Goal: Task Accomplishment & Management: Use online tool/utility

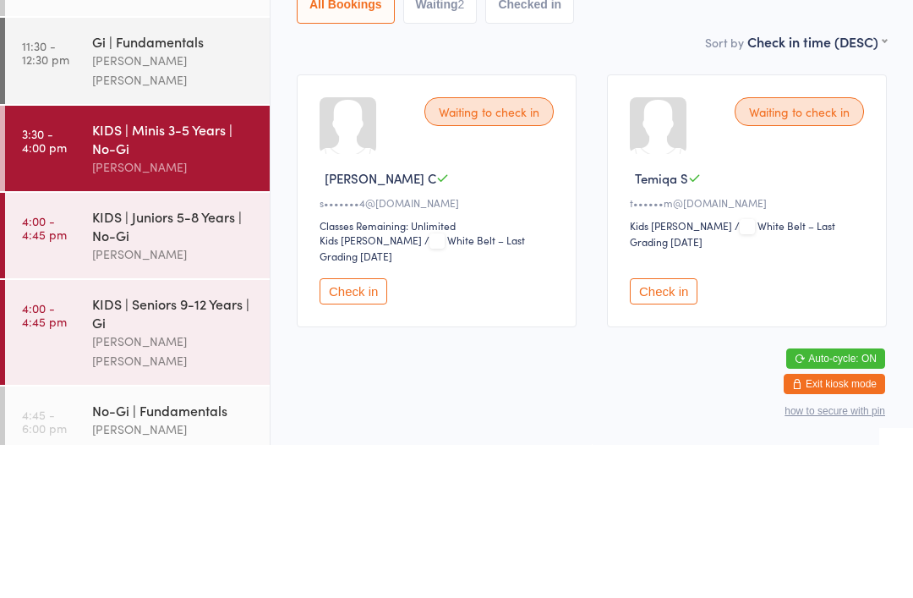
scroll to position [65, 0]
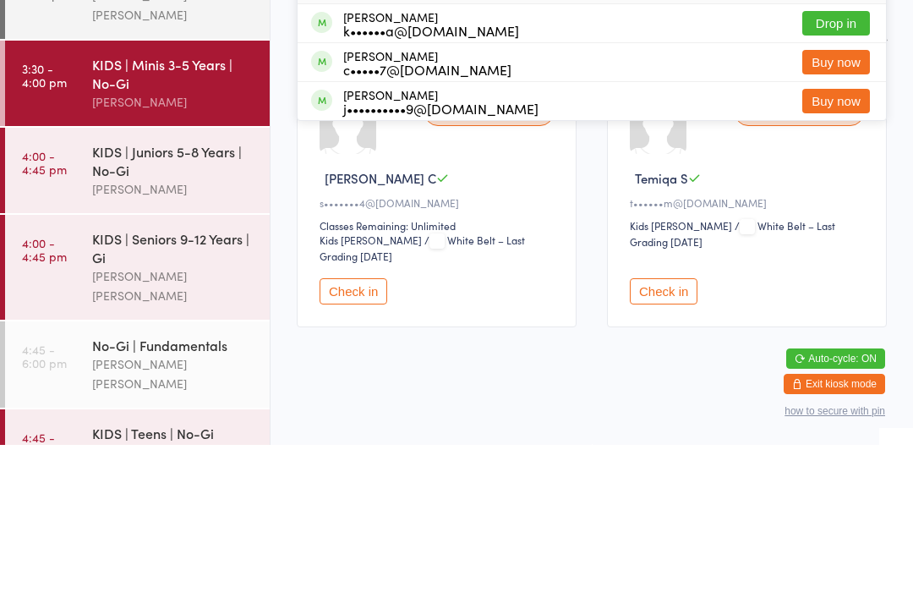
type input "[PERSON_NAME]"
click at [827, 164] on button "Drop in" at bounding box center [836, 176] width 68 height 25
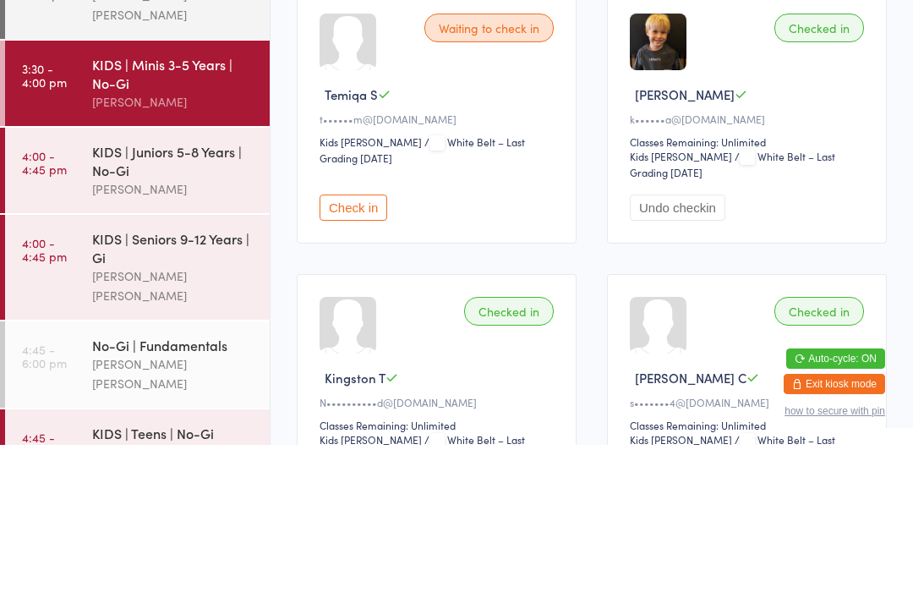
type input "Ingli"
click at [651, 61] on div "[PERSON_NAME] A•••••••••s@[DOMAIN_NAME] Drop in" at bounding box center [592, 53] width 588 height 39
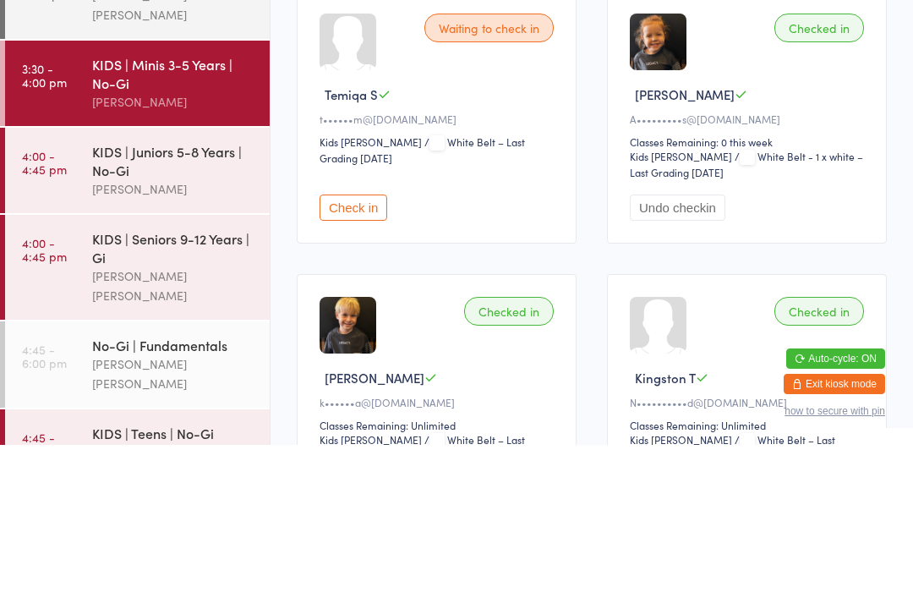
click at [187, 332] on div "[PERSON_NAME]" at bounding box center [173, 341] width 163 height 19
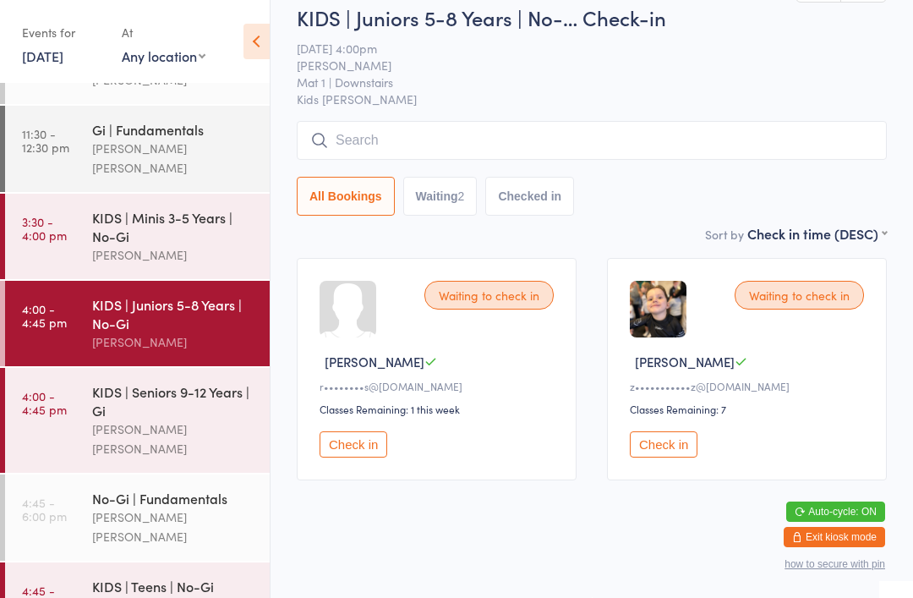
click at [201, 382] on div "KIDS | Seniors 9-12 Years | Gi" at bounding box center [173, 400] width 163 height 37
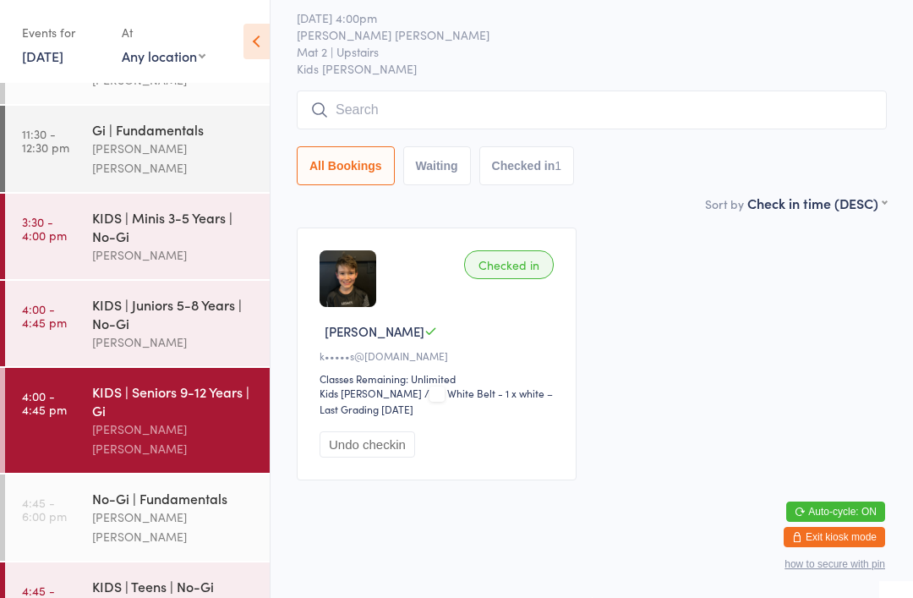
click at [482, 129] on input "search" at bounding box center [592, 109] width 590 height 39
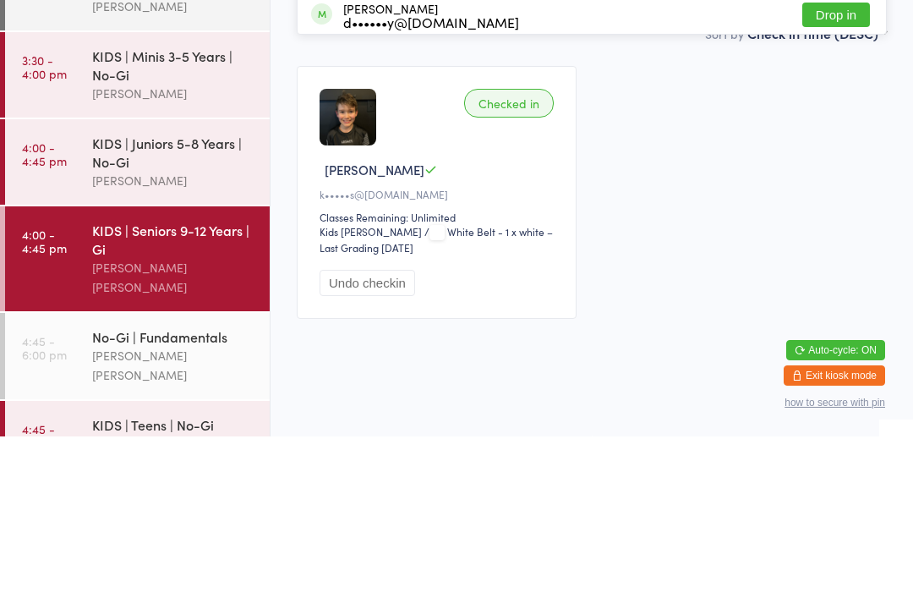
type input "Theo"
click at [859, 164] on button "Drop in" at bounding box center [836, 176] width 68 height 25
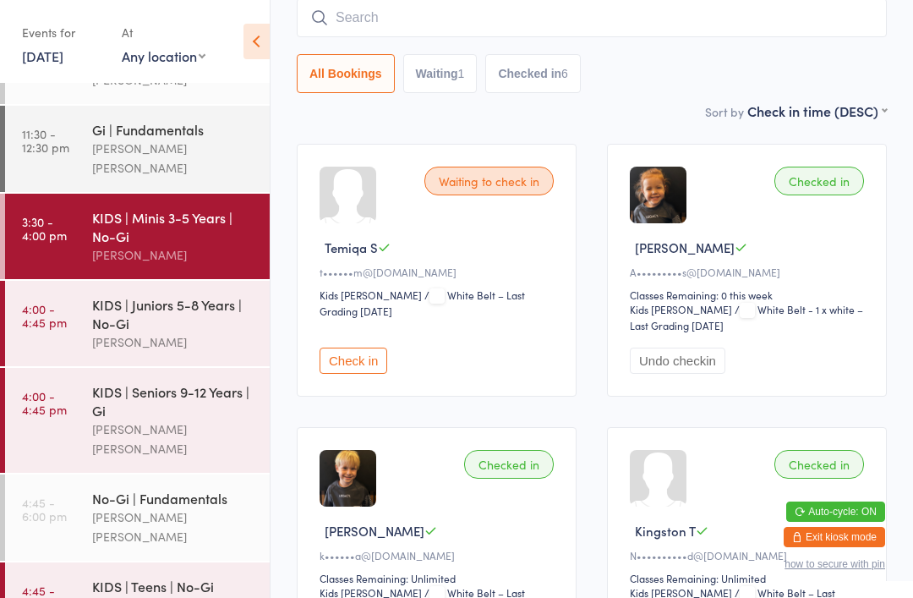
click at [198, 295] on div "KIDS | Juniors 5-8 Years | No-Gi" at bounding box center [173, 313] width 163 height 37
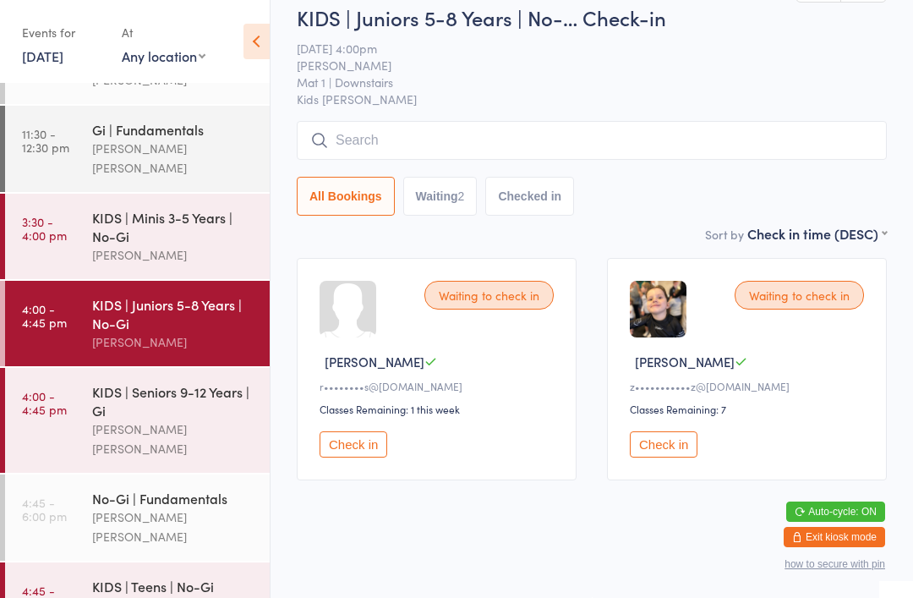
click at [440, 160] on input "search" at bounding box center [592, 140] width 590 height 39
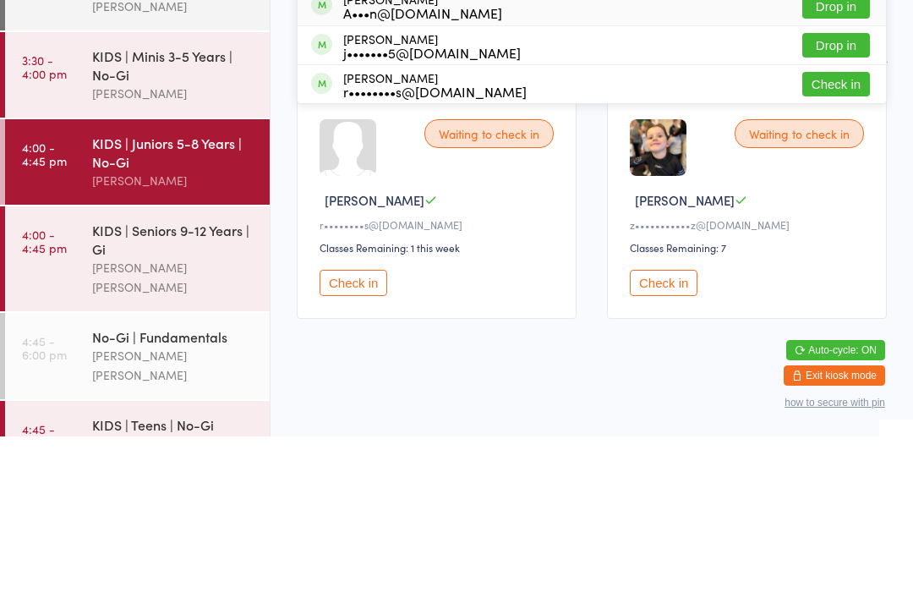
type input "[PERSON_NAME]"
click at [841, 156] on button "Drop in" at bounding box center [836, 168] width 68 height 25
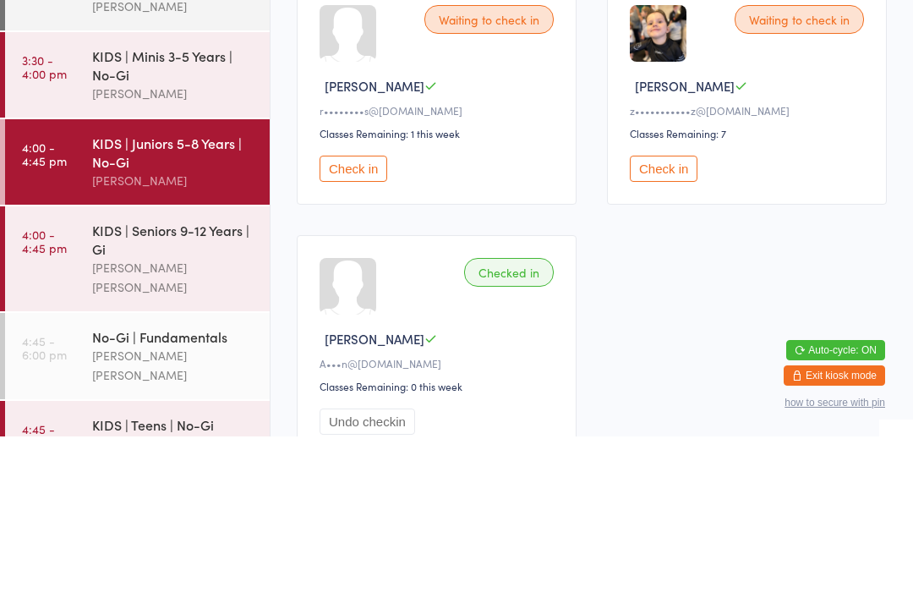
type input "[PERSON_NAME]"
click at [838, 43] on button "Drop in" at bounding box center [836, 53] width 68 height 25
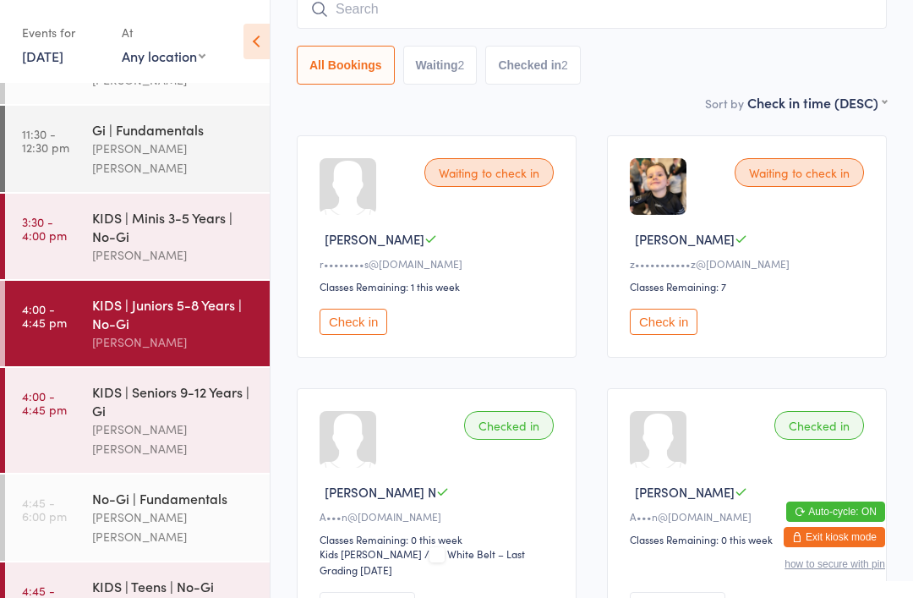
click at [193, 384] on div "KIDS | Seniors 9-12 Years | Gi" at bounding box center [173, 400] width 163 height 37
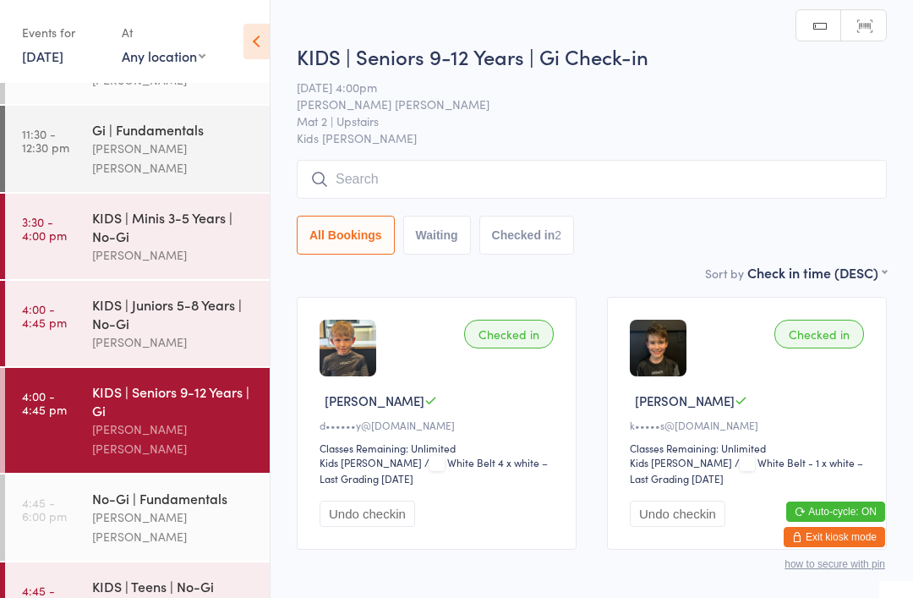
click at [666, 183] on input "search" at bounding box center [592, 179] width 590 height 39
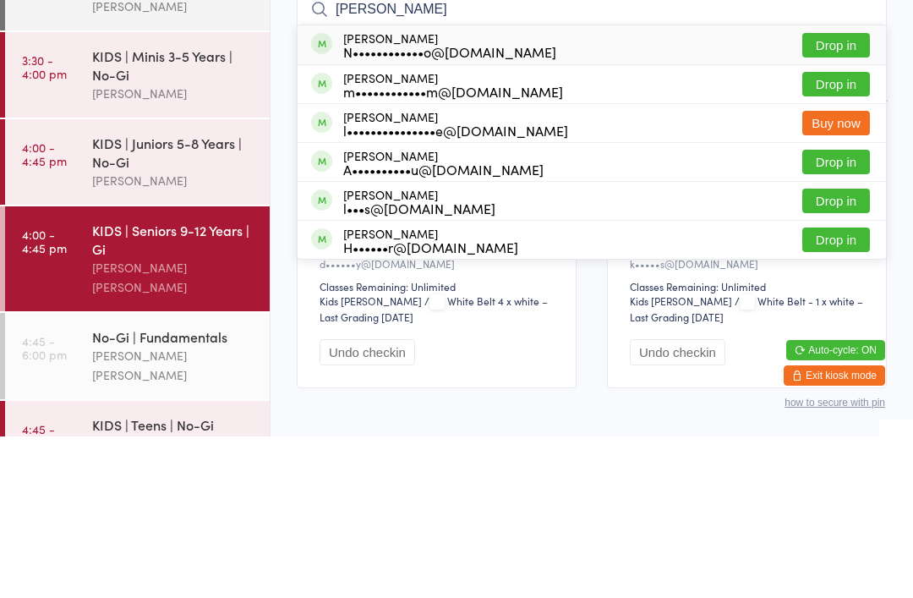
type input "[PERSON_NAME]"
click at [845, 194] on button "Drop in" at bounding box center [836, 206] width 68 height 25
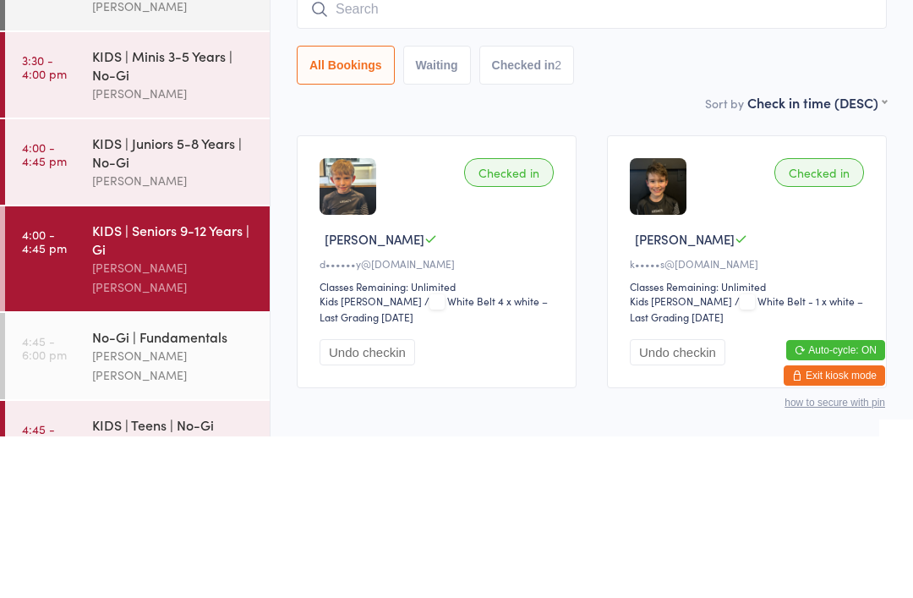
scroll to position [91, 0]
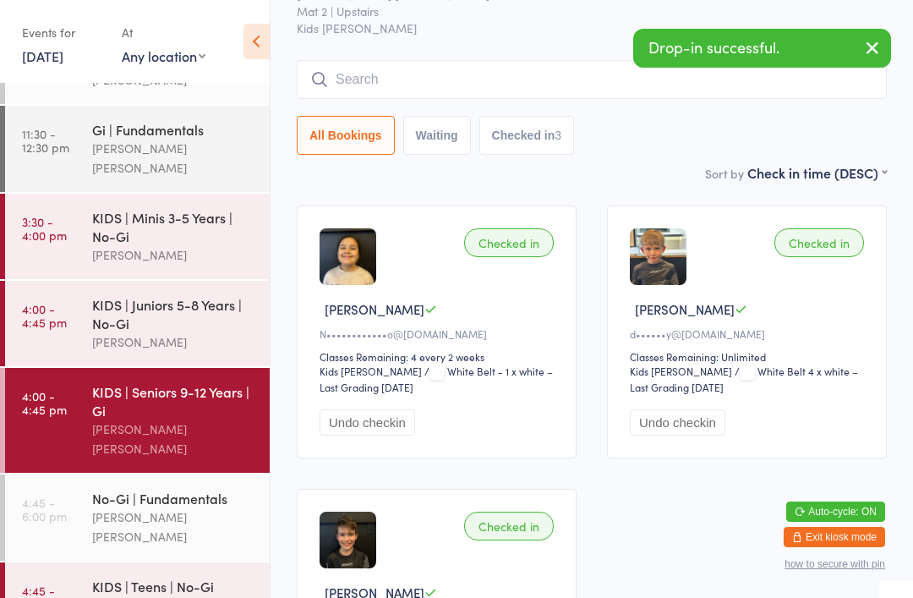
click at [205, 298] on div "KIDS | Juniors 5-8 Years | No-Gi" at bounding box center [173, 313] width 163 height 37
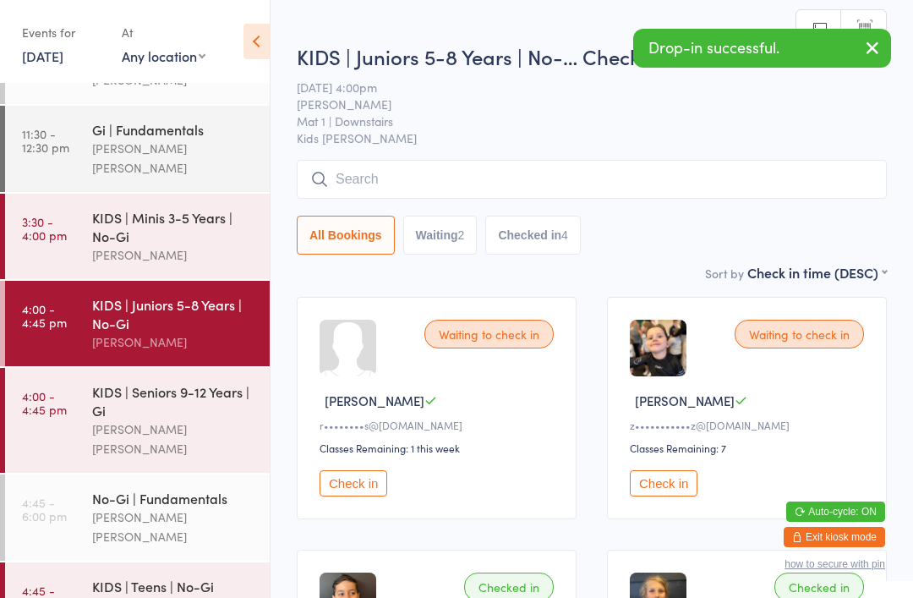
click at [676, 183] on input "search" at bounding box center [592, 179] width 590 height 39
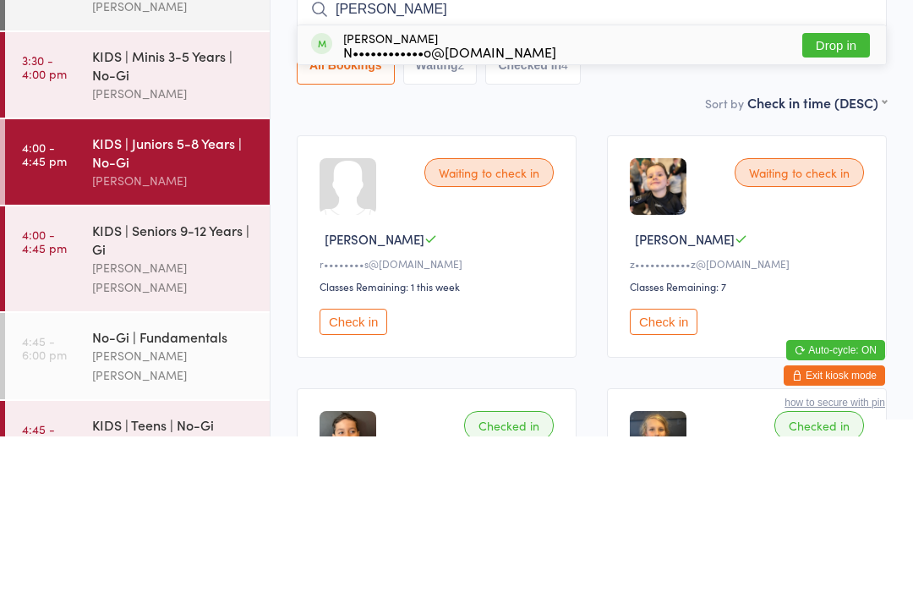
type input "[PERSON_NAME]"
click at [844, 194] on button "Drop in" at bounding box center [836, 206] width 68 height 25
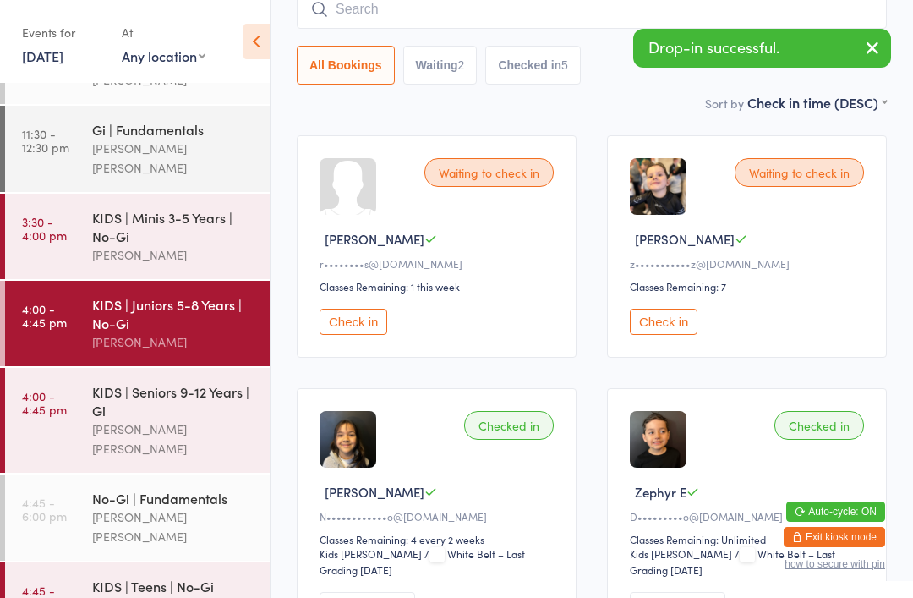
click at [156, 394] on div "KIDS | Seniors 9-12 Years | Gi" at bounding box center [173, 400] width 163 height 37
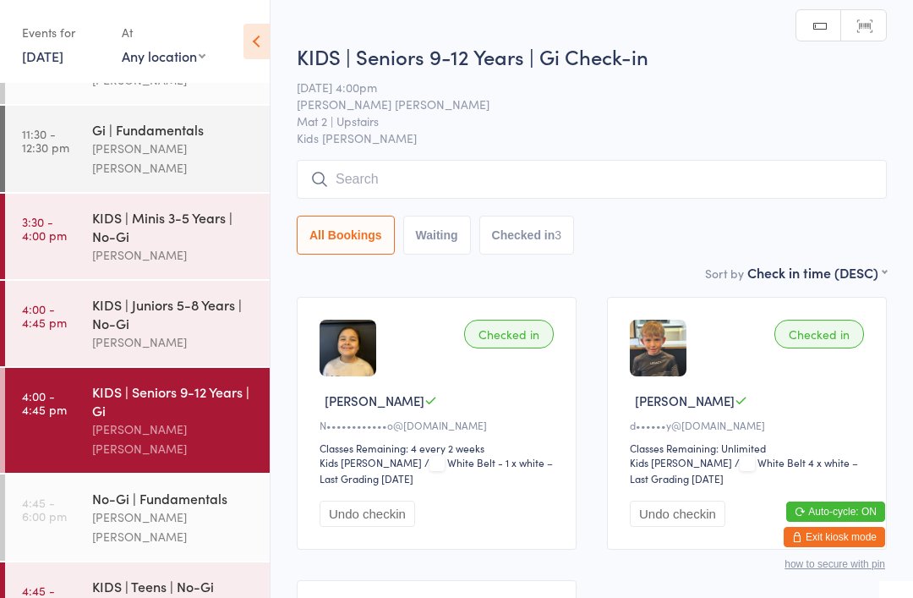
click at [176, 507] on div "[PERSON_NAME] [PERSON_NAME]" at bounding box center [173, 526] width 163 height 39
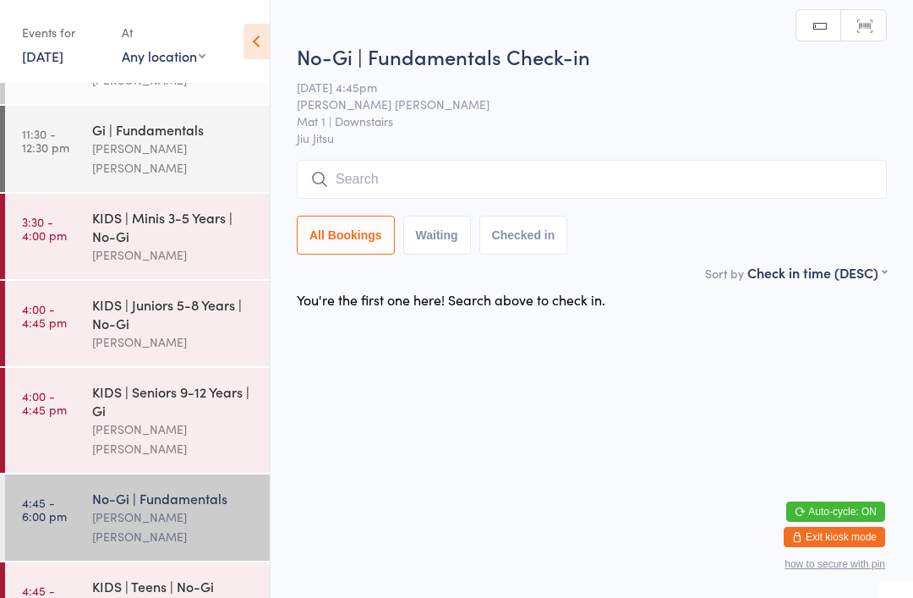
click at [590, 172] on input "search" at bounding box center [592, 179] width 590 height 39
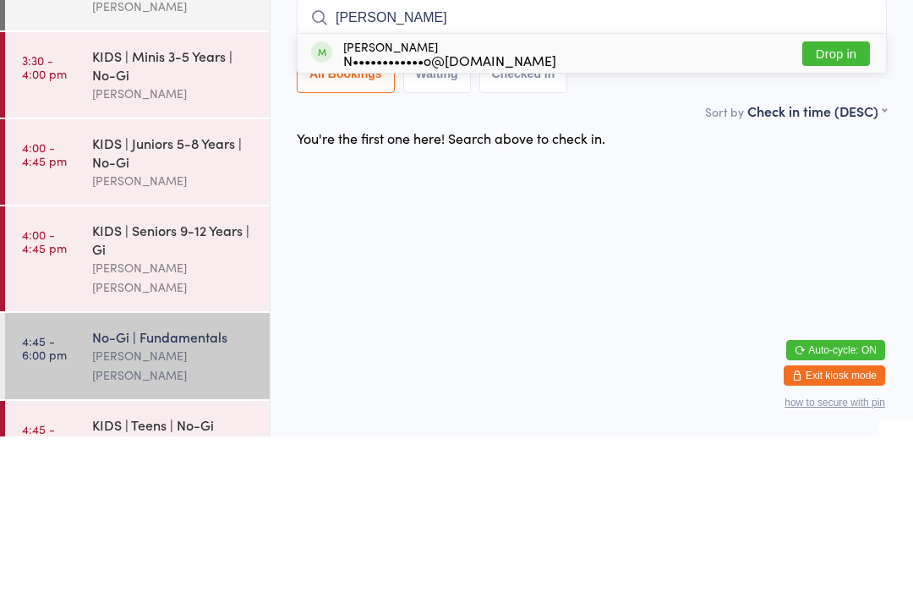
type input "[PERSON_NAME]"
click at [848, 203] on button "Drop in" at bounding box center [836, 215] width 68 height 25
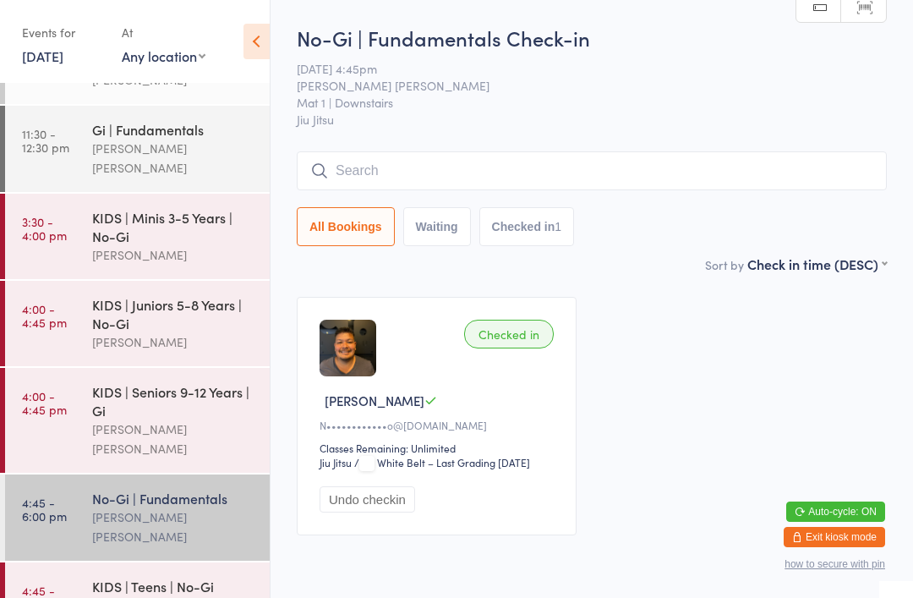
click at [359, 166] on input "search" at bounding box center [592, 170] width 590 height 39
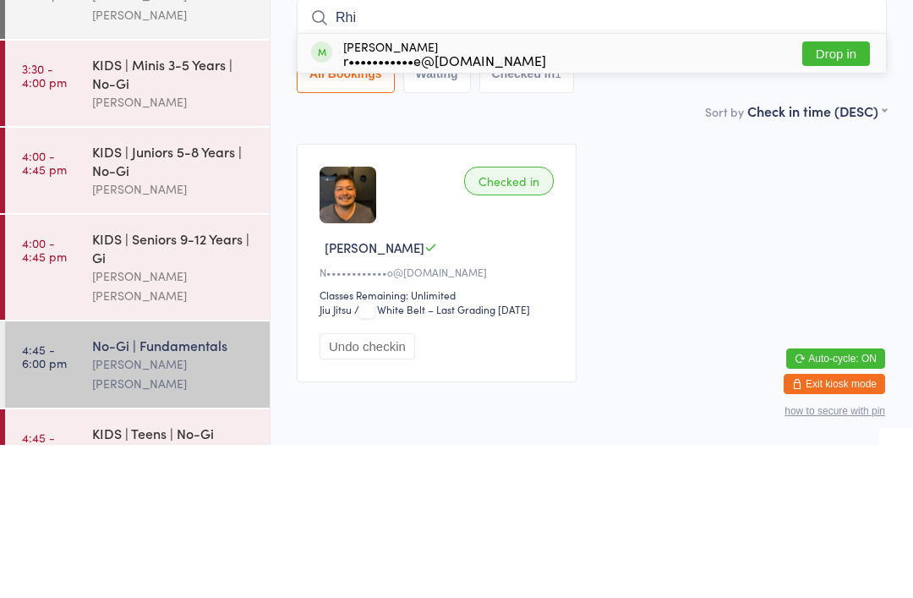
type input "Rhi"
click at [837, 194] on button "Drop in" at bounding box center [836, 206] width 68 height 25
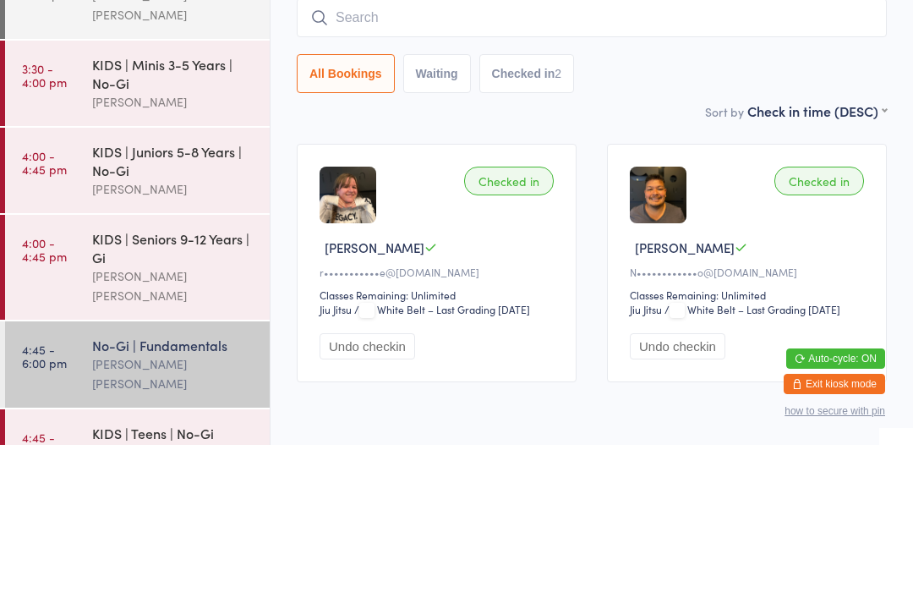
click at [205, 295] on div "KIDS | Juniors 5-8 Years | No-Gi" at bounding box center [173, 313] width 163 height 37
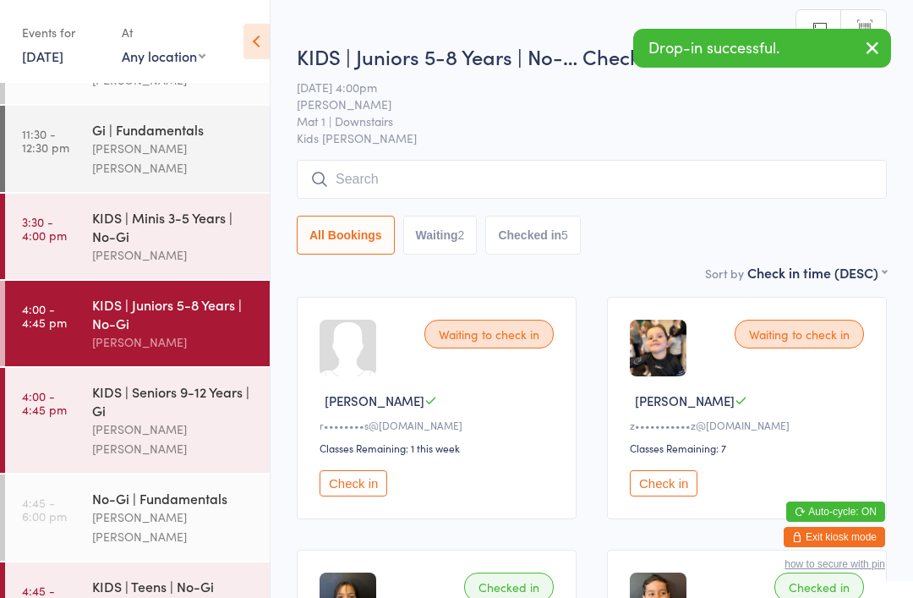
click at [446, 175] on input "search" at bounding box center [592, 179] width 590 height 39
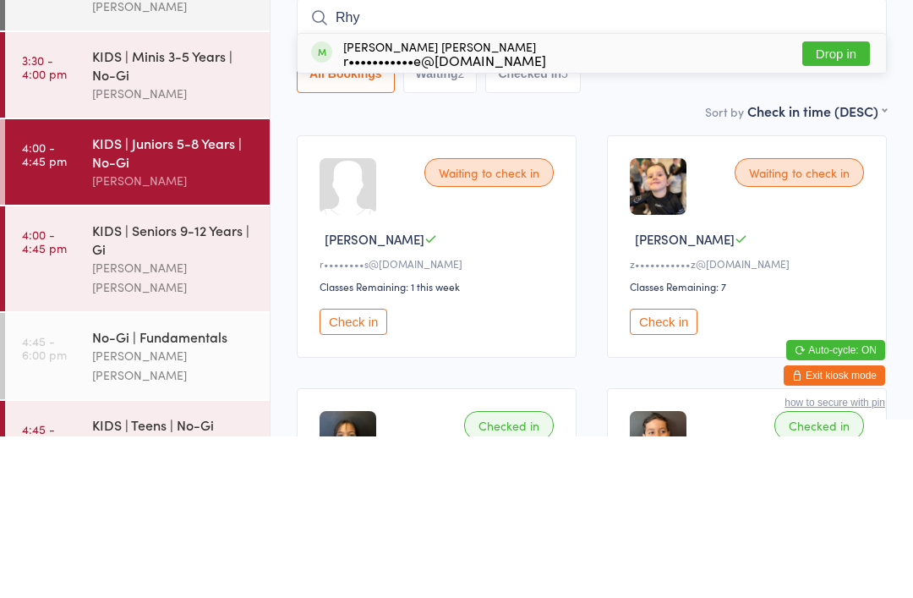
type input "Rhy"
click at [825, 203] on button "Drop in" at bounding box center [836, 215] width 68 height 25
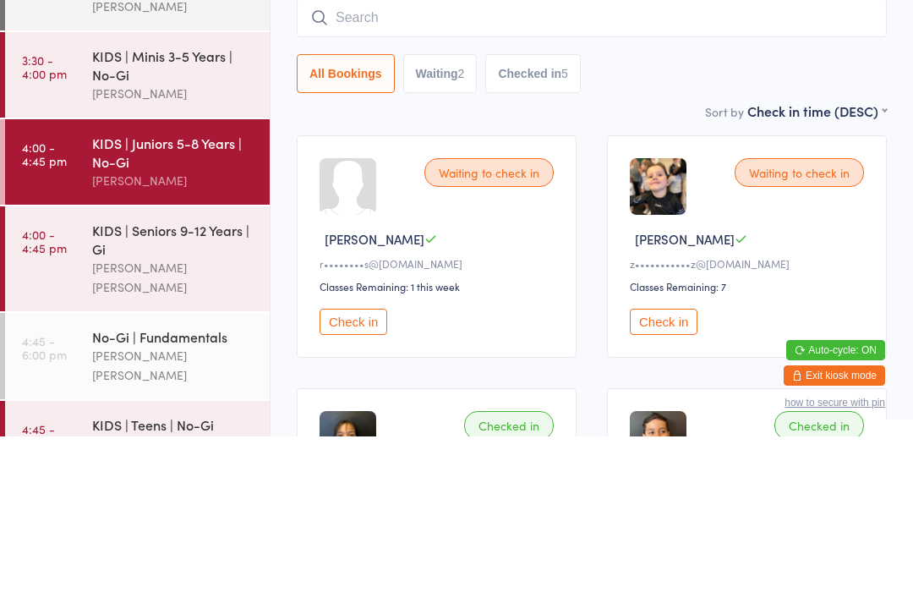
scroll to position [161, 0]
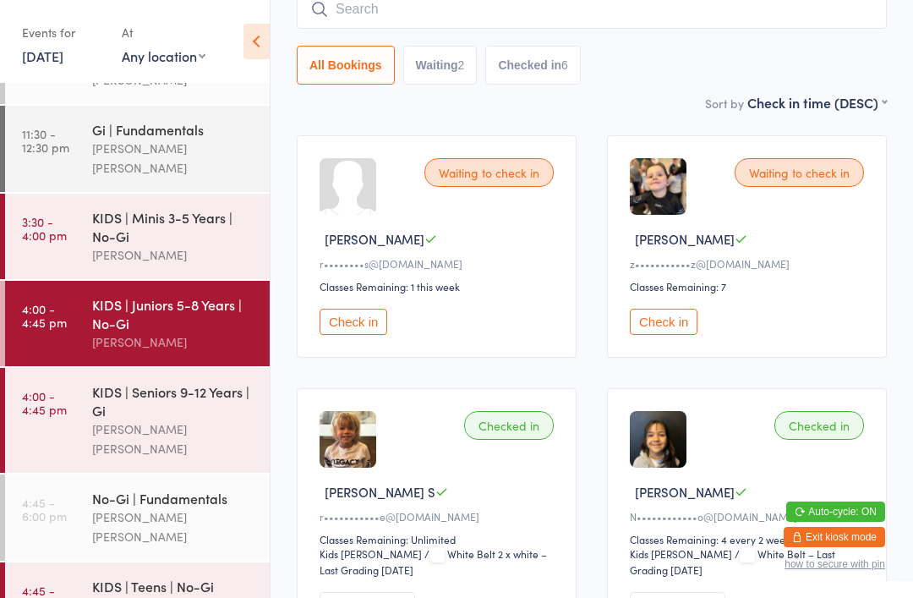
click at [676, 323] on button "Check in" at bounding box center [664, 322] width 68 height 26
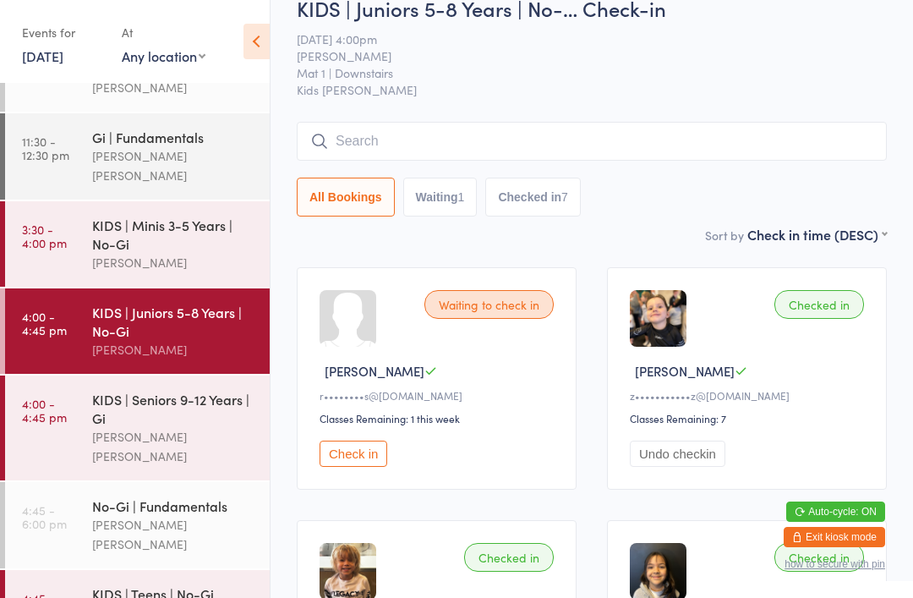
scroll to position [0, 0]
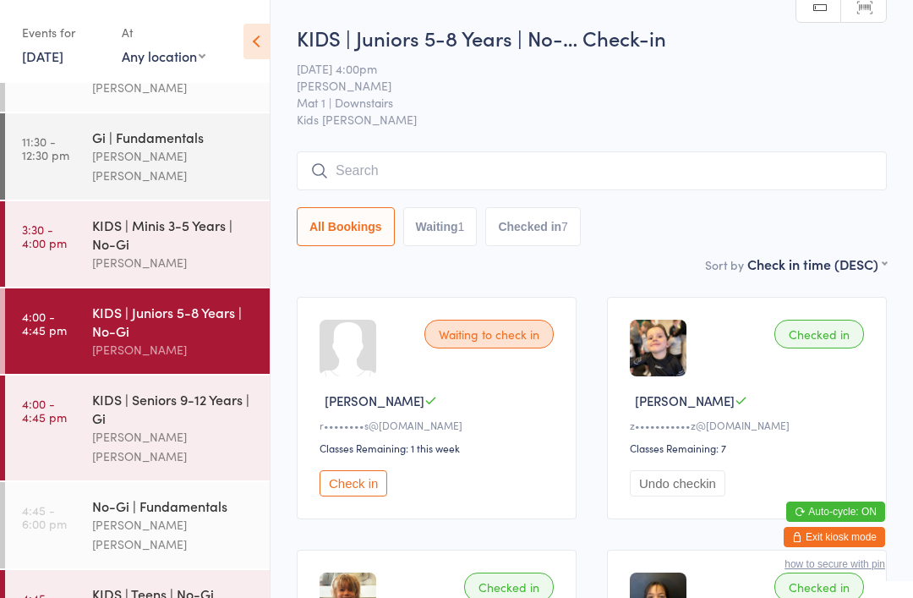
click at [182, 397] on div "KIDS | Seniors 9-12 Years | Gi" at bounding box center [173, 408] width 163 height 37
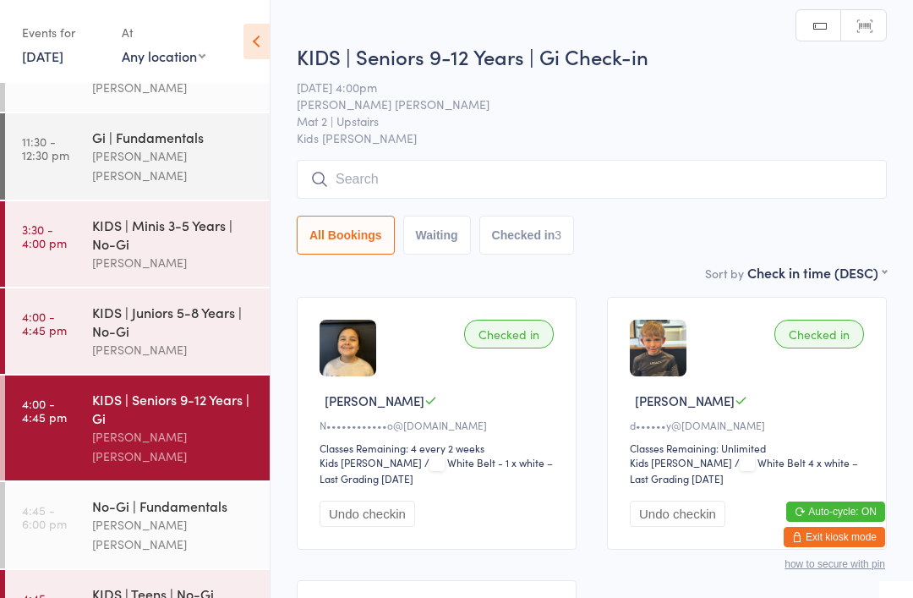
click at [367, 177] on input "search" at bounding box center [592, 179] width 590 height 39
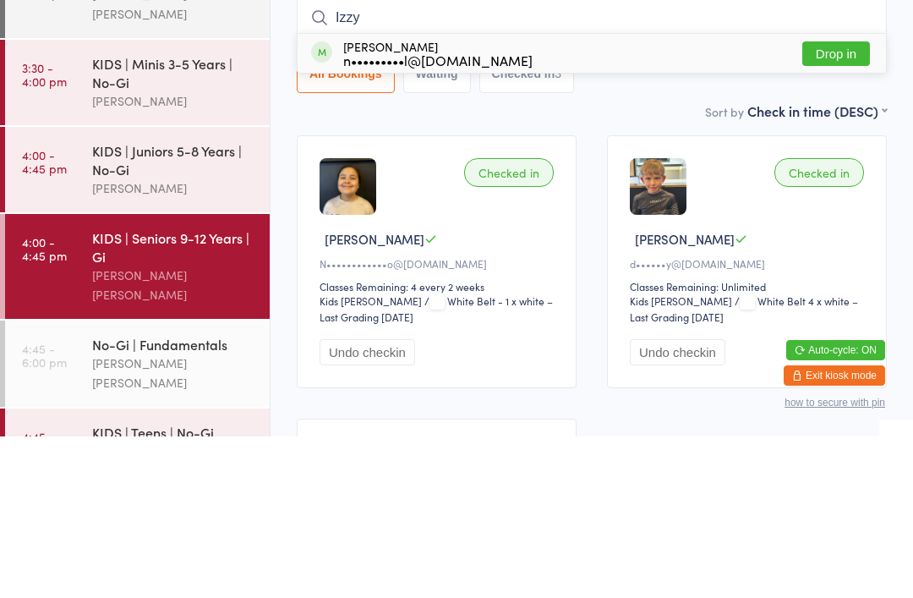
type input "Izzy"
click at [839, 203] on button "Drop in" at bounding box center [836, 215] width 68 height 25
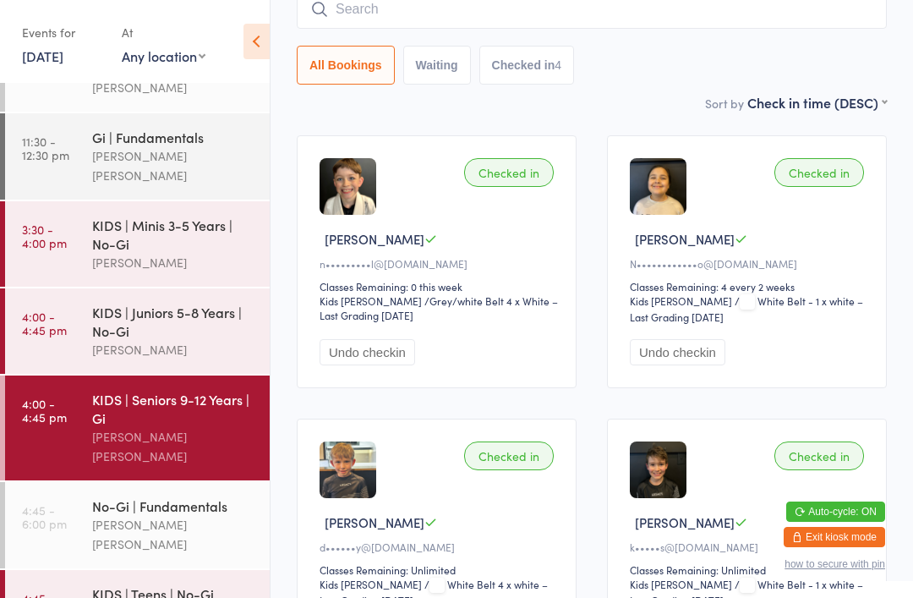
click at [124, 310] on div "KIDS | Juniors 5-8 Years | No-Gi" at bounding box center [173, 321] width 163 height 37
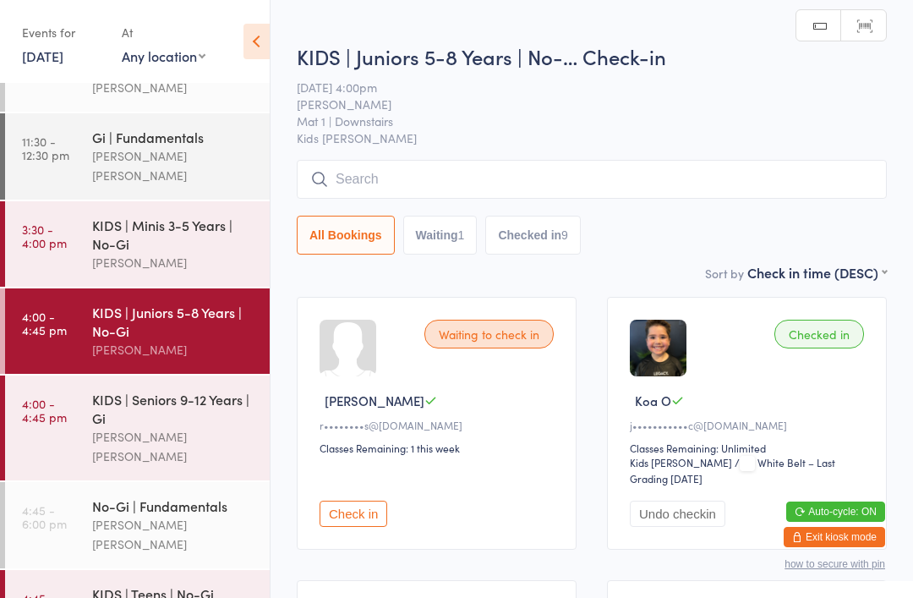
click at [369, 166] on input "search" at bounding box center [592, 179] width 590 height 39
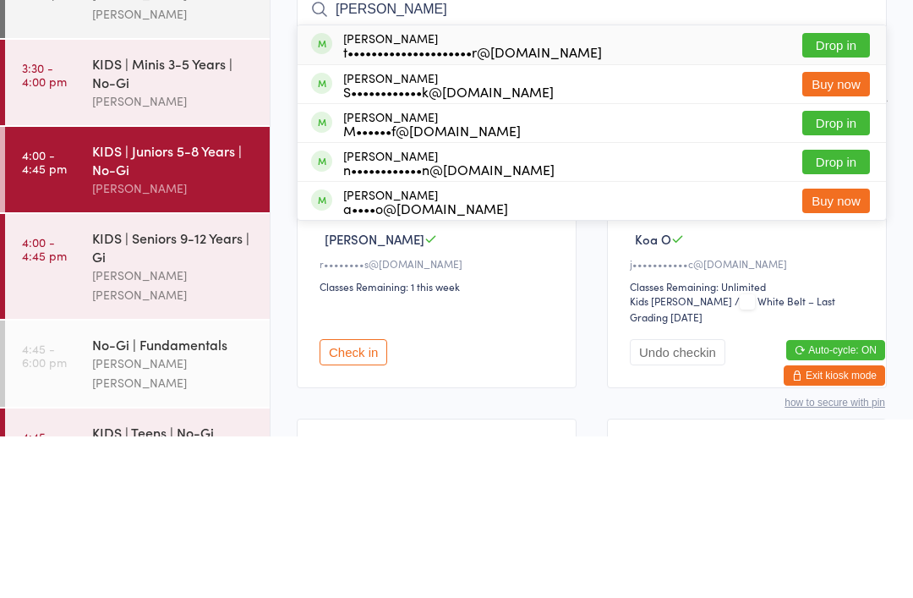
type input "[PERSON_NAME]"
click at [833, 311] on button "Drop in" at bounding box center [836, 323] width 68 height 25
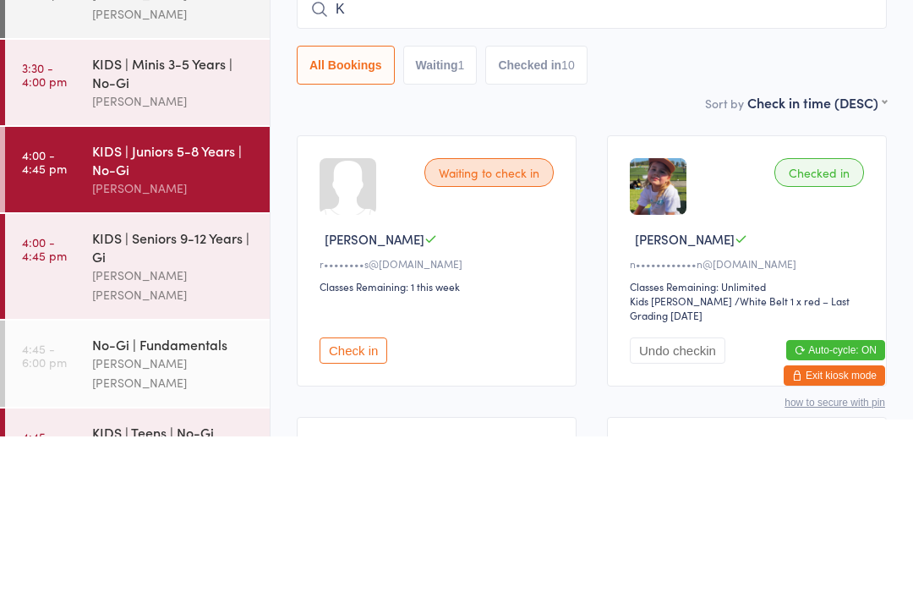
type input "Ko"
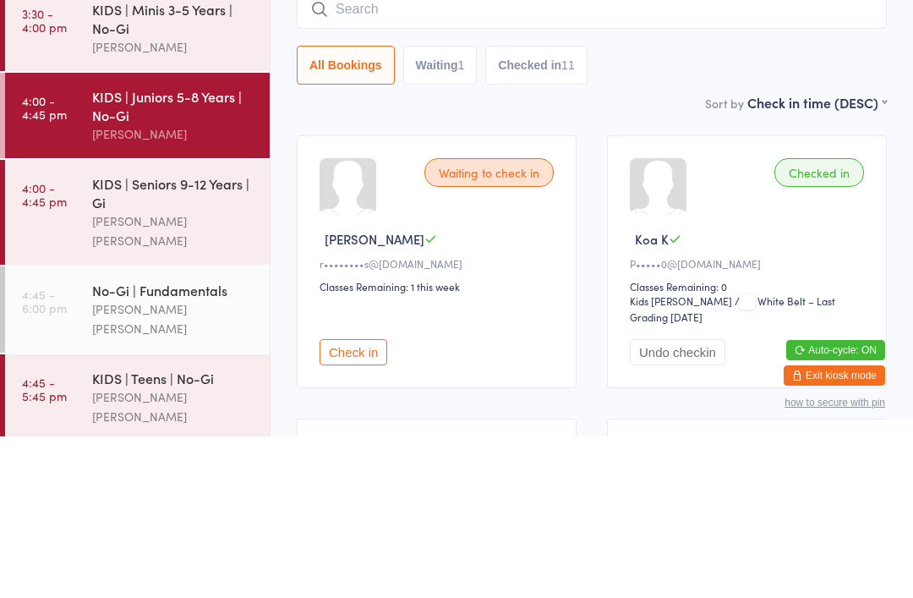
scroll to position [161, 0]
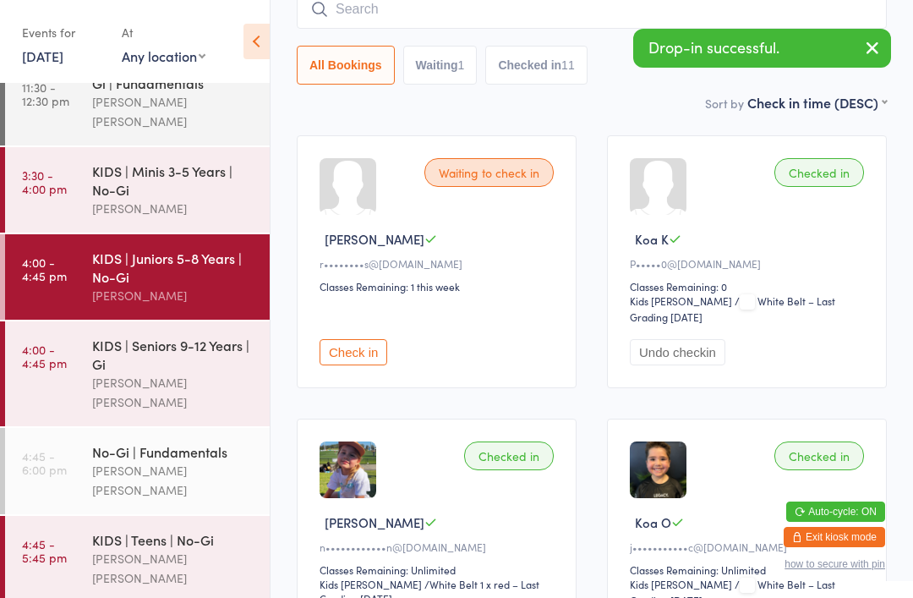
click at [129, 161] on div "KIDS | Minis 3-5 Years | No-Gi" at bounding box center [173, 179] width 163 height 37
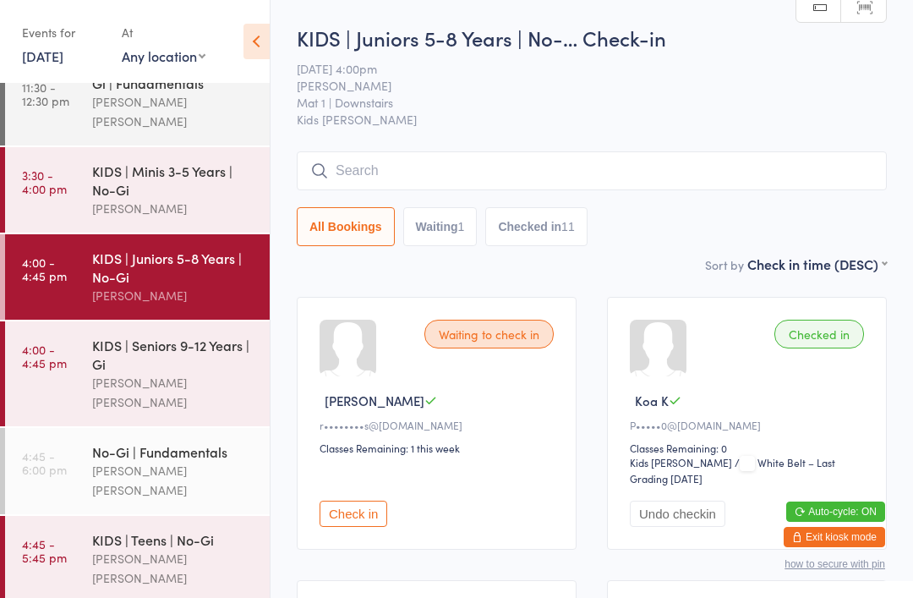
click at [789, 190] on input "search" at bounding box center [592, 170] width 590 height 39
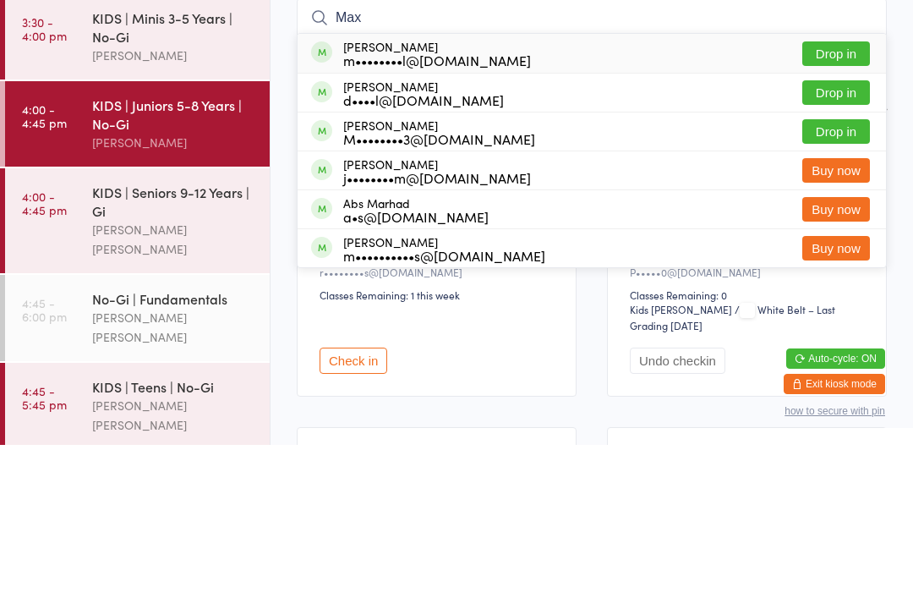
type input "Max"
click at [833, 194] on button "Drop in" at bounding box center [836, 206] width 68 height 25
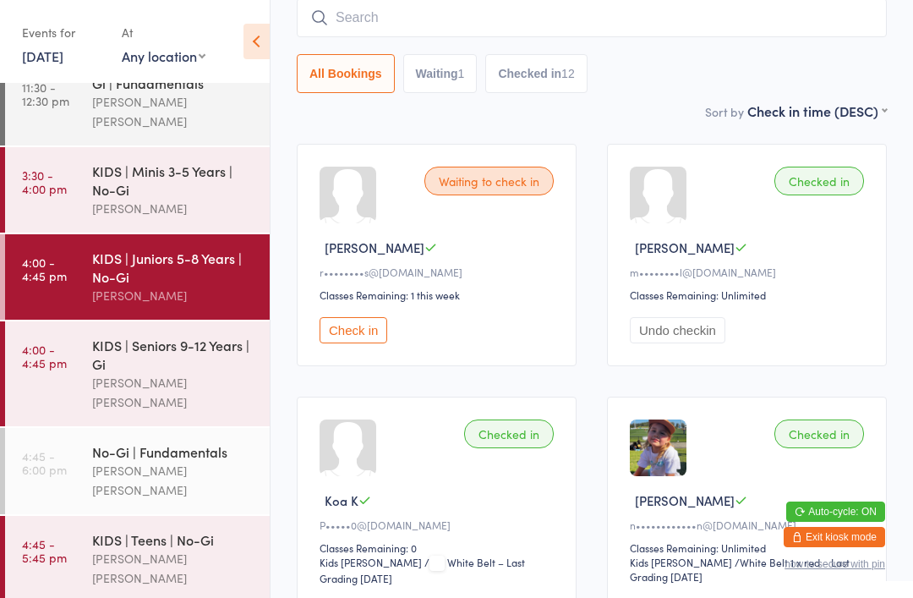
click at [800, 26] on input "search" at bounding box center [592, 17] width 590 height 39
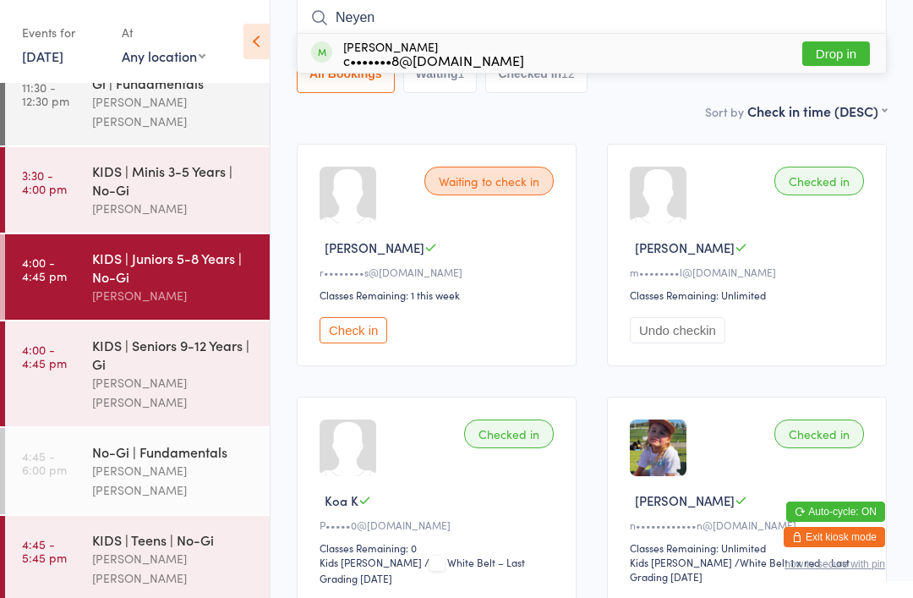
type input "Neyen"
click at [847, 47] on button "Drop in" at bounding box center [836, 53] width 68 height 25
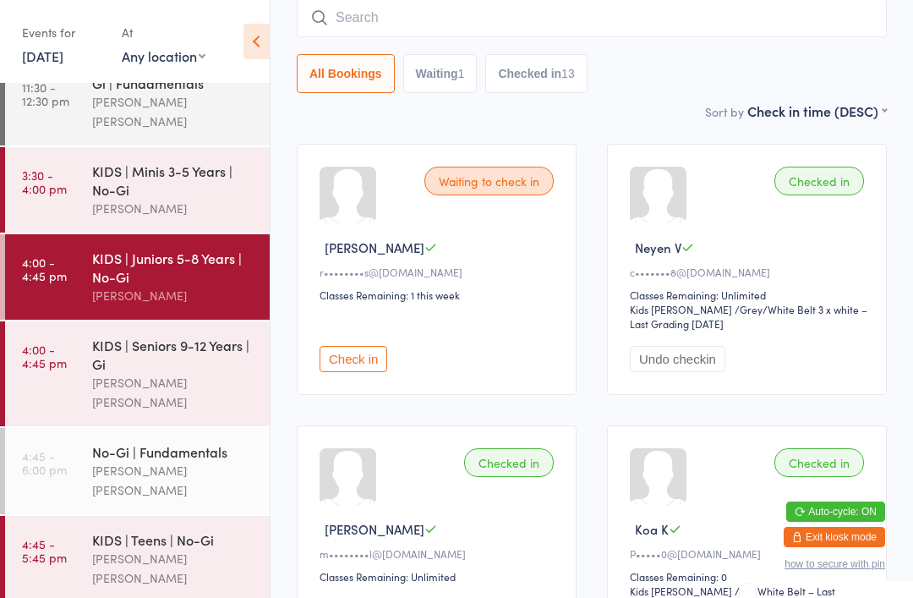
click at [762, 19] on input "search" at bounding box center [592, 17] width 590 height 39
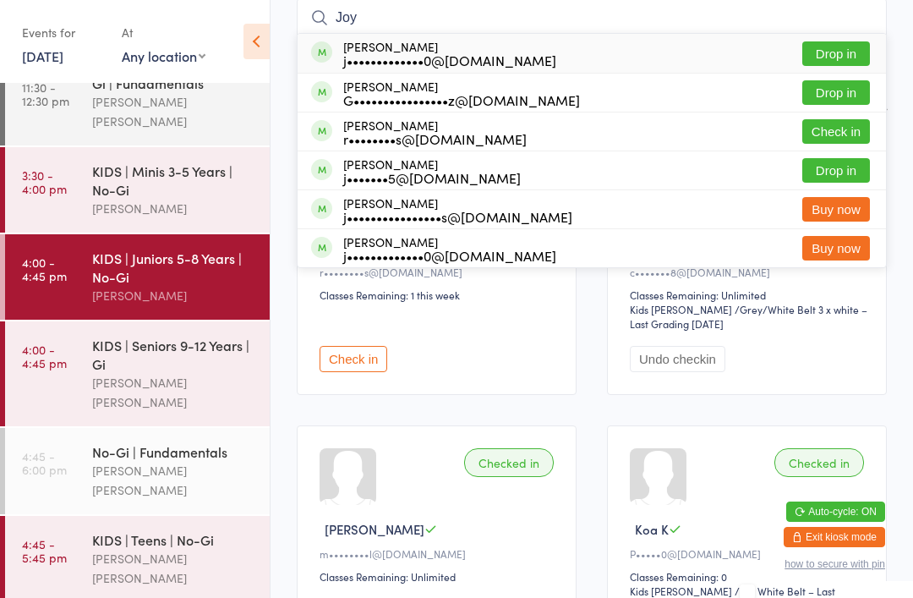
type input "Joy"
click at [823, 59] on button "Drop in" at bounding box center [836, 53] width 68 height 25
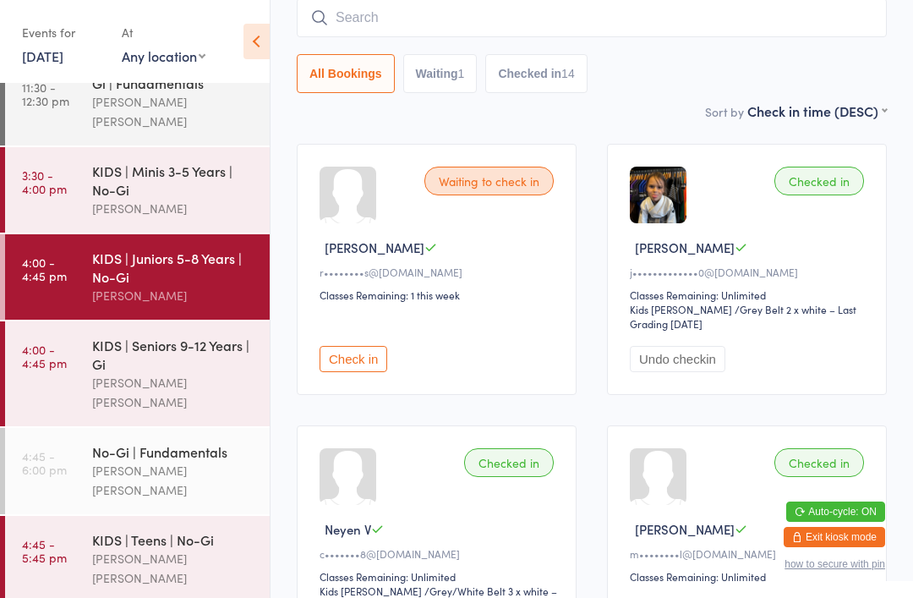
click at [735, 16] on input "search" at bounding box center [592, 17] width 590 height 39
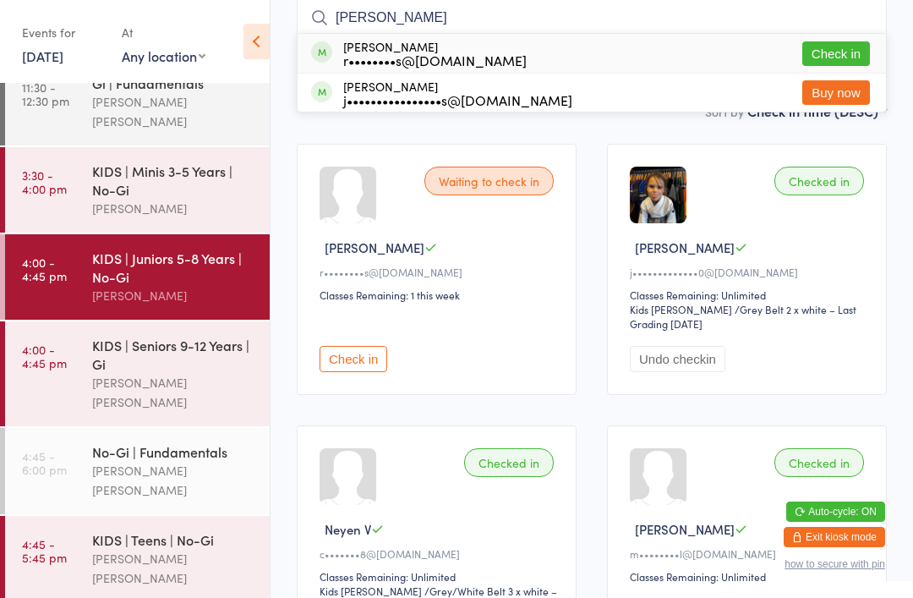
type input "[PERSON_NAME]"
click at [843, 57] on button "Check in" at bounding box center [836, 53] width 68 height 25
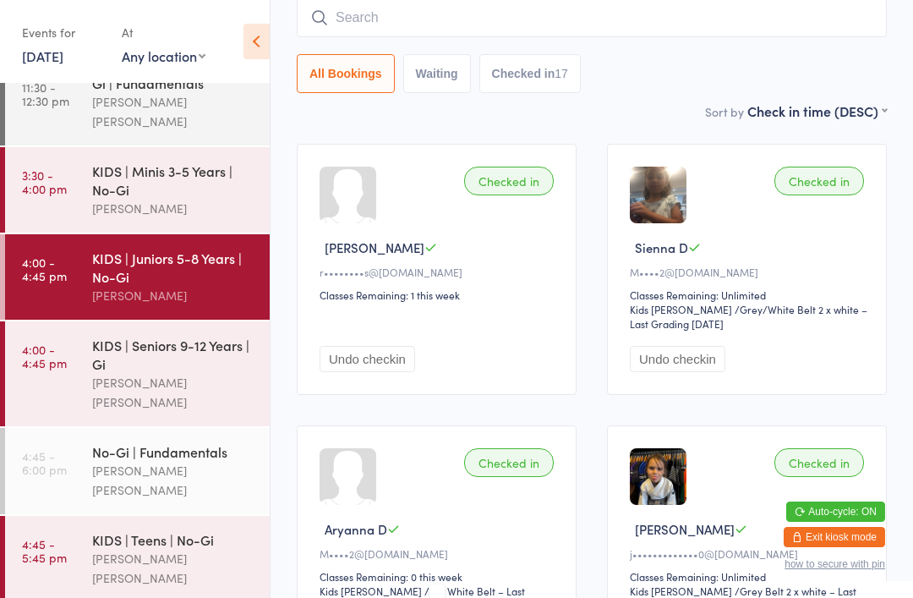
click at [712, 19] on input "search" at bounding box center [592, 17] width 590 height 39
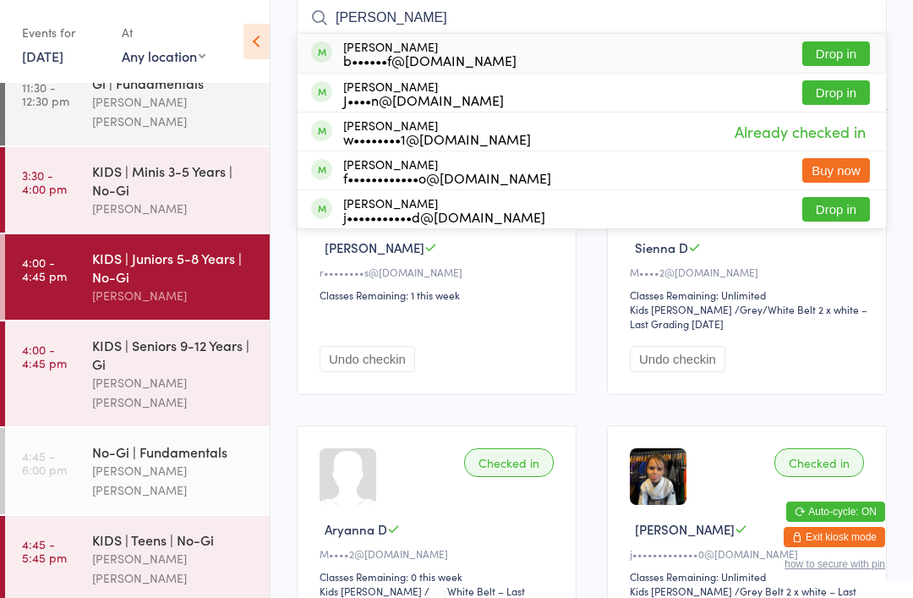
type input "[PERSON_NAME]"
click at [840, 96] on button "Drop in" at bounding box center [836, 92] width 68 height 25
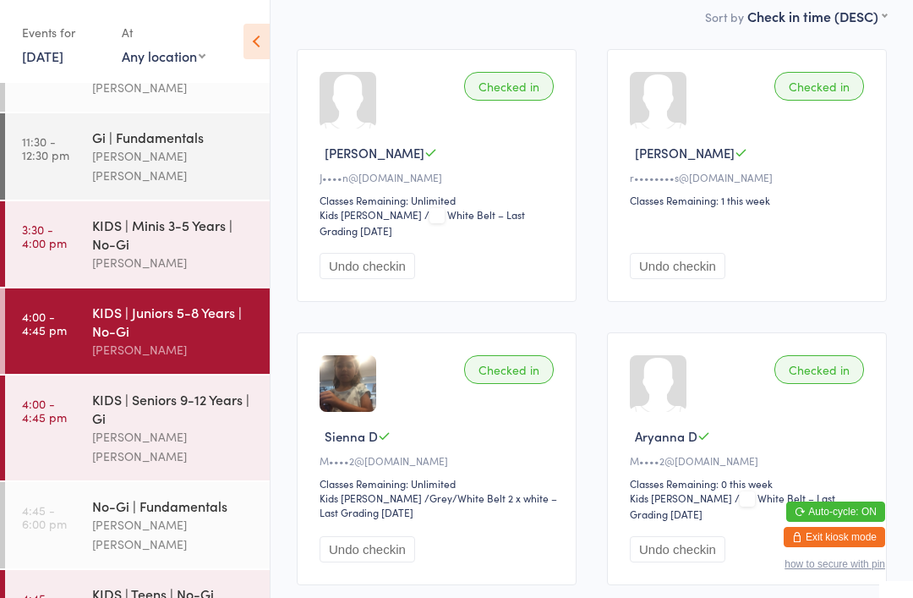
scroll to position [246, 0]
click at [179, 584] on div "KIDS | Teens | No-Gi" at bounding box center [173, 593] width 163 height 19
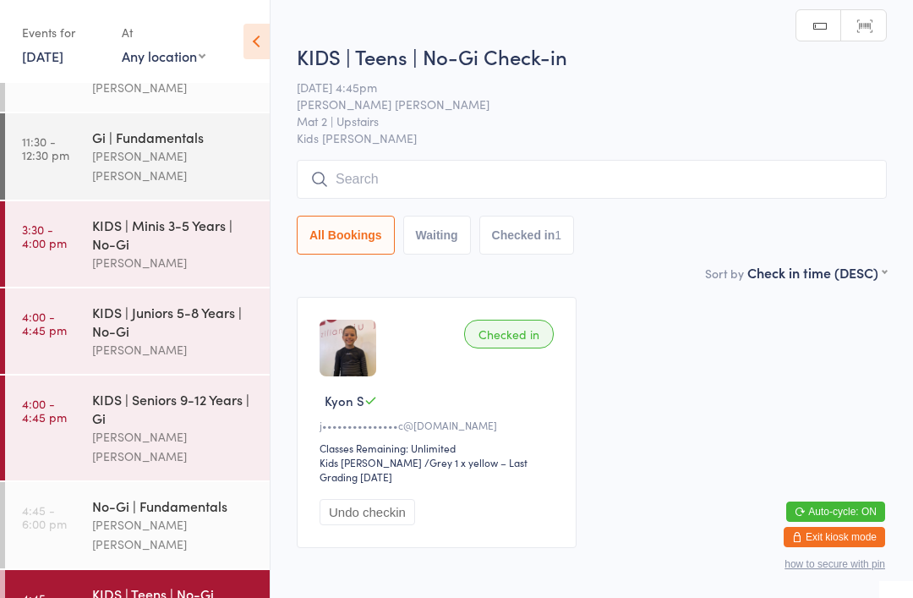
click at [604, 166] on input "search" at bounding box center [592, 179] width 590 height 39
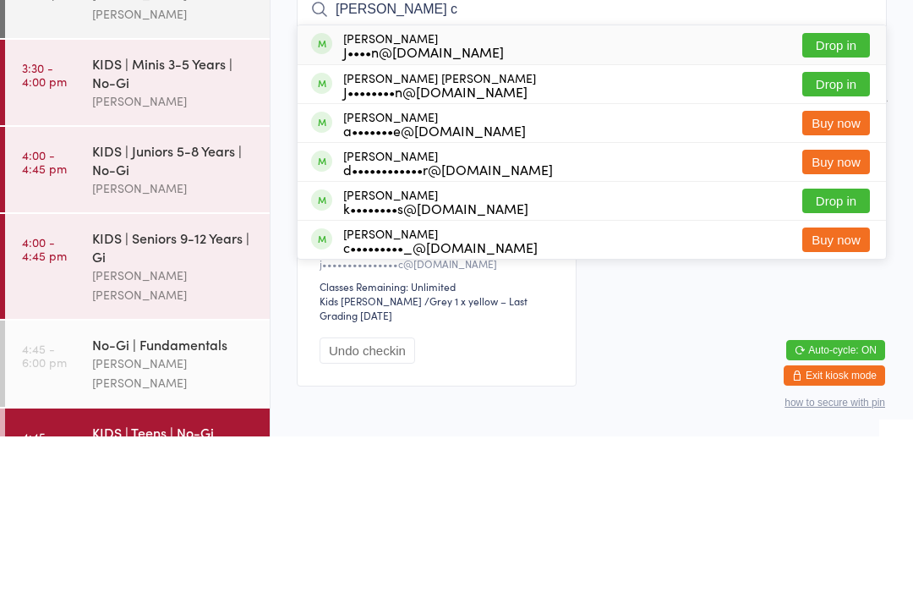
type input "[PERSON_NAME] c"
click at [840, 194] on button "Drop in" at bounding box center [836, 206] width 68 height 25
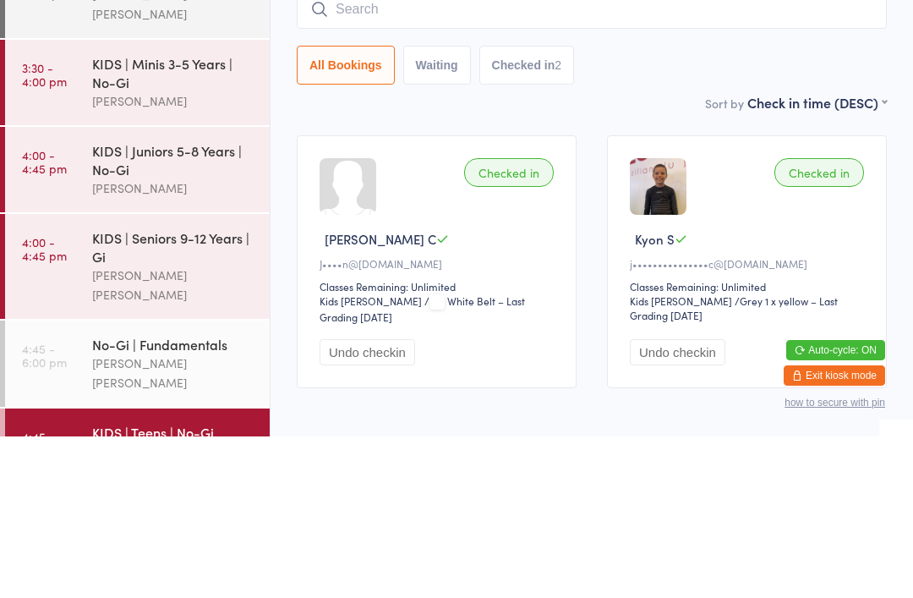
scroll to position [91, 0]
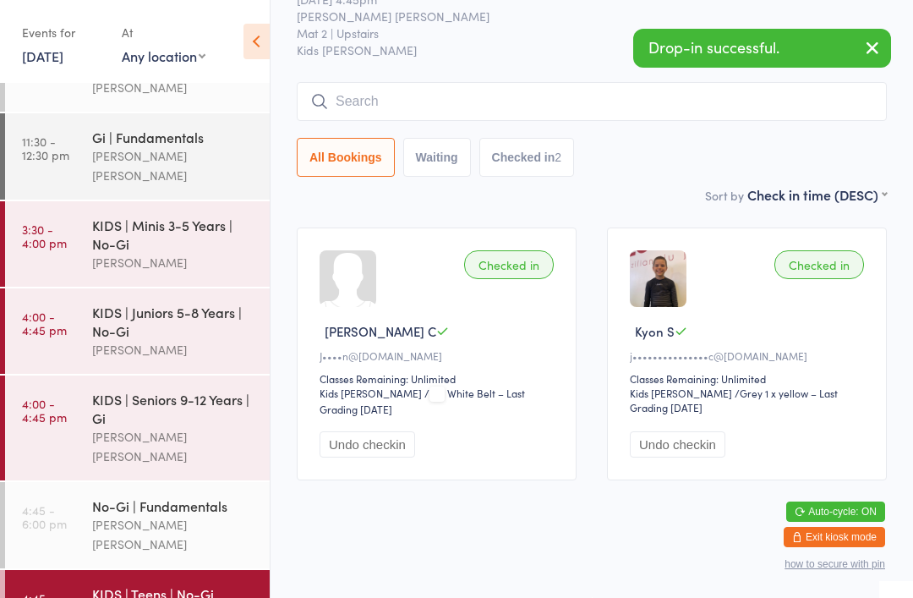
click at [512, 270] on div "Checked in [PERSON_NAME]••••n@[DOMAIN_NAME] Classes Remaining: Unlimited Kids J…" at bounding box center [437, 353] width 280 height 253
click at [492, 281] on div "Checked in [PERSON_NAME]••••n@[DOMAIN_NAME] Classes Remaining: Unlimited Kids J…" at bounding box center [437, 353] width 280 height 253
click at [354, 293] on div "Checked in [PERSON_NAME]••••n@[DOMAIN_NAME] Classes Remaining: Unlimited Kids J…" at bounding box center [437, 353] width 280 height 253
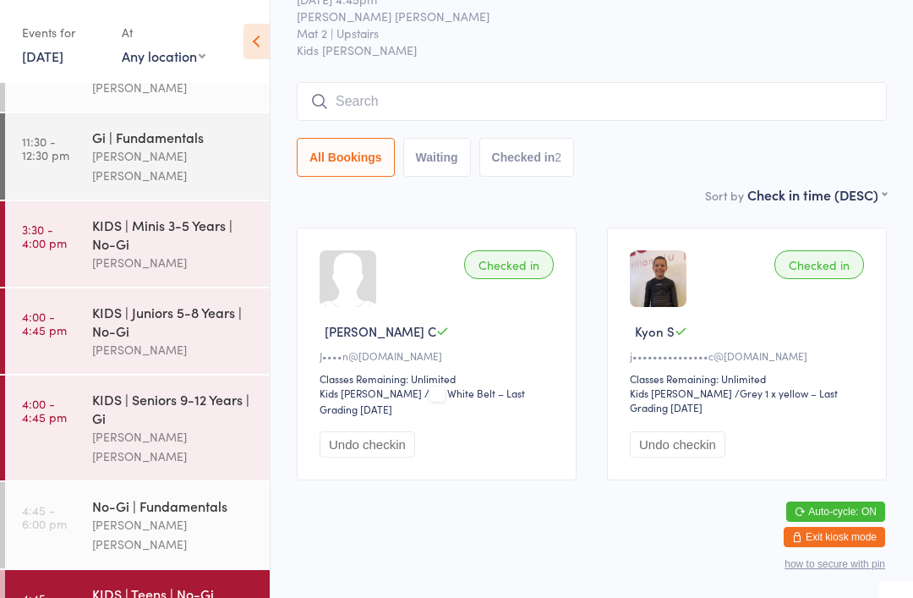
click at [438, 290] on div "Checked in [PERSON_NAME]••••n@[DOMAIN_NAME] Classes Remaining: Unlimited Kids J…" at bounding box center [437, 353] width 280 height 253
click at [655, 91] on input "search" at bounding box center [592, 101] width 590 height 39
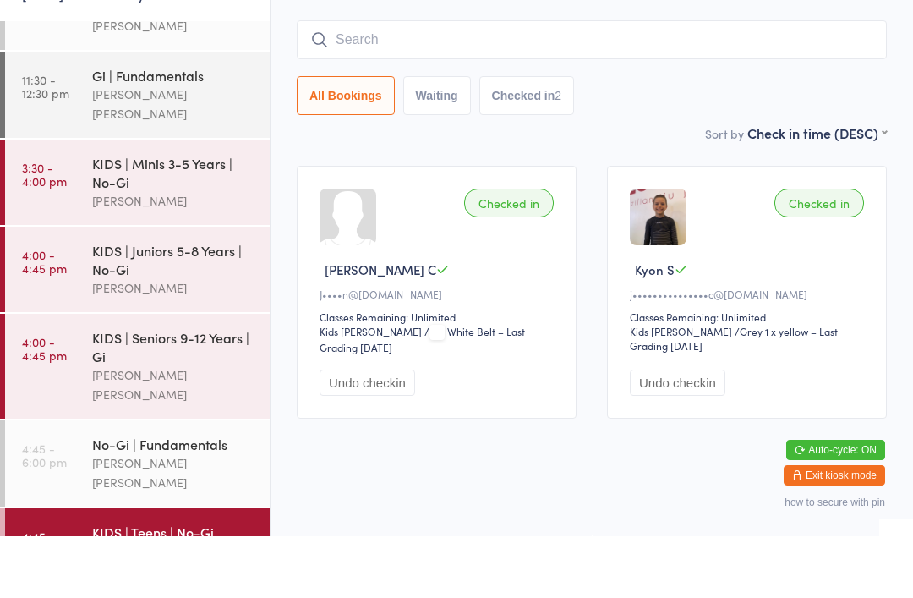
click at [217, 303] on div "KIDS | Juniors 5-8 Years | No-Gi" at bounding box center [173, 321] width 163 height 37
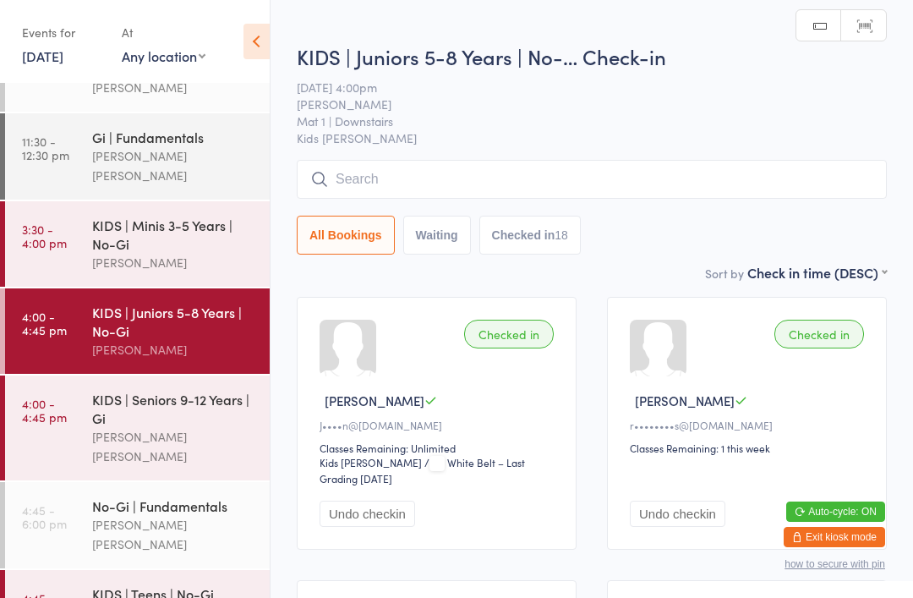
click at [517, 178] on input "search" at bounding box center [592, 179] width 590 height 39
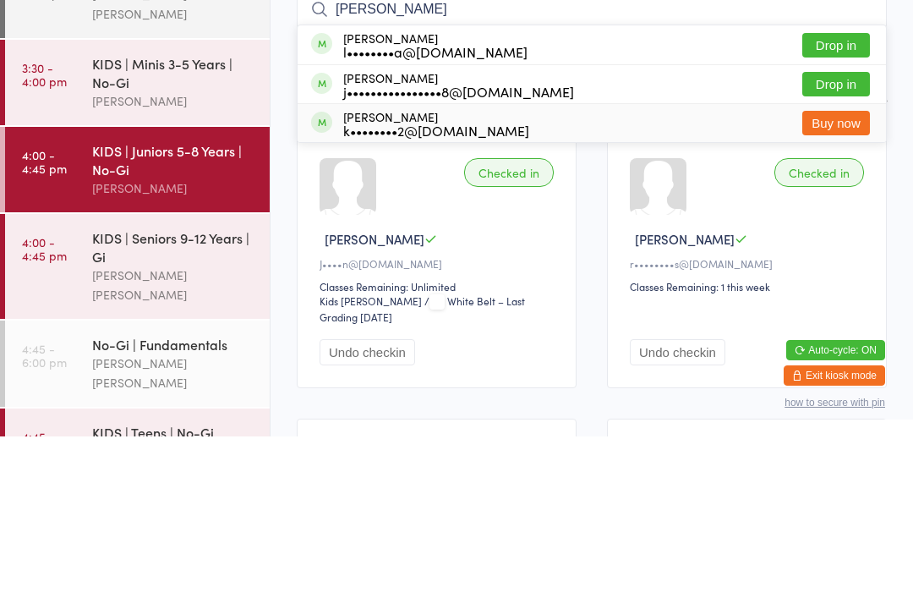
type input "[PERSON_NAME]"
click at [517, 265] on div "[PERSON_NAME] k••••••••2@[DOMAIN_NAME] Buy now" at bounding box center [592, 284] width 588 height 38
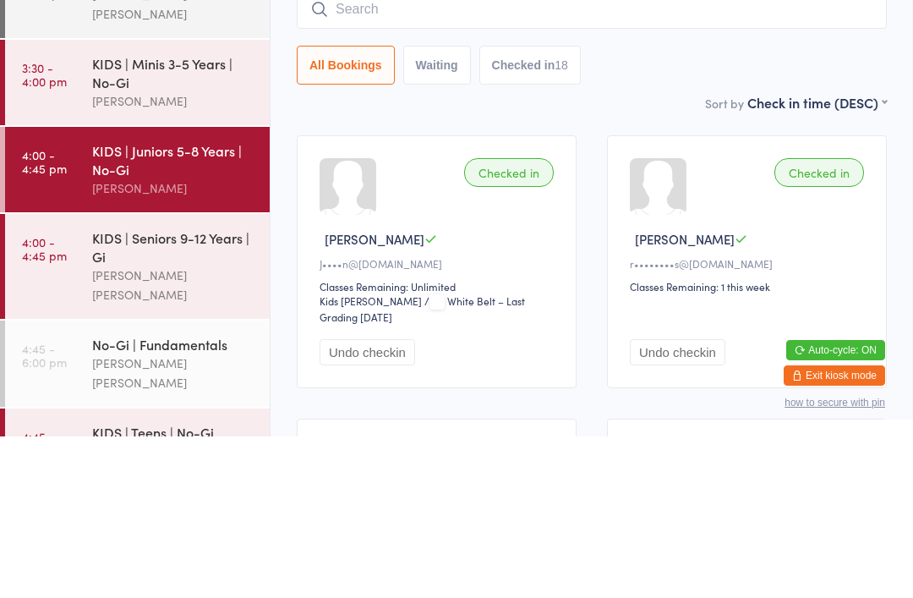
scroll to position [161, 0]
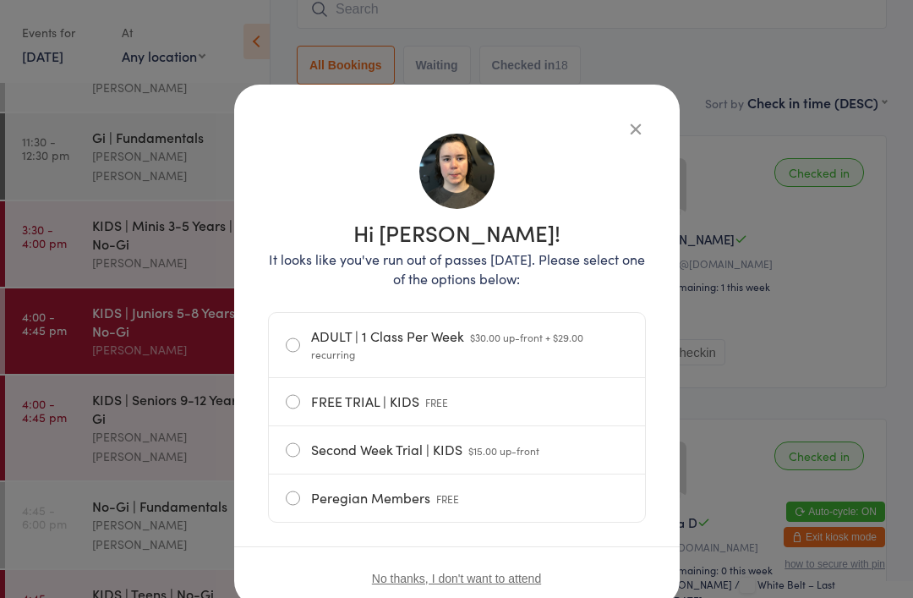
click at [632, 131] on icon "button" at bounding box center [636, 128] width 19 height 19
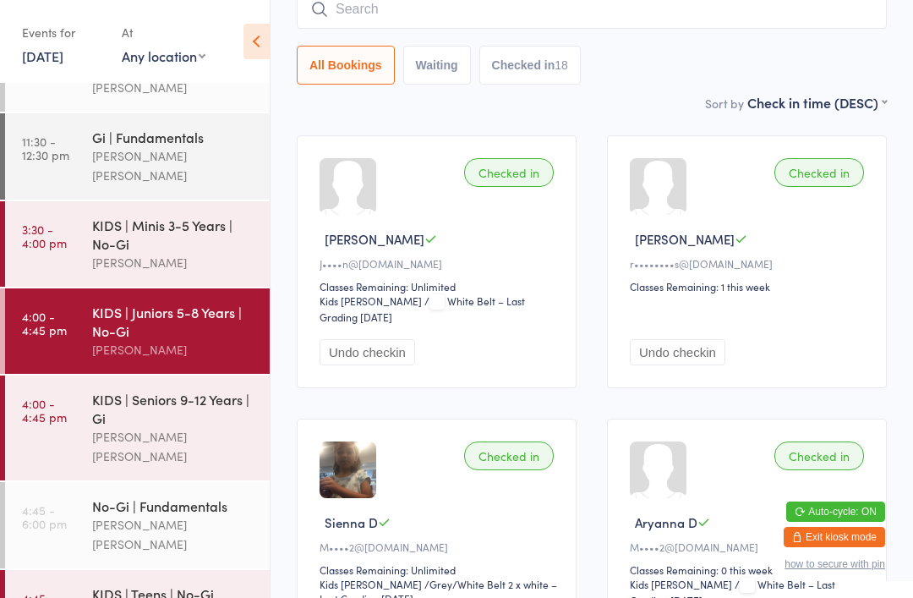
click at [553, 19] on input "search" at bounding box center [592, 9] width 590 height 39
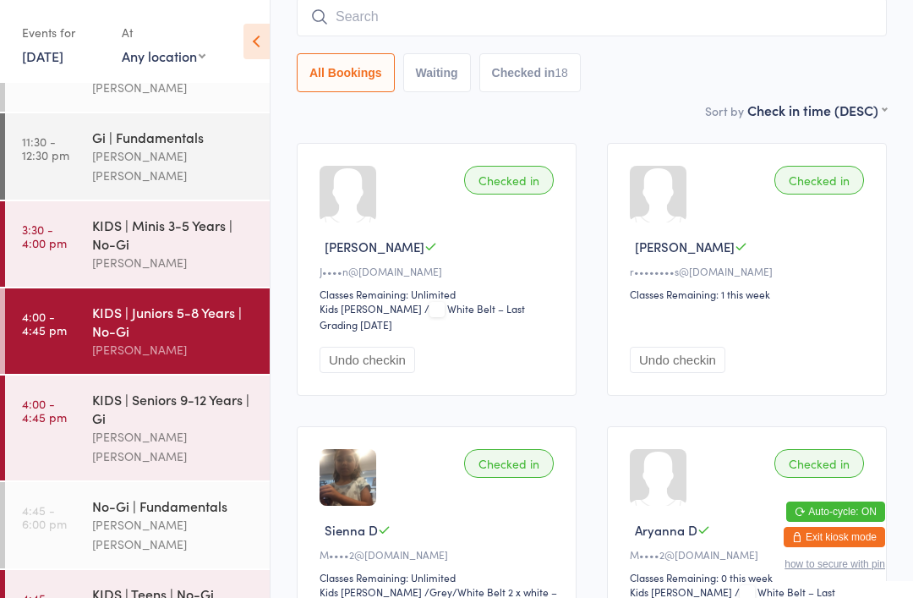
scroll to position [153, 0]
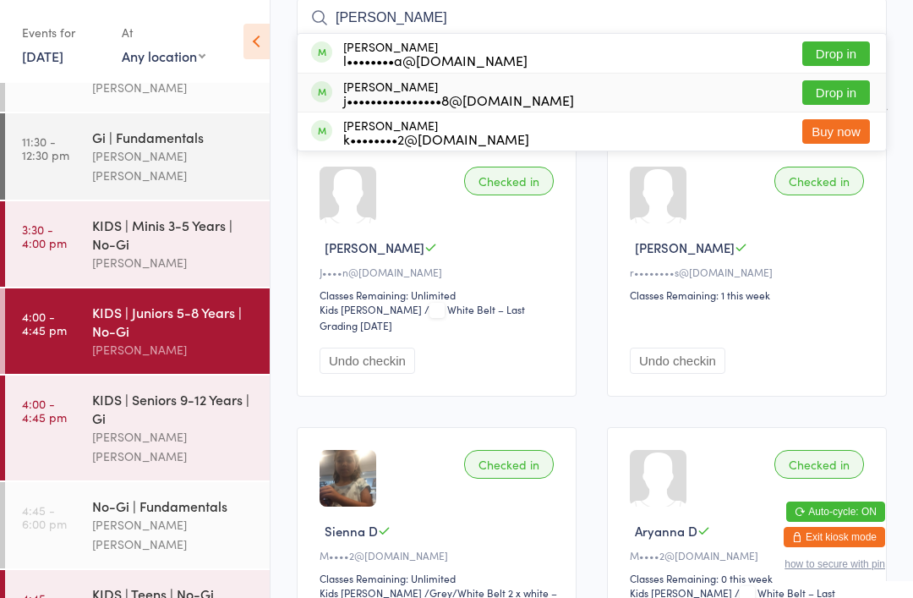
type input "[PERSON_NAME]"
click at [493, 94] on div "j••••••••••••••••8@[DOMAIN_NAME]" at bounding box center [458, 100] width 231 height 14
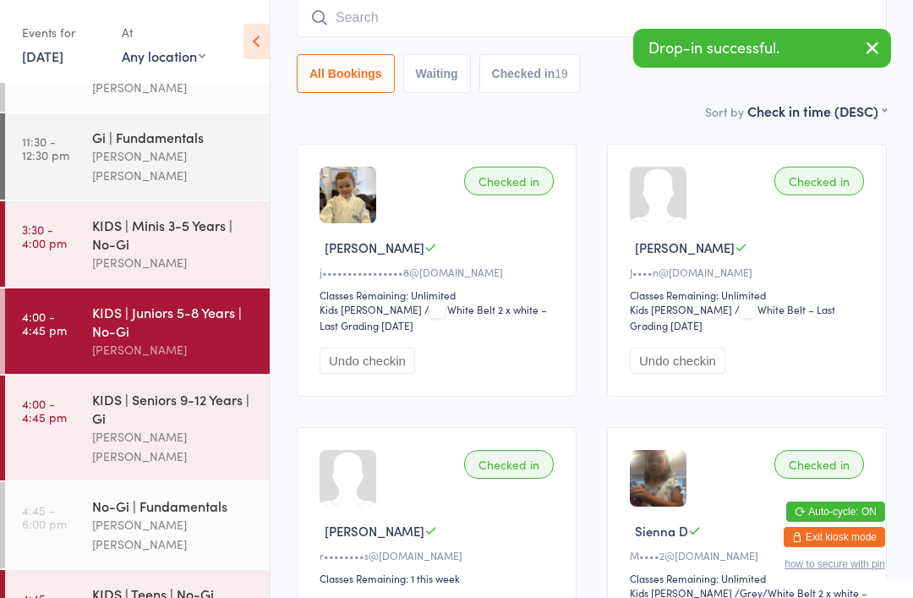
click at [522, 25] on input "search" at bounding box center [592, 17] width 590 height 39
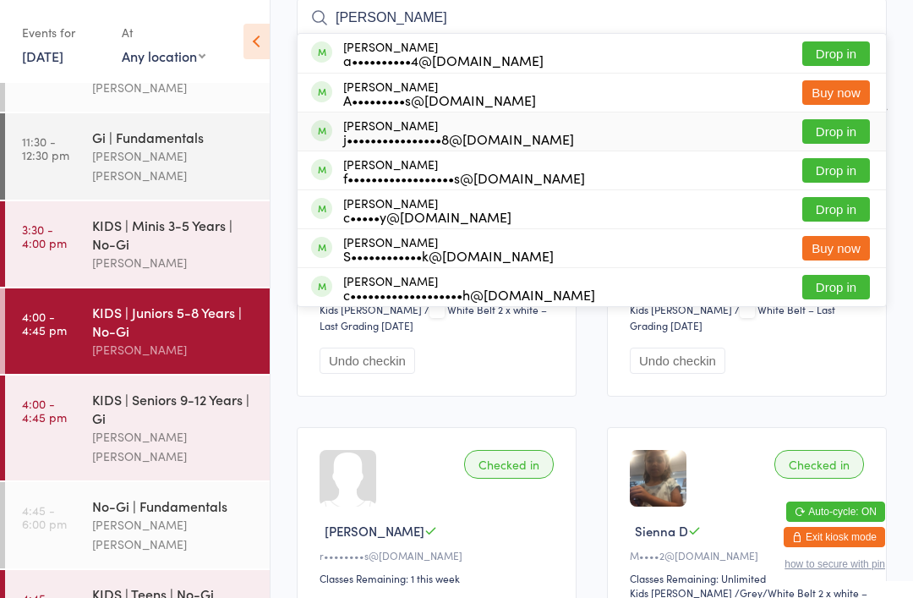
type input "[PERSON_NAME]"
click at [431, 134] on div "j••••••••••••••••8@[DOMAIN_NAME]" at bounding box center [458, 139] width 231 height 14
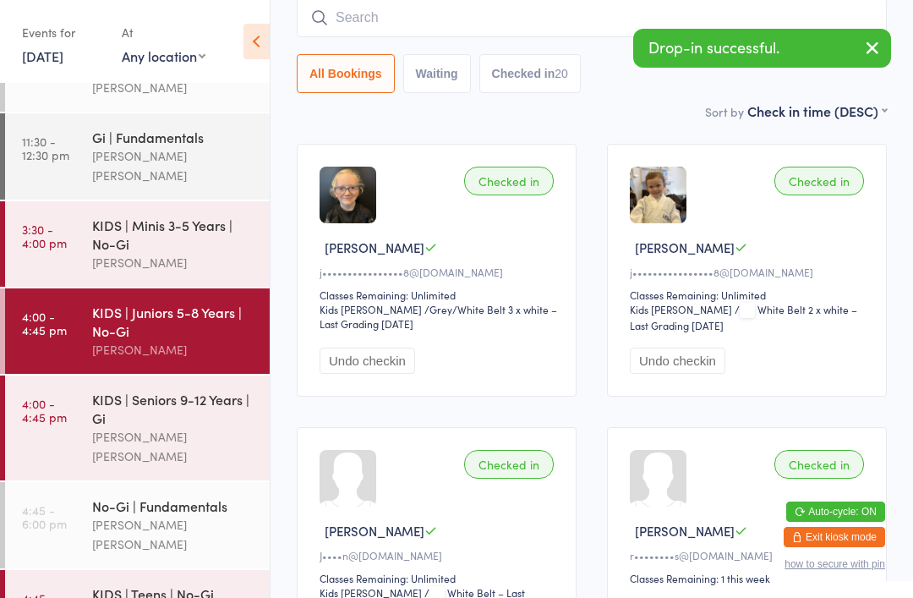
click at [452, 18] on input "search" at bounding box center [592, 17] width 590 height 39
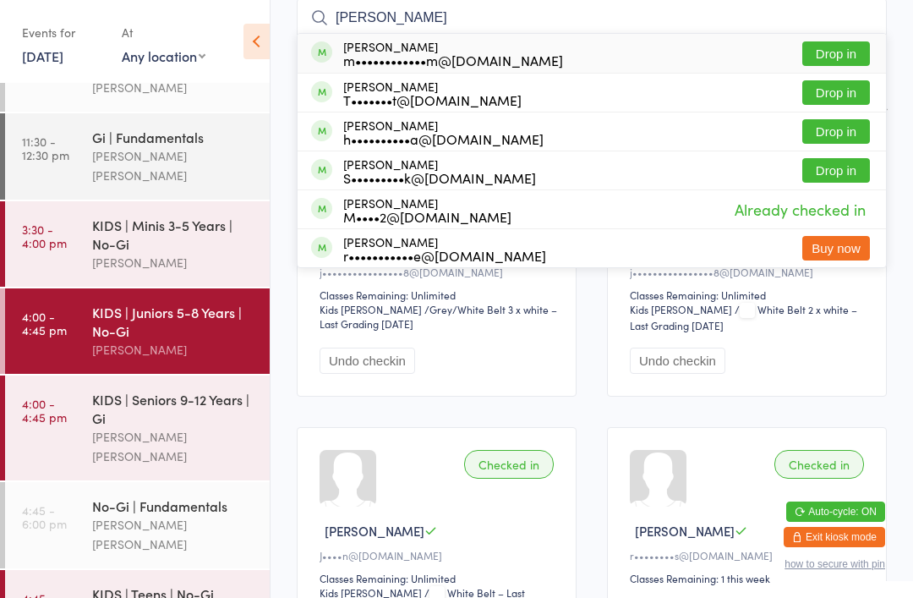
type input "[PERSON_NAME]"
click at [845, 55] on button "Drop in" at bounding box center [836, 53] width 68 height 25
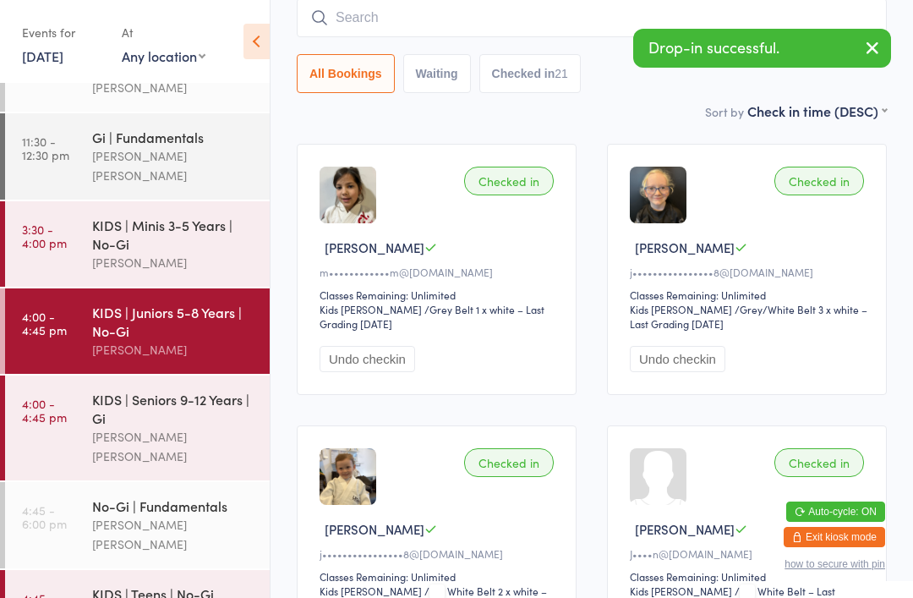
click at [144, 390] on div "KIDS | Seniors 9-12 Years | Gi" at bounding box center [173, 408] width 163 height 37
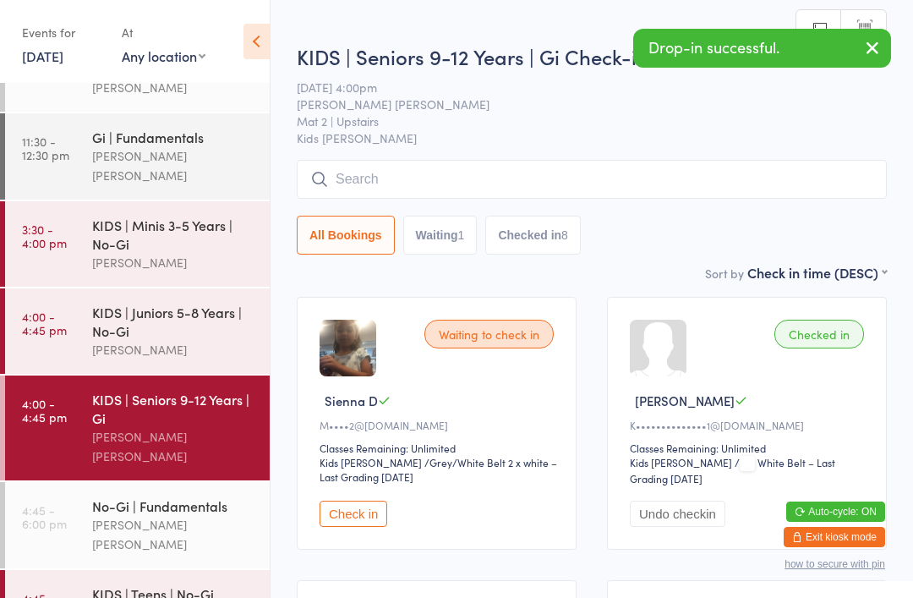
click at [550, 192] on input "search" at bounding box center [592, 179] width 590 height 39
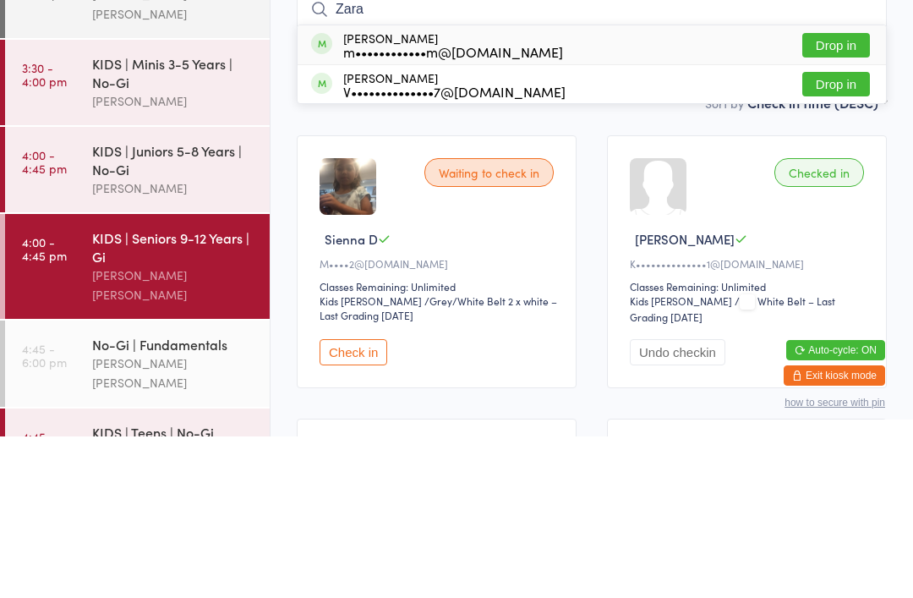
type input "Zara"
click at [839, 194] on button "Drop in" at bounding box center [836, 206] width 68 height 25
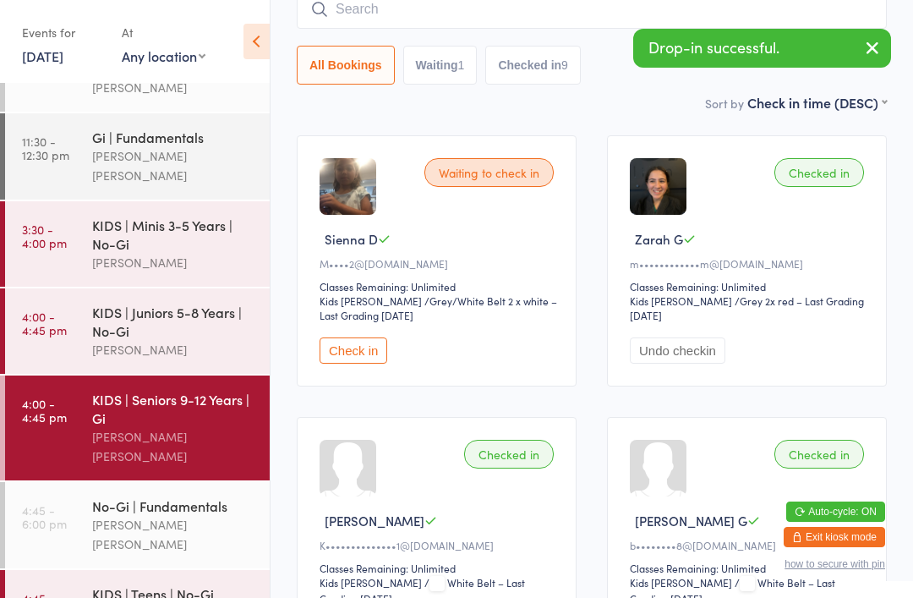
click at [589, 22] on input "search" at bounding box center [592, 9] width 590 height 39
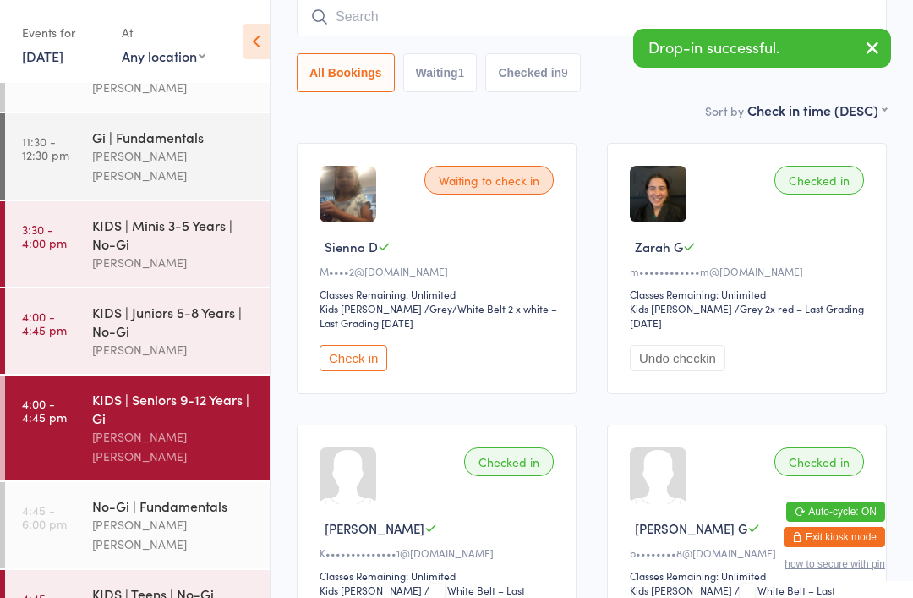
scroll to position [153, 0]
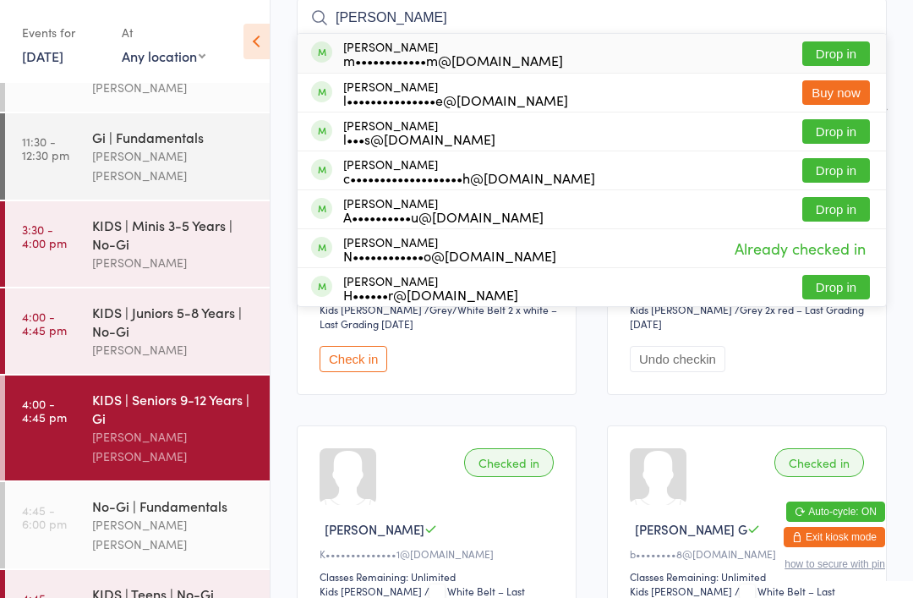
type input "[PERSON_NAME]"
click at [844, 61] on button "Drop in" at bounding box center [836, 53] width 68 height 25
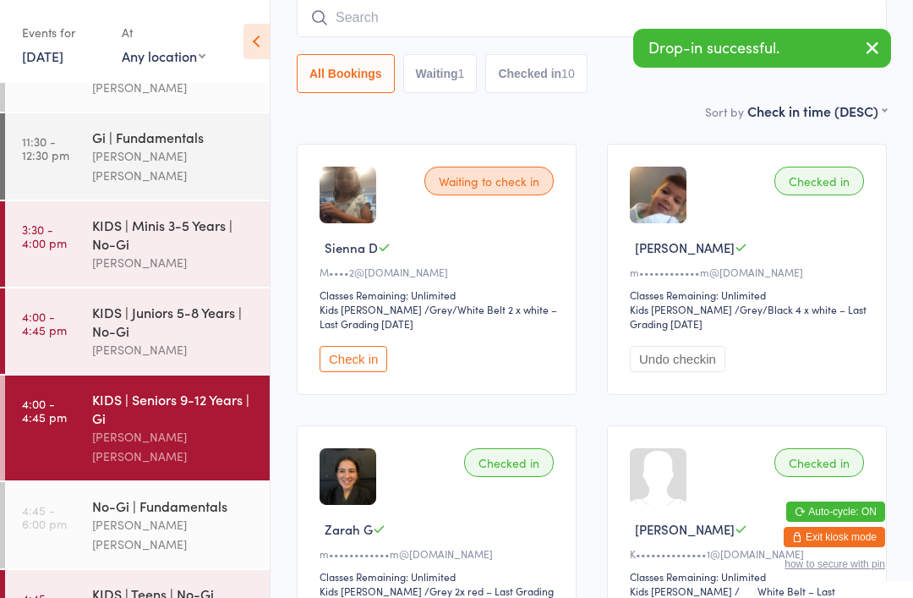
click at [181, 496] on div "No-Gi | Fundamentals" at bounding box center [173, 505] width 163 height 19
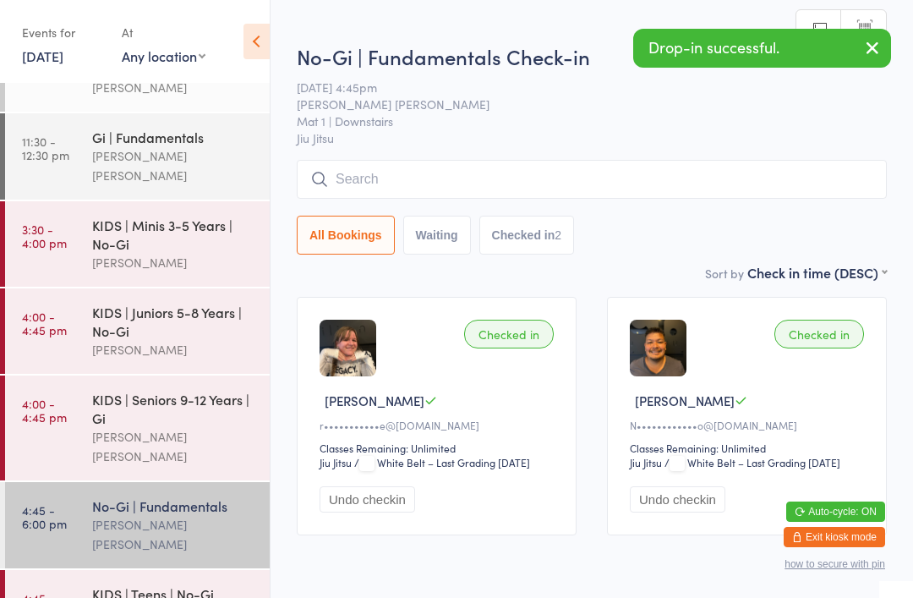
click at [605, 194] on input "search" at bounding box center [592, 179] width 590 height 39
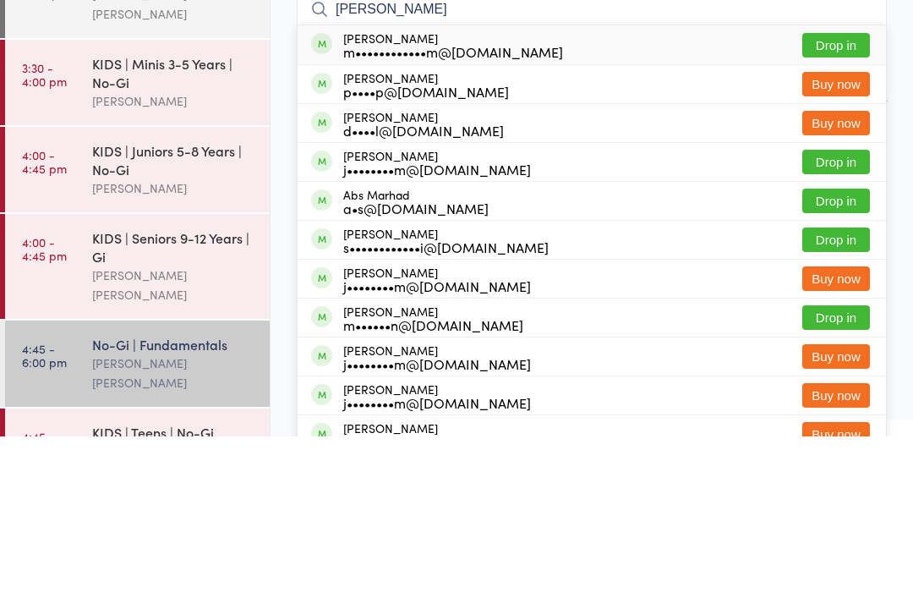
type input "[PERSON_NAME]"
click at [835, 194] on button "Drop in" at bounding box center [836, 206] width 68 height 25
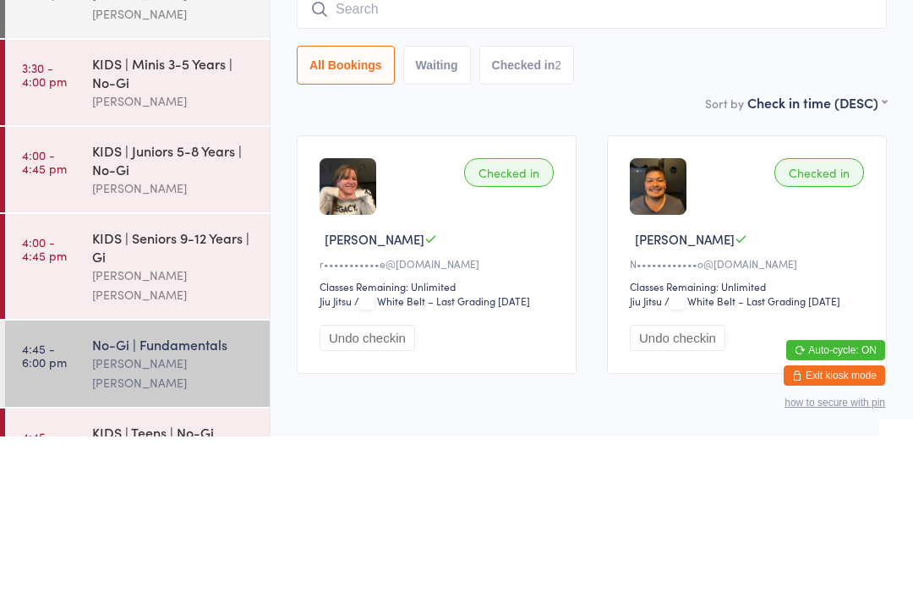
scroll to position [76, 0]
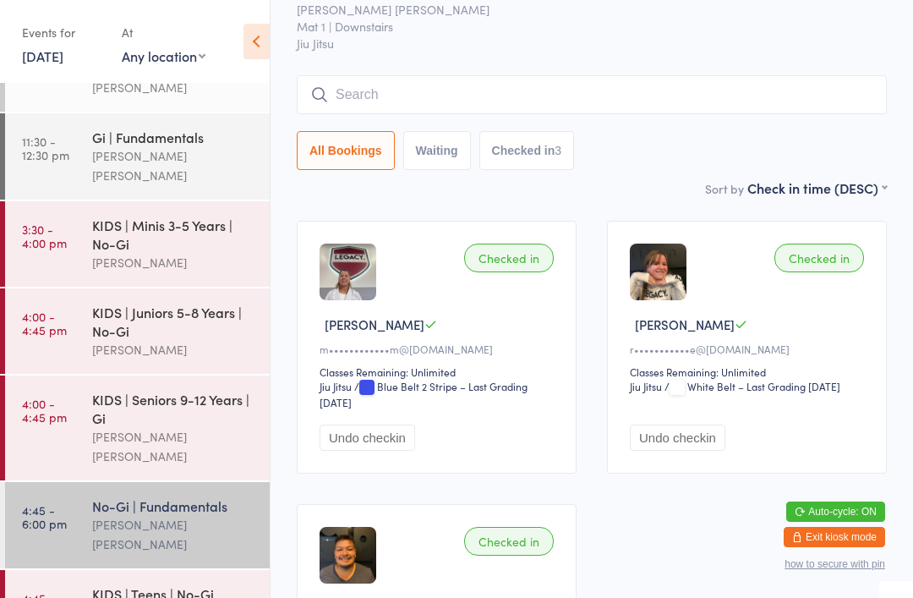
click at [203, 309] on div "KIDS | Juniors 5-8 Years | No-Gi" at bounding box center [173, 321] width 163 height 37
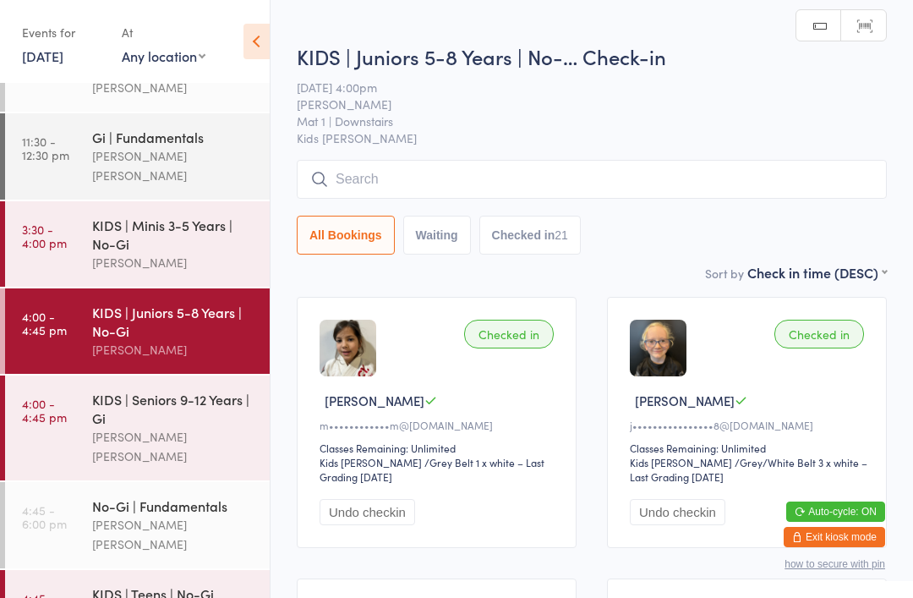
click at [478, 186] on input "search" at bounding box center [592, 179] width 590 height 39
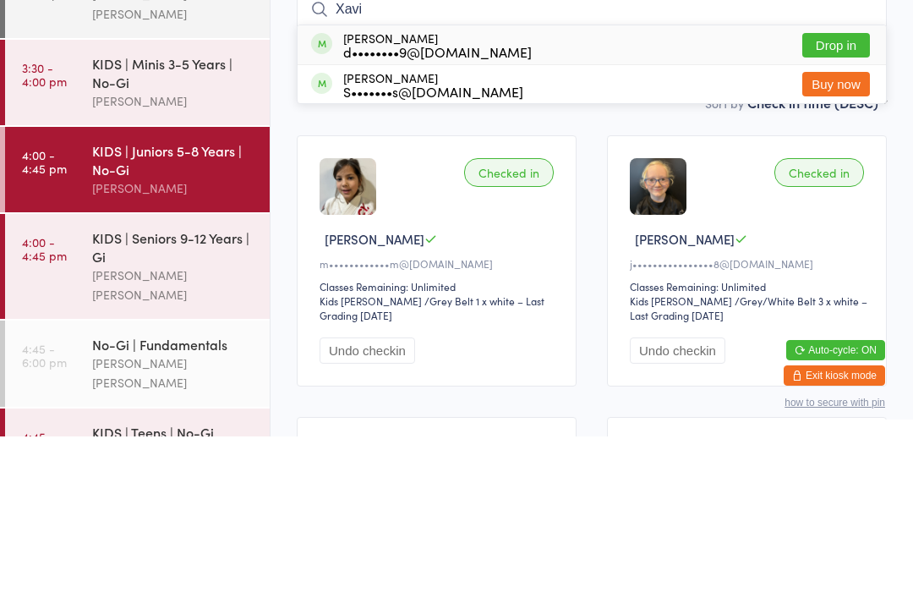
type input "Xavi"
click at [829, 194] on button "Drop in" at bounding box center [836, 206] width 68 height 25
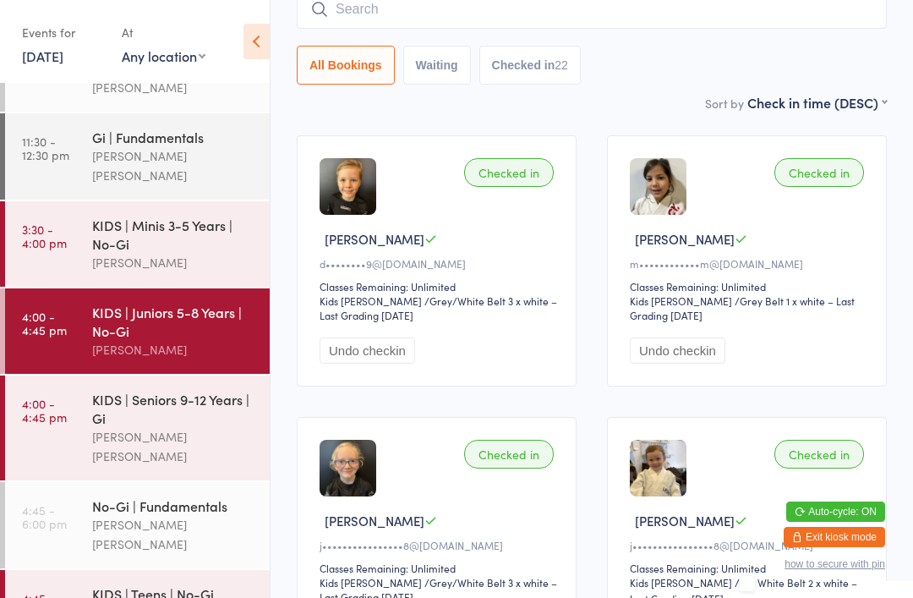
click at [840, 29] on input "search" at bounding box center [592, 9] width 590 height 39
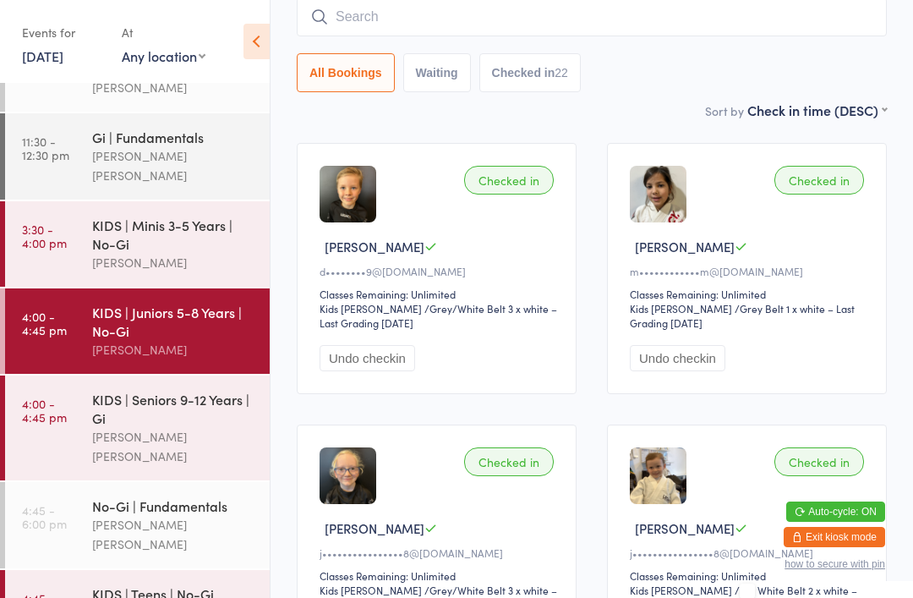
scroll to position [153, 0]
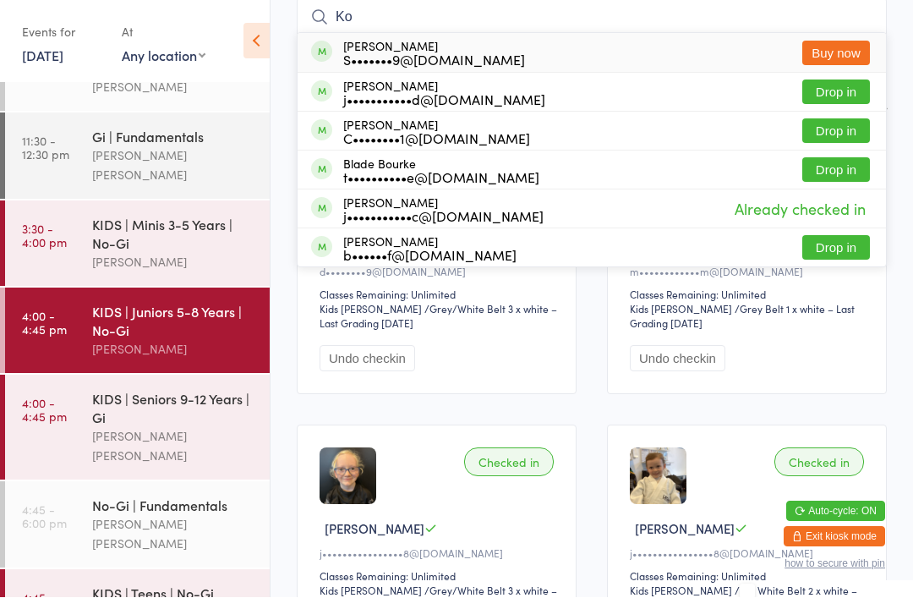
type input "K"
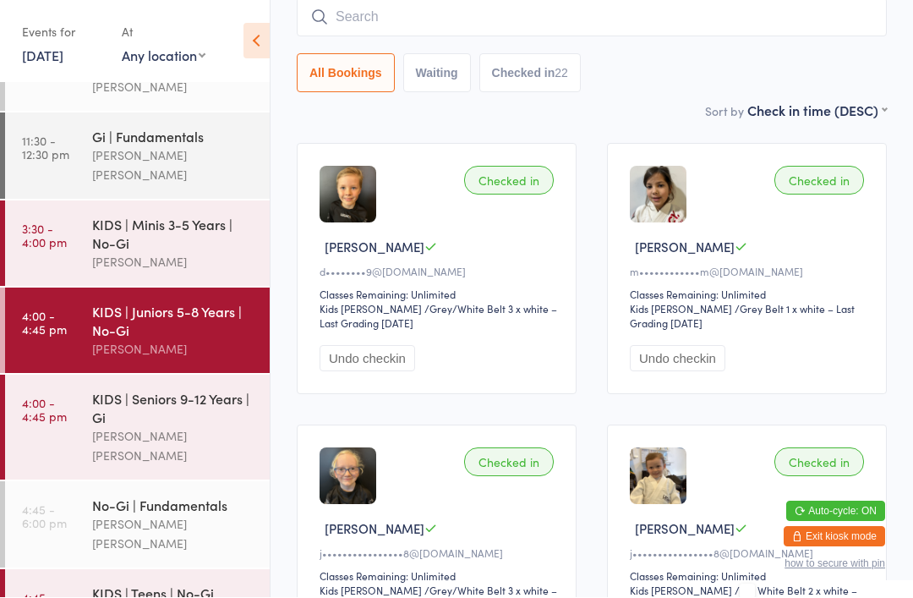
scroll to position [154, 0]
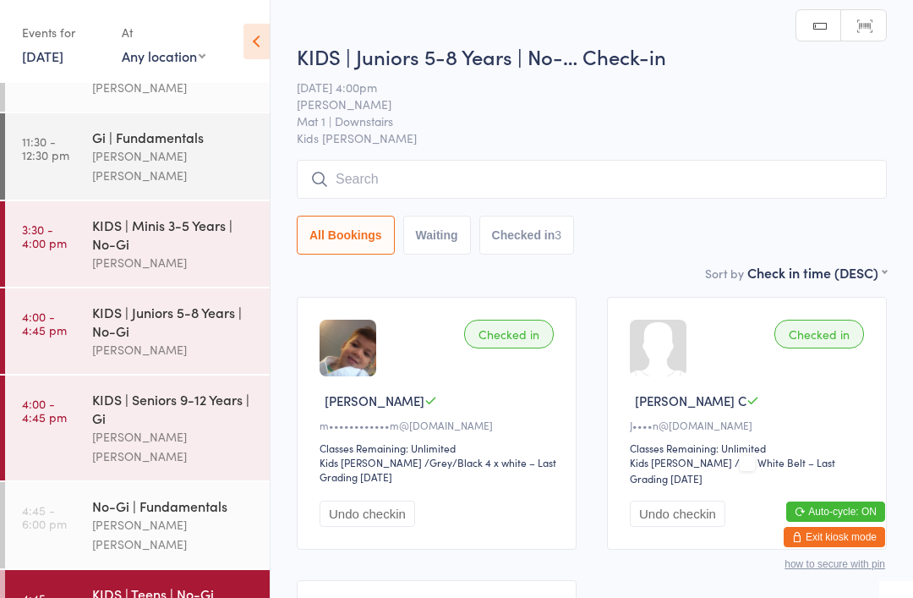
click at [392, 174] on input "search" at bounding box center [592, 179] width 590 height 39
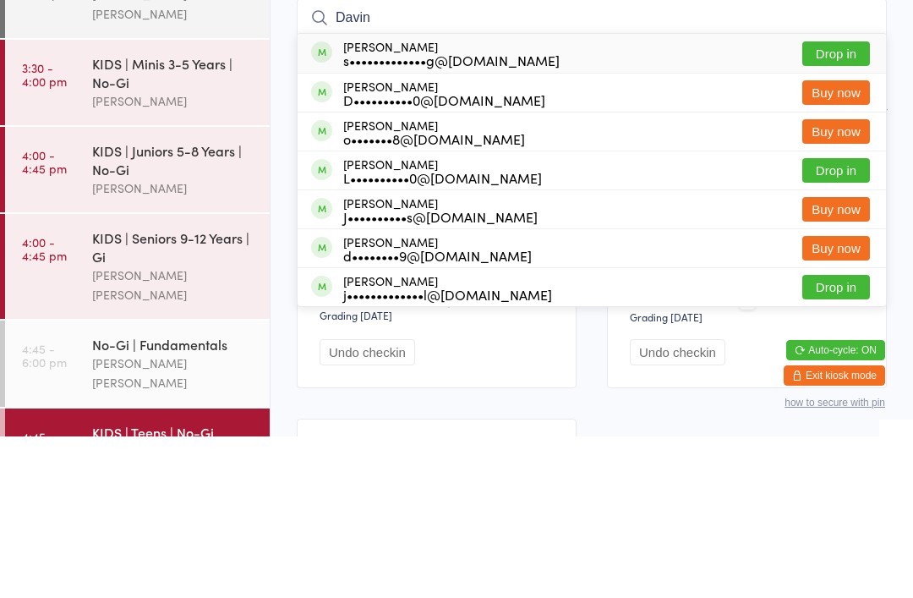
type input "Davin"
click at [460, 215] on div "s•••••••••••••g@[DOMAIN_NAME]" at bounding box center [451, 222] width 216 height 14
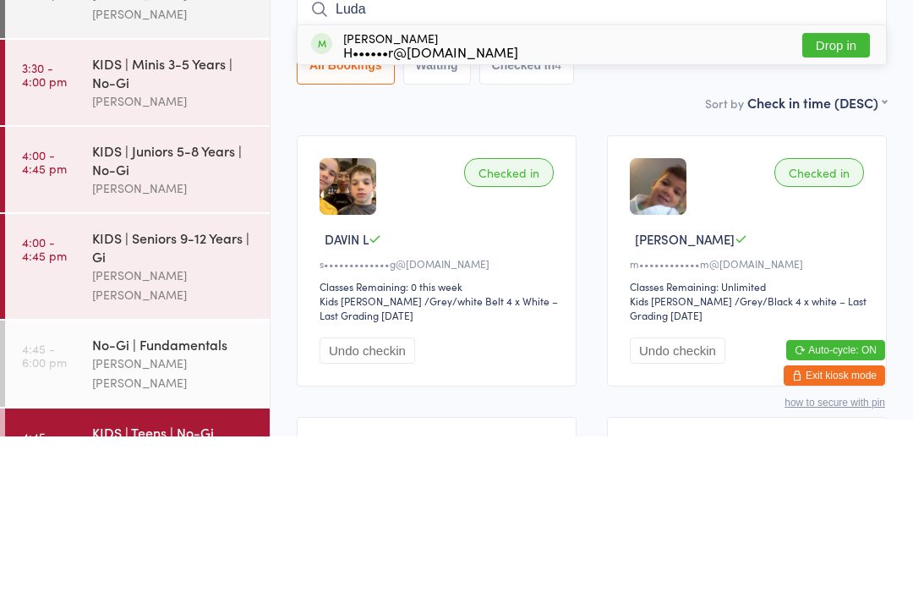
type input "Luda"
click at [416, 206] on div "H••••••r@[DOMAIN_NAME]" at bounding box center [430, 213] width 175 height 14
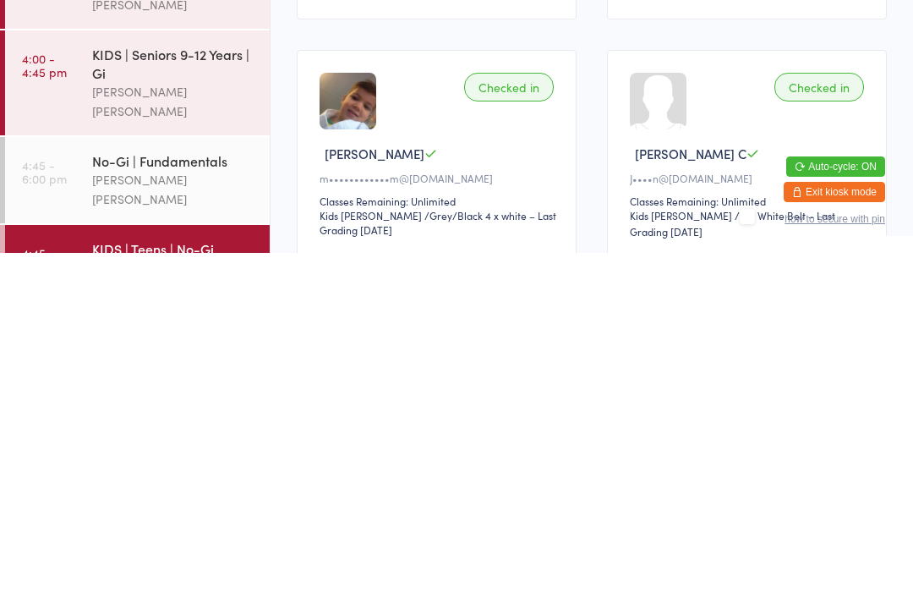
scroll to position [184, 0]
click at [681, 417] on div at bounding box center [658, 445] width 57 height 57
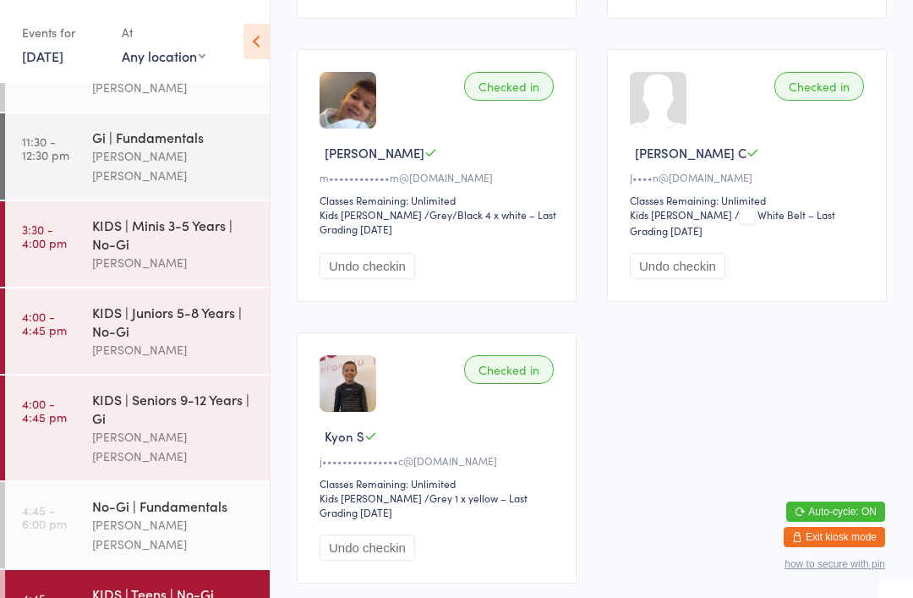
click at [683, 119] on div at bounding box center [658, 100] width 57 height 57
click at [650, 129] on div at bounding box center [658, 100] width 57 height 57
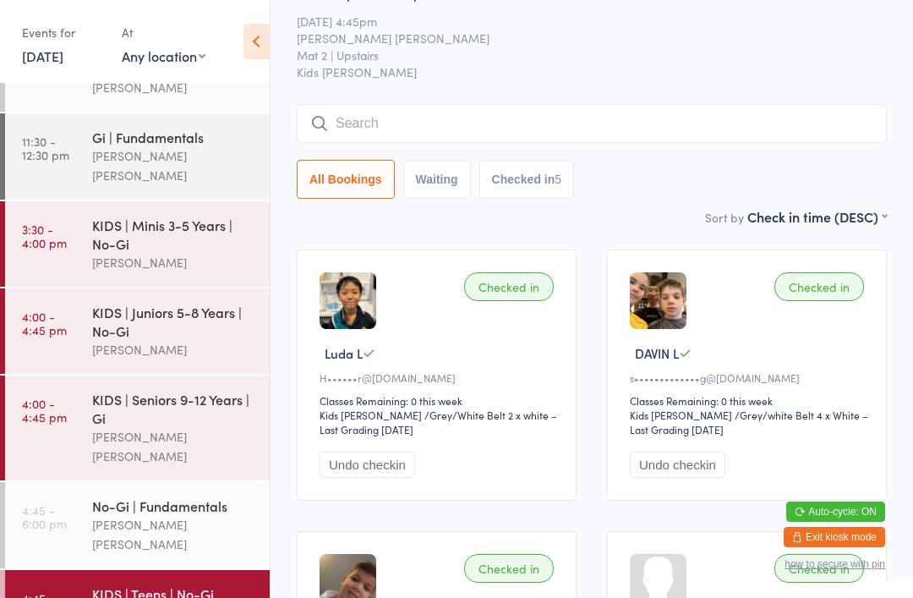
scroll to position [0, 0]
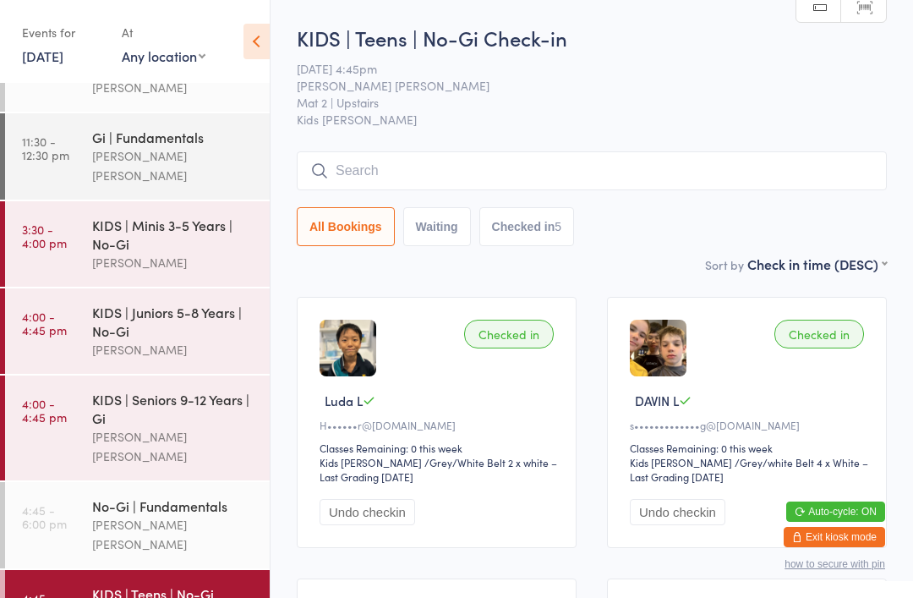
click at [567, 163] on input "search" at bounding box center [592, 170] width 590 height 39
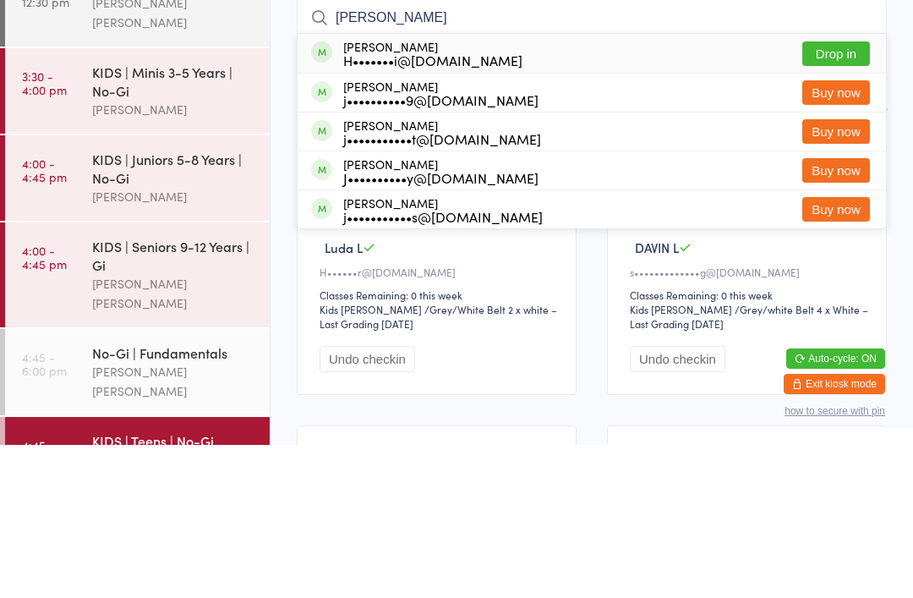
type input "[PERSON_NAME]"
click at [831, 194] on button "Drop in" at bounding box center [836, 206] width 68 height 25
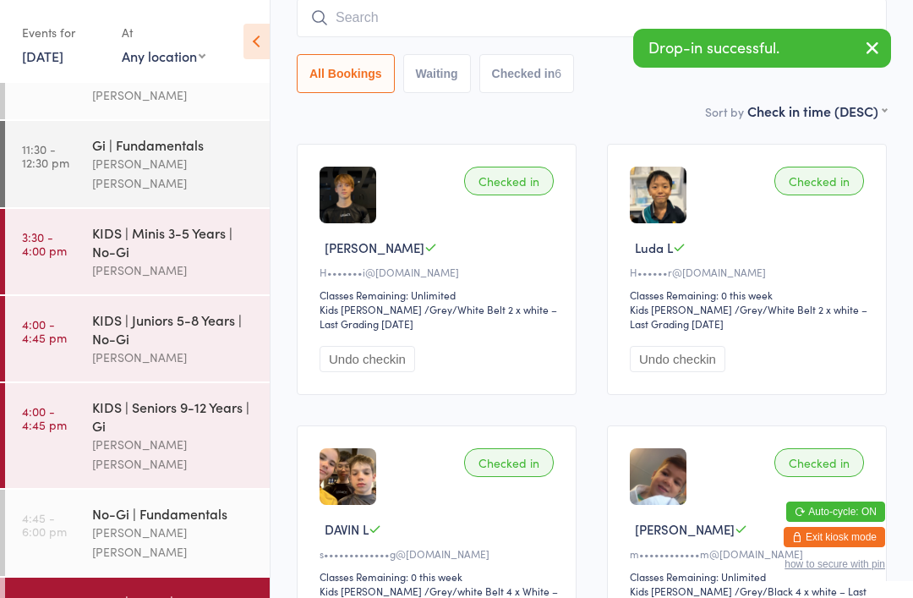
scroll to position [54, 0]
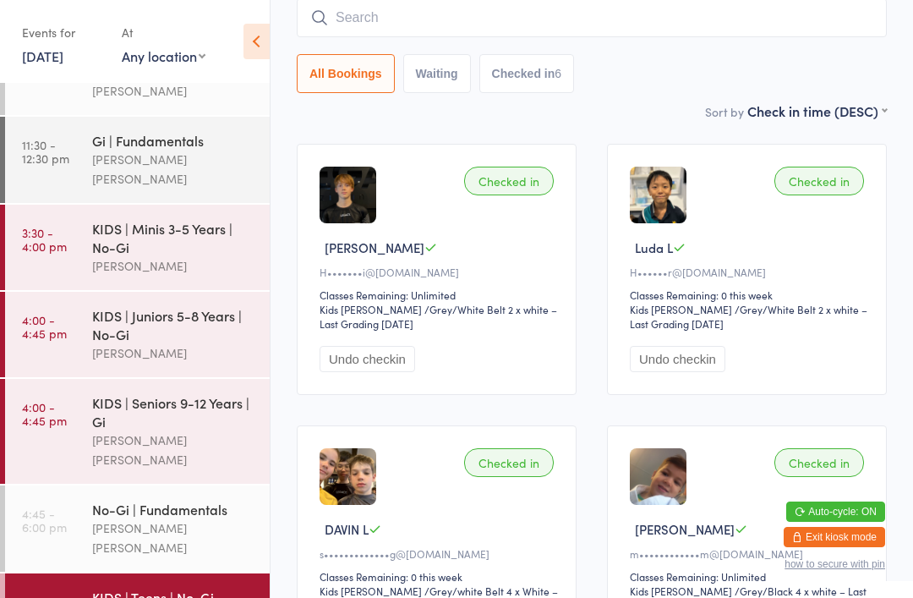
click at [827, 17] on input "search" at bounding box center [592, 17] width 590 height 39
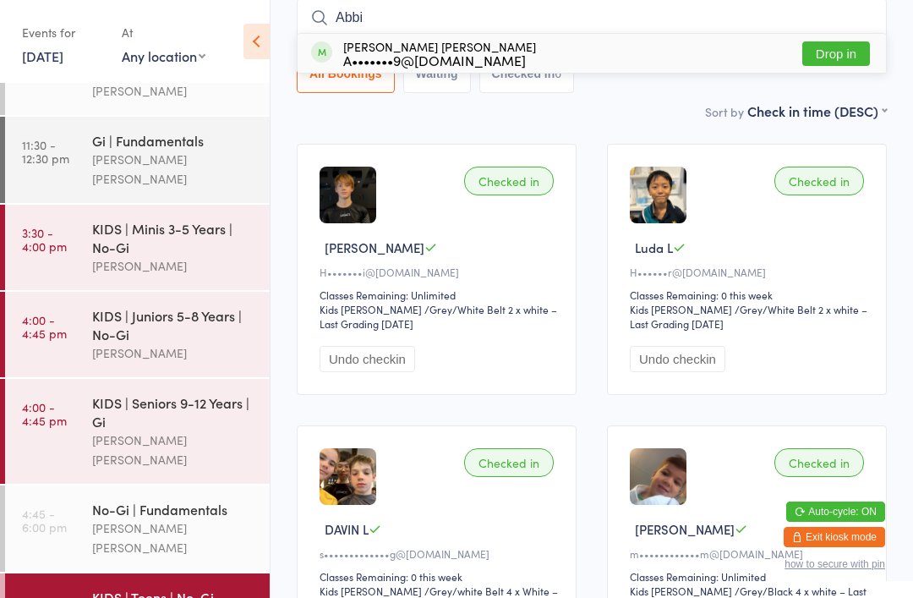
type input "Abbi"
click at [855, 55] on button "Drop in" at bounding box center [836, 53] width 68 height 25
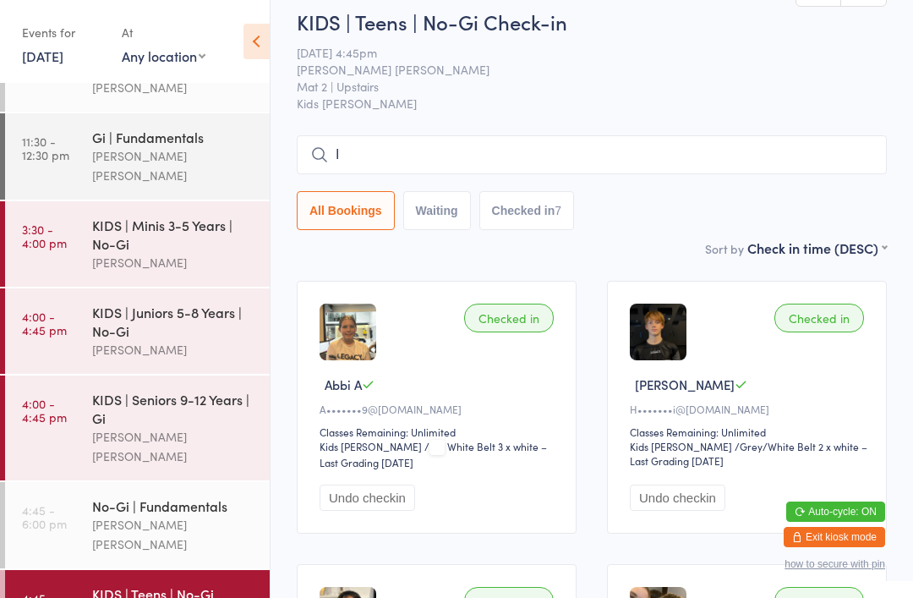
scroll to position [0, 0]
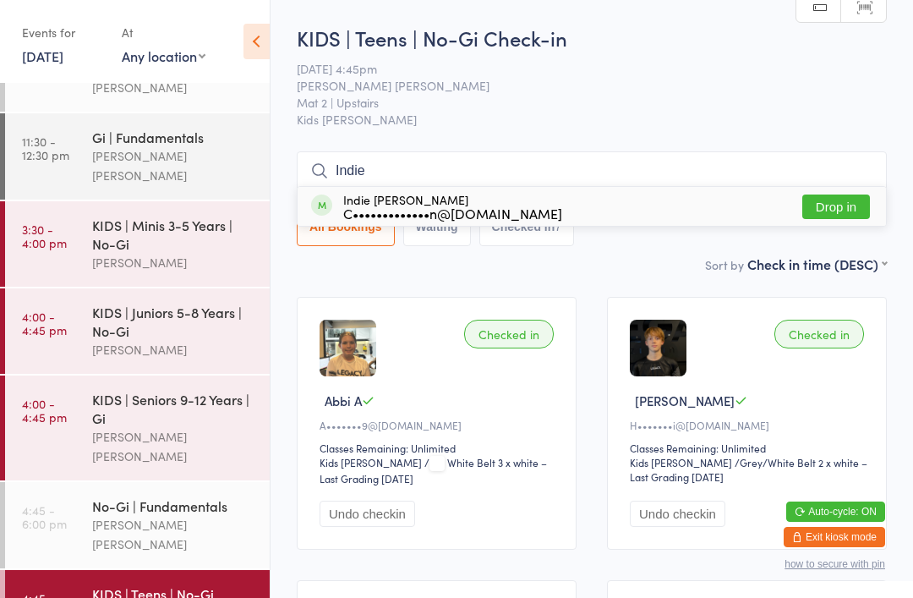
type input "Indie"
click at [859, 200] on button "Drop in" at bounding box center [836, 206] width 68 height 25
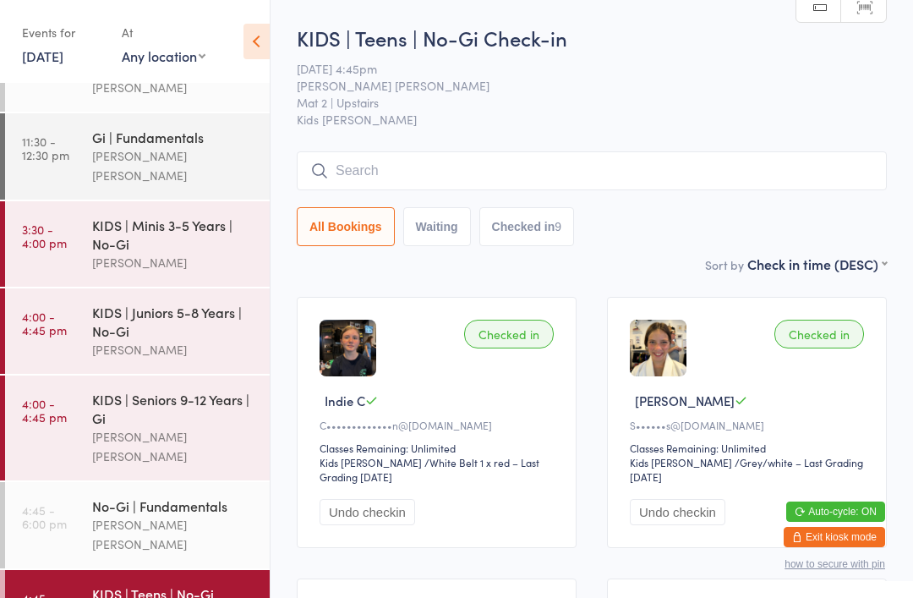
click at [465, 188] on input "search" at bounding box center [592, 170] width 590 height 39
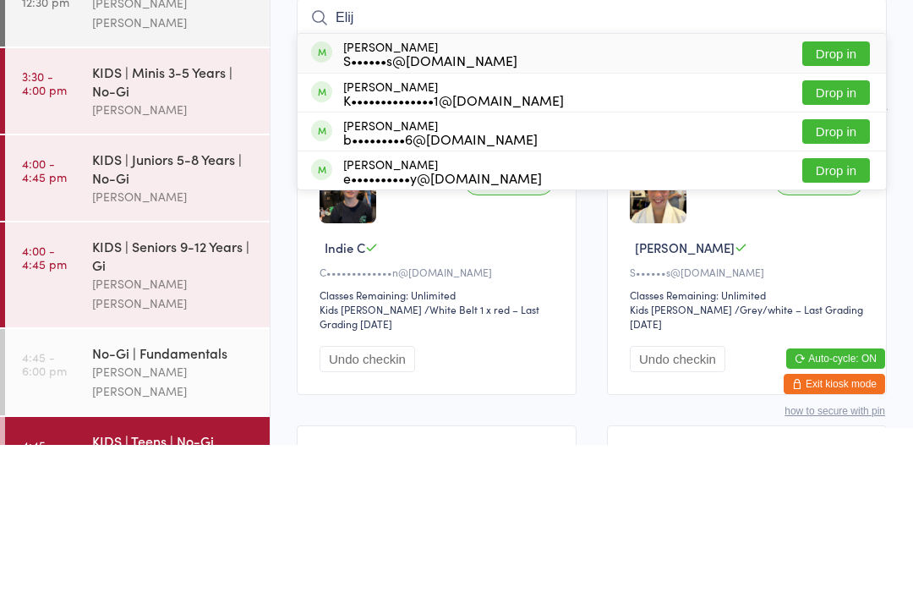
type input "Elij"
click at [367, 193] on div "[PERSON_NAME] S••••••s@[DOMAIN_NAME]" at bounding box center [430, 206] width 174 height 27
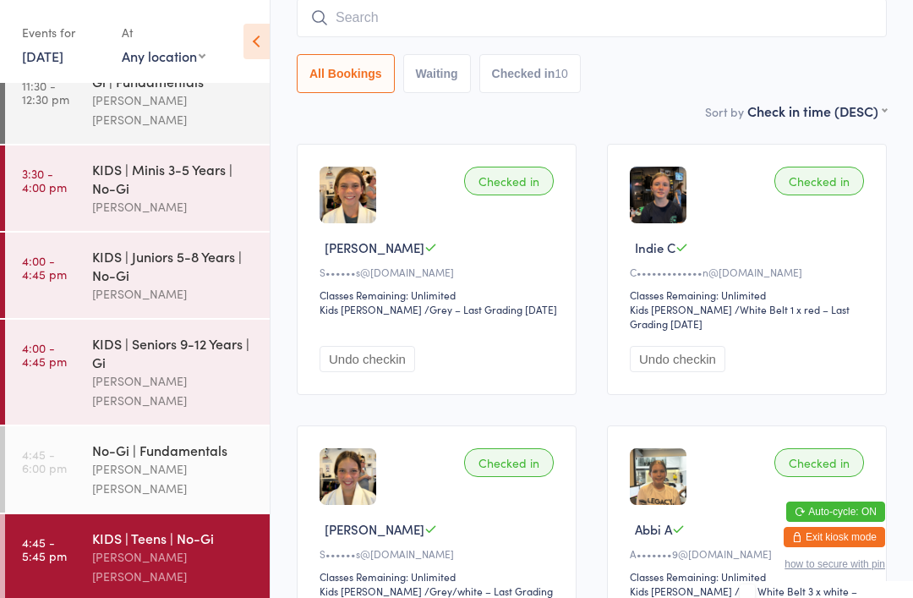
scroll to position [112, 0]
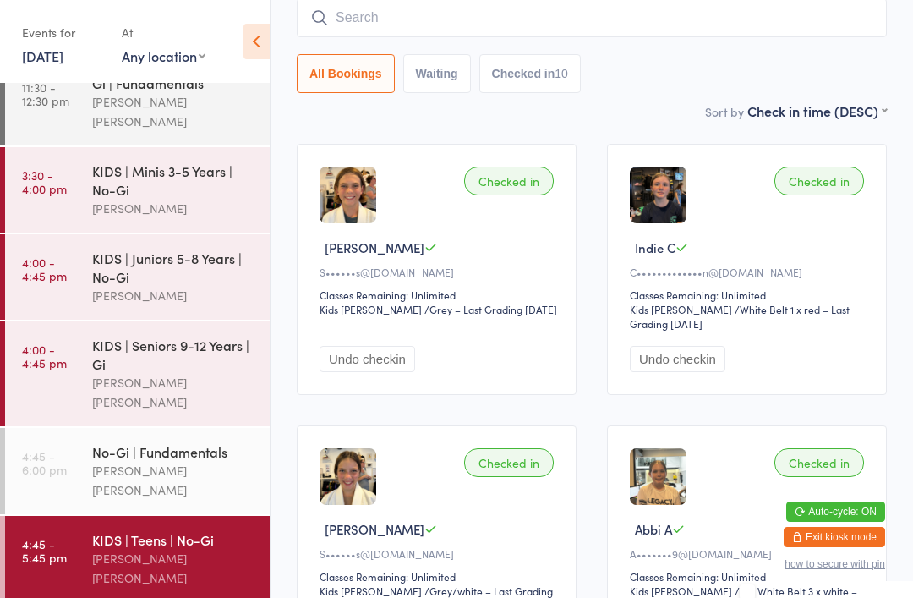
click at [96, 442] on div "No-Gi | Fundamentals" at bounding box center [173, 451] width 163 height 19
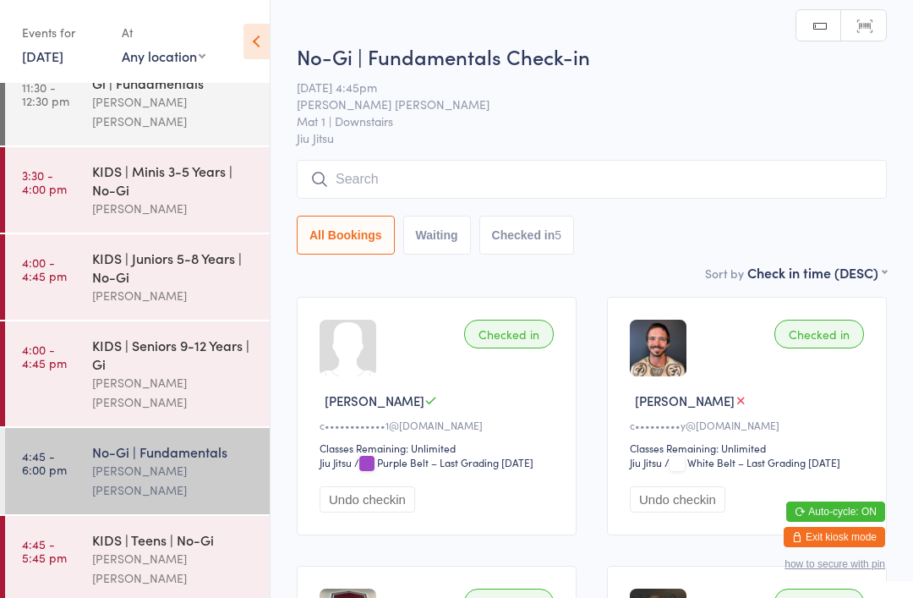
click at [350, 183] on input "search" at bounding box center [592, 179] width 590 height 39
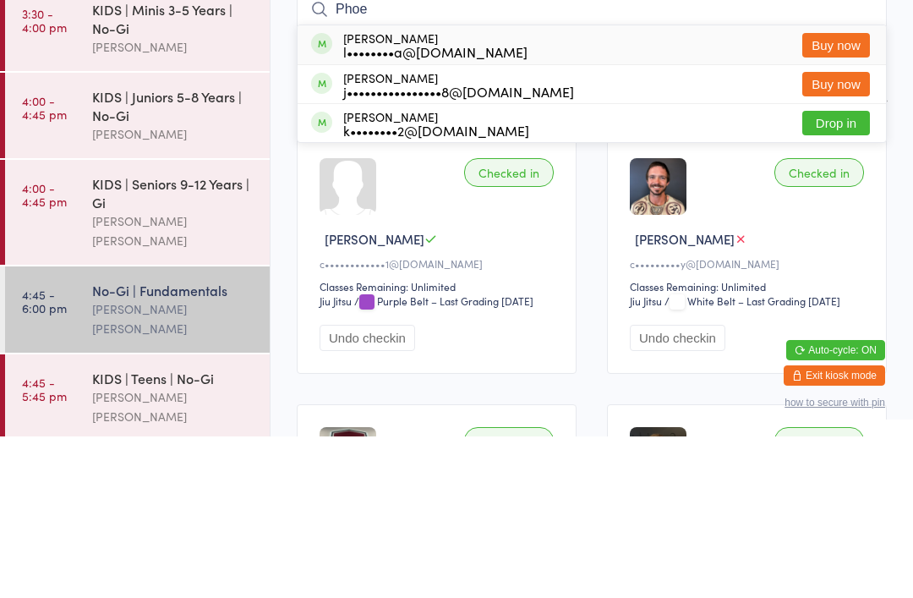
type input "Phoe"
click at [840, 272] on button "Drop in" at bounding box center [836, 284] width 68 height 25
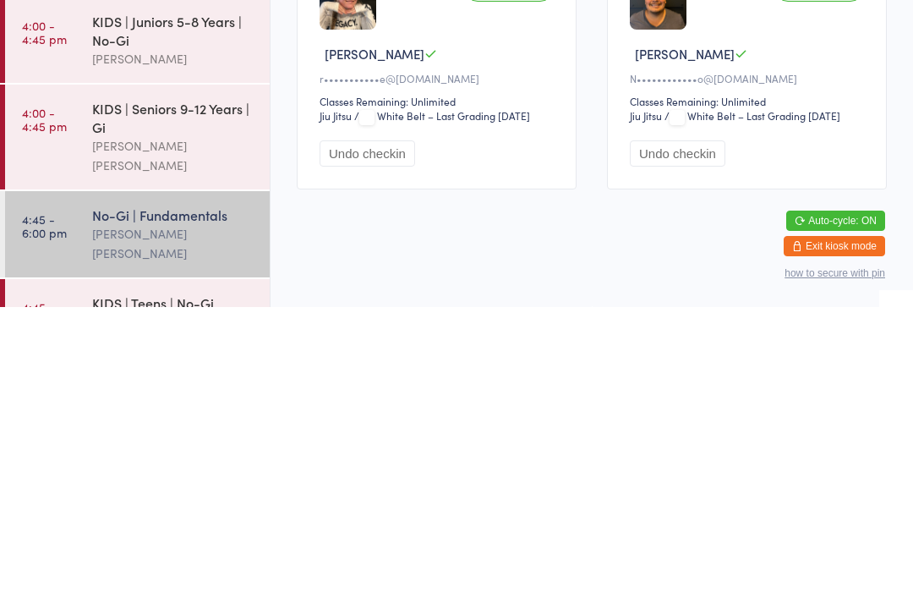
scroll to position [640, 0]
click at [204, 584] on div "KIDS | Teens | No-Gi" at bounding box center [173, 593] width 163 height 19
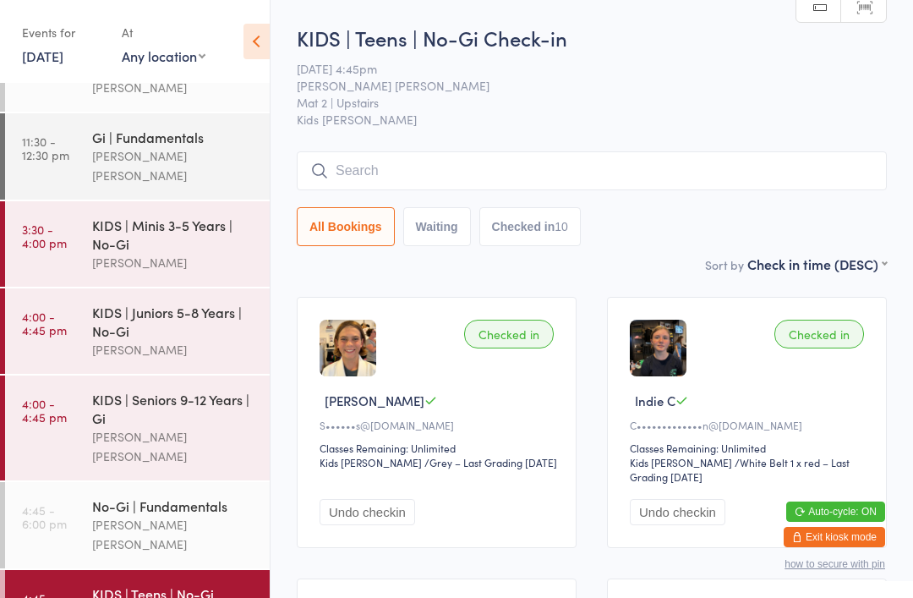
click at [550, 189] on input "search" at bounding box center [592, 170] width 590 height 39
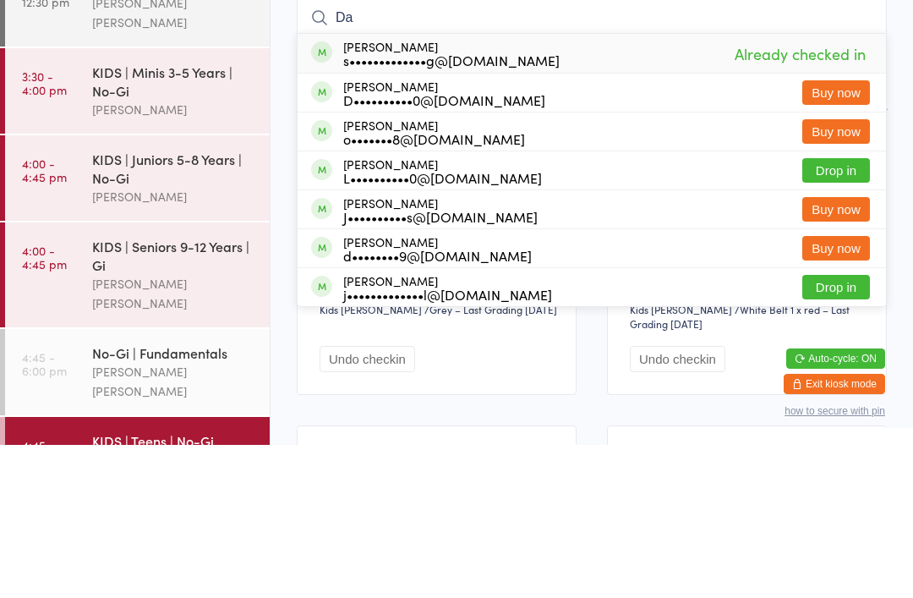
type input "D"
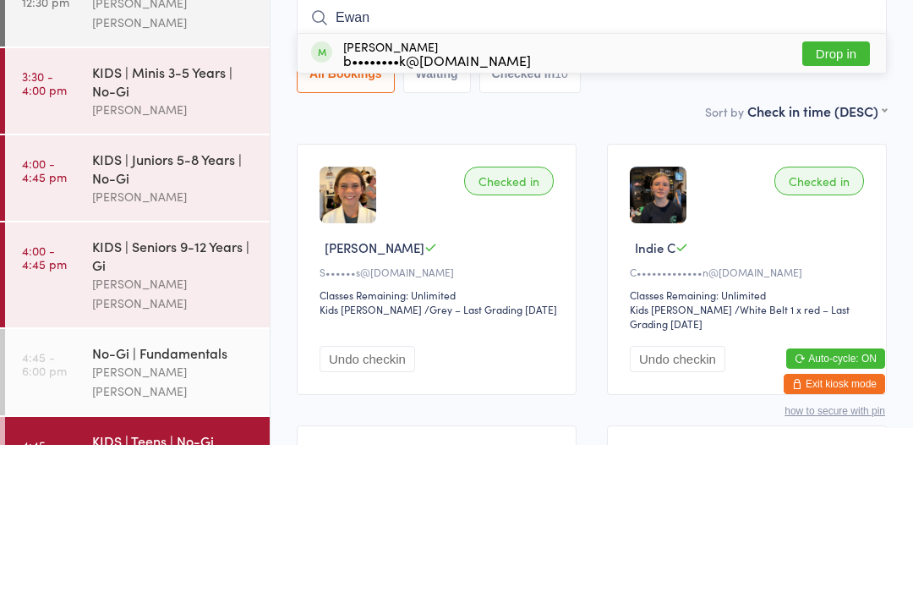
type input "Ewan"
click at [607, 187] on div "[PERSON_NAME] b••••••••k@[DOMAIN_NAME] Drop in" at bounding box center [592, 206] width 588 height 39
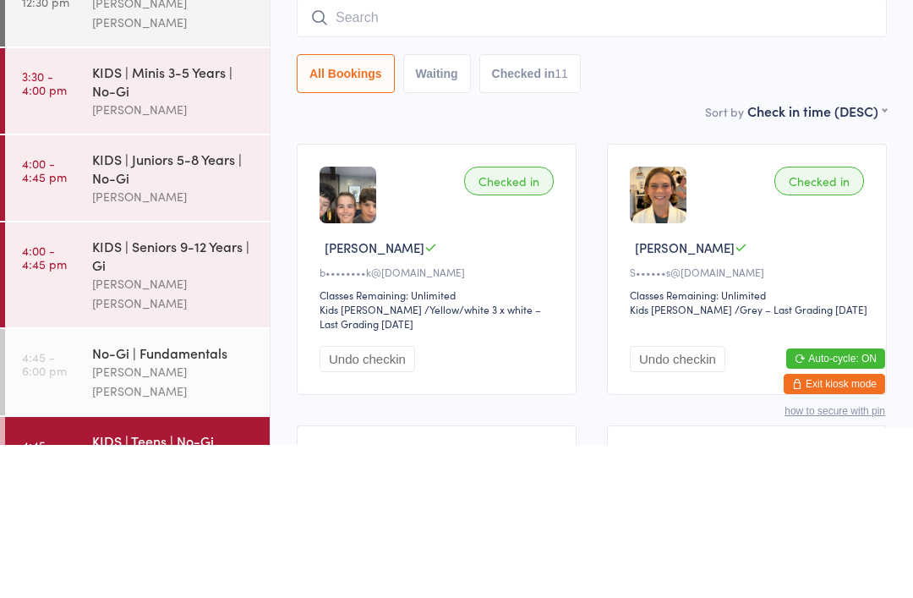
scroll to position [153, 0]
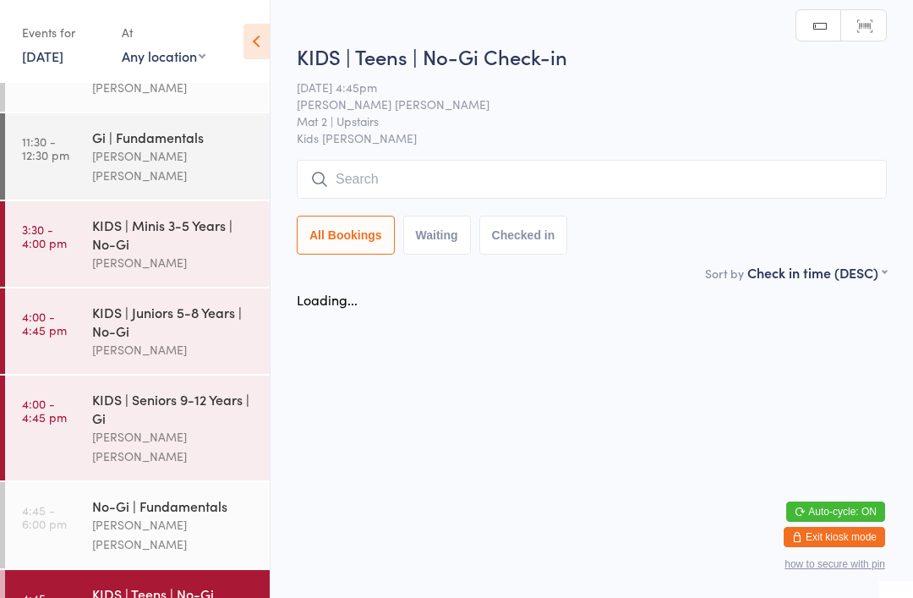
scroll to position [0, 0]
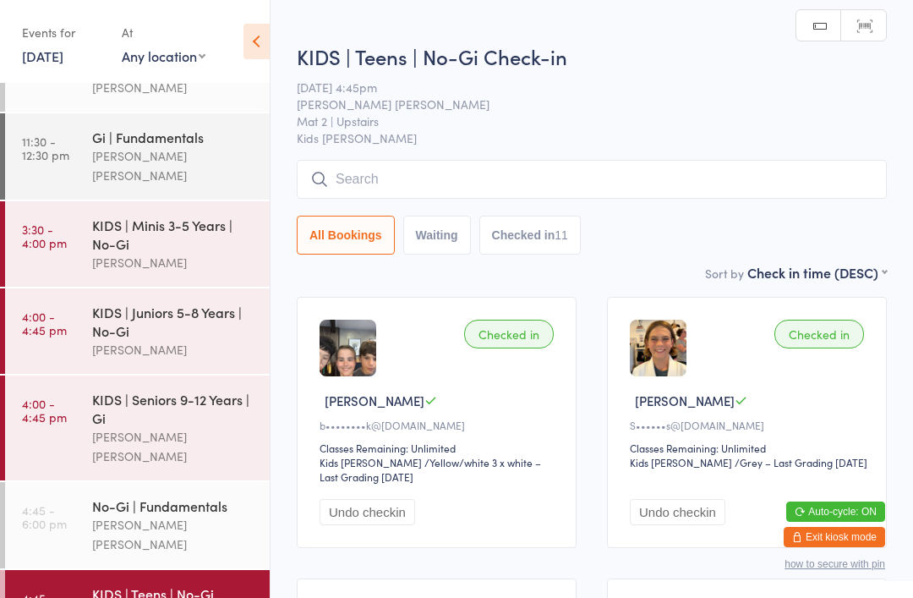
click at [391, 166] on input "search" at bounding box center [592, 179] width 590 height 39
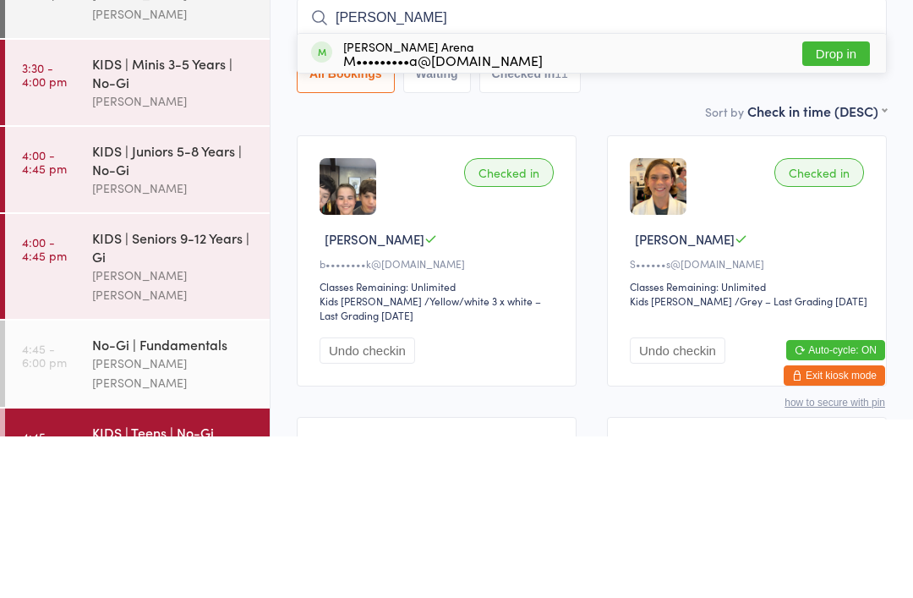
type input "[PERSON_NAME]"
click at [858, 203] on button "Drop in" at bounding box center [836, 215] width 68 height 25
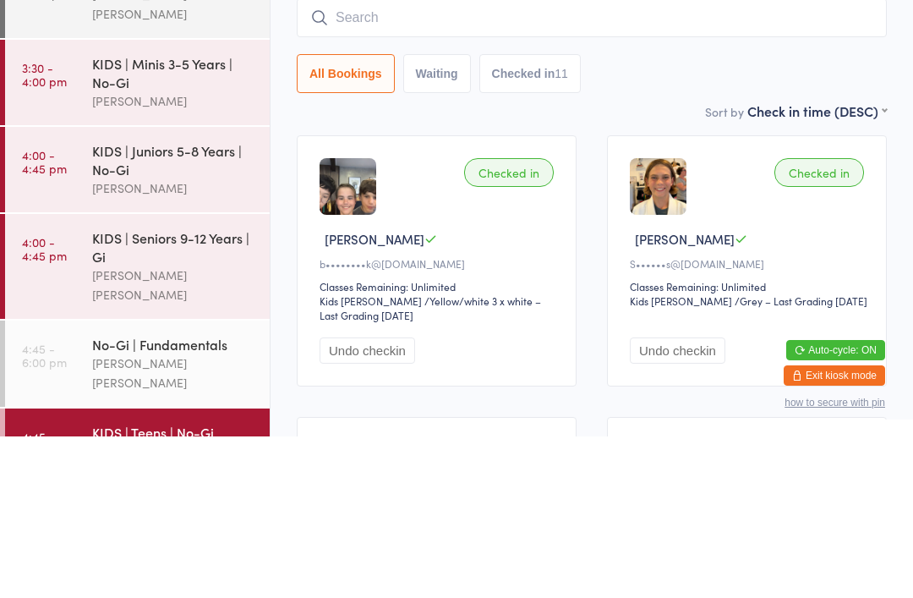
scroll to position [161, 0]
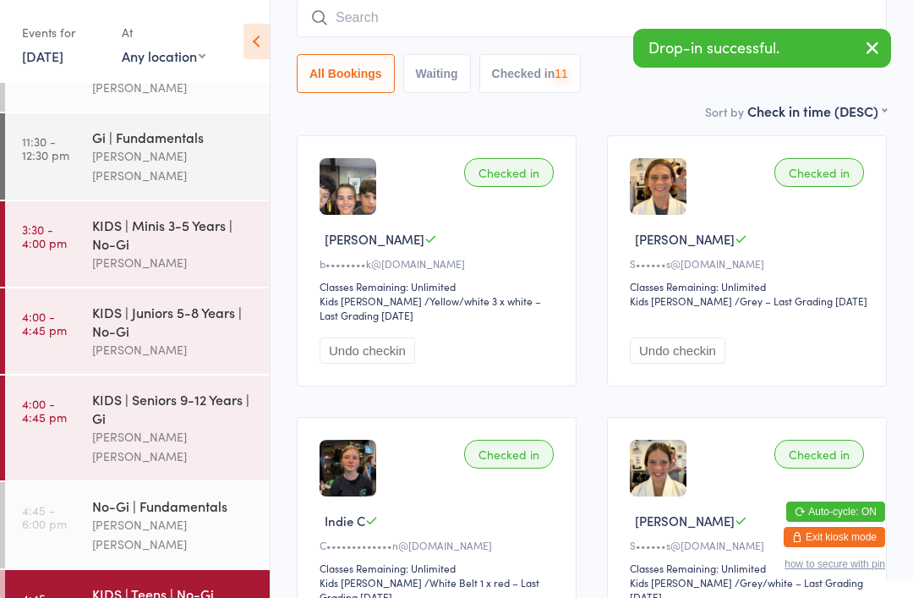
click at [876, 54] on icon "button" at bounding box center [872, 47] width 20 height 21
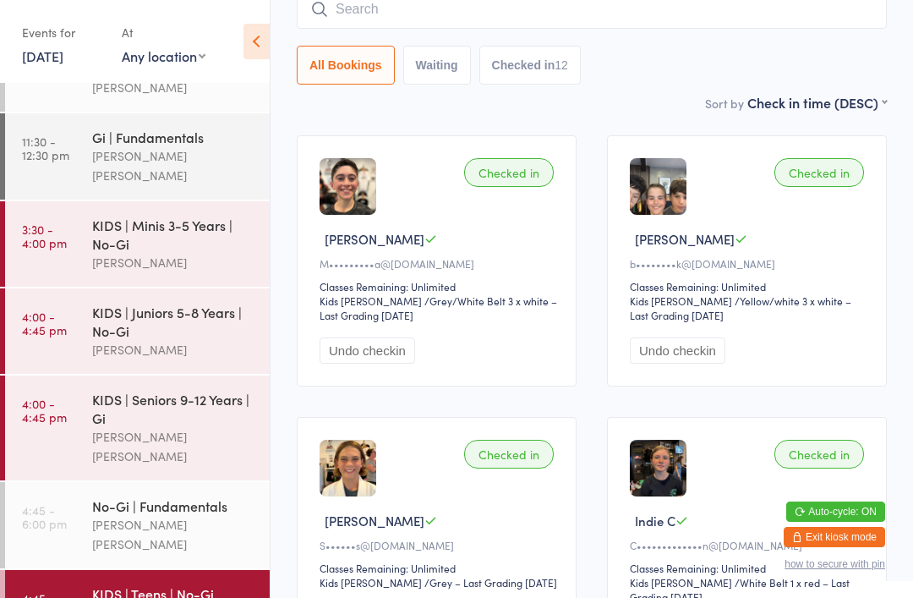
scroll to position [135, 0]
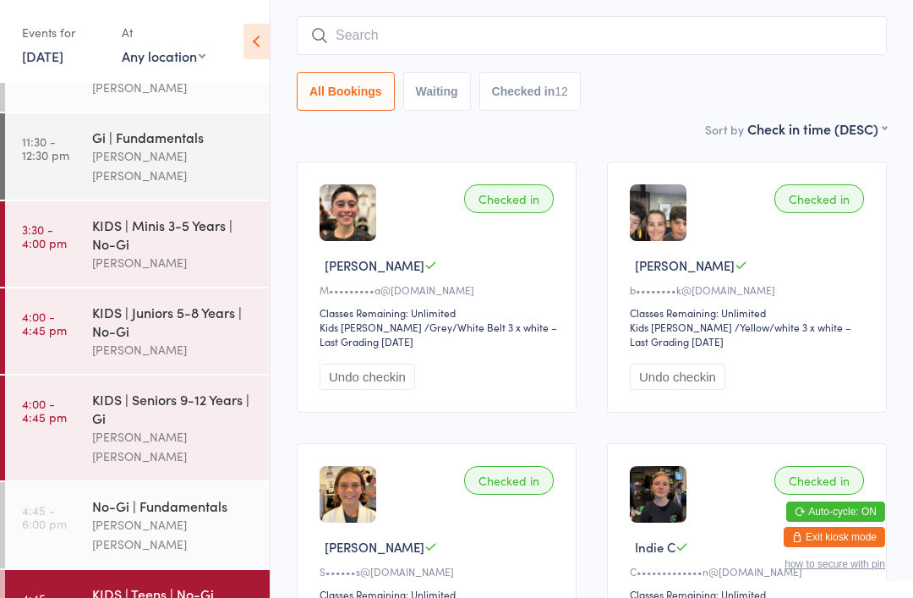
click at [478, 43] on input "search" at bounding box center [592, 35] width 590 height 39
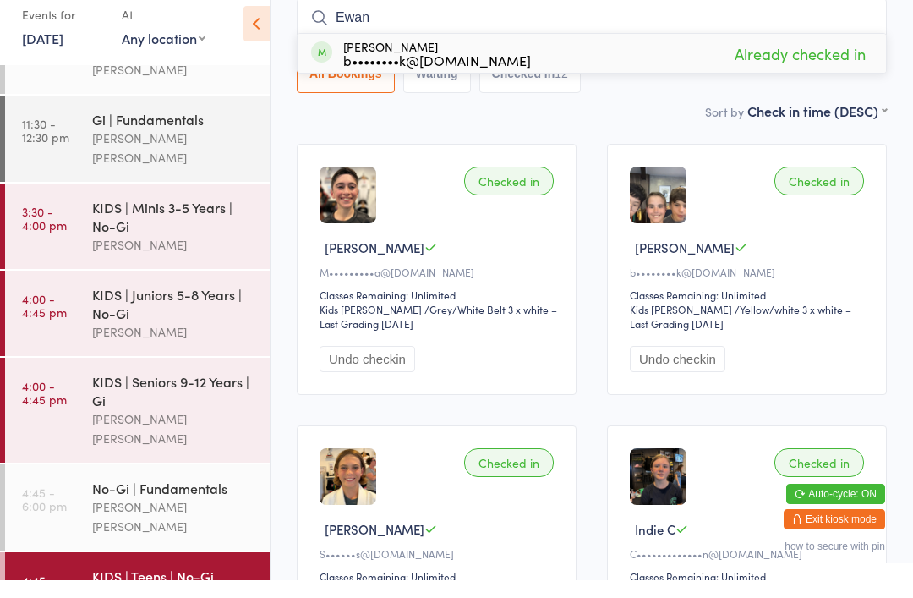
click at [632, 119] on div "Sort by Check in time (DESC) First name (ASC) First name (DESC) Last name (ASC)…" at bounding box center [592, 128] width 590 height 19
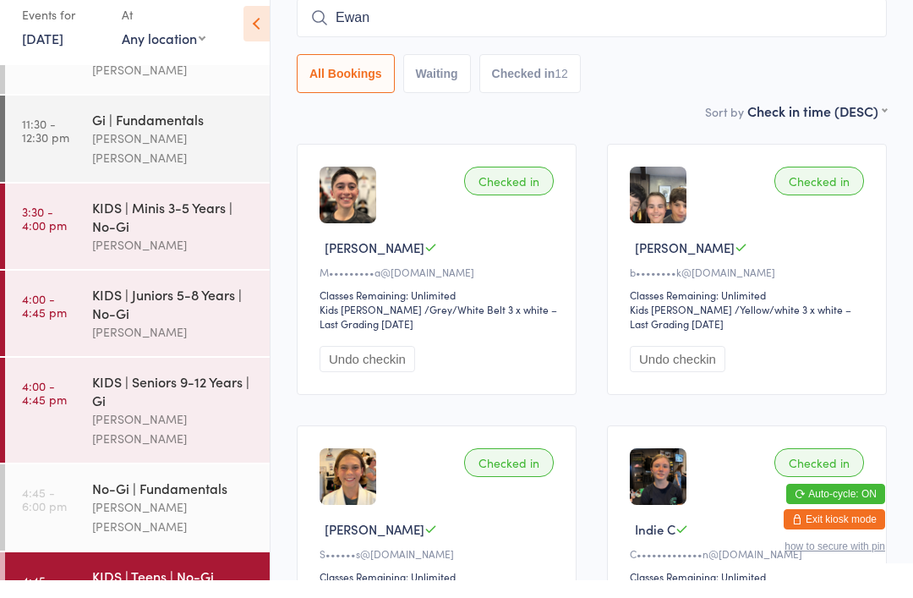
scroll to position [153, 0]
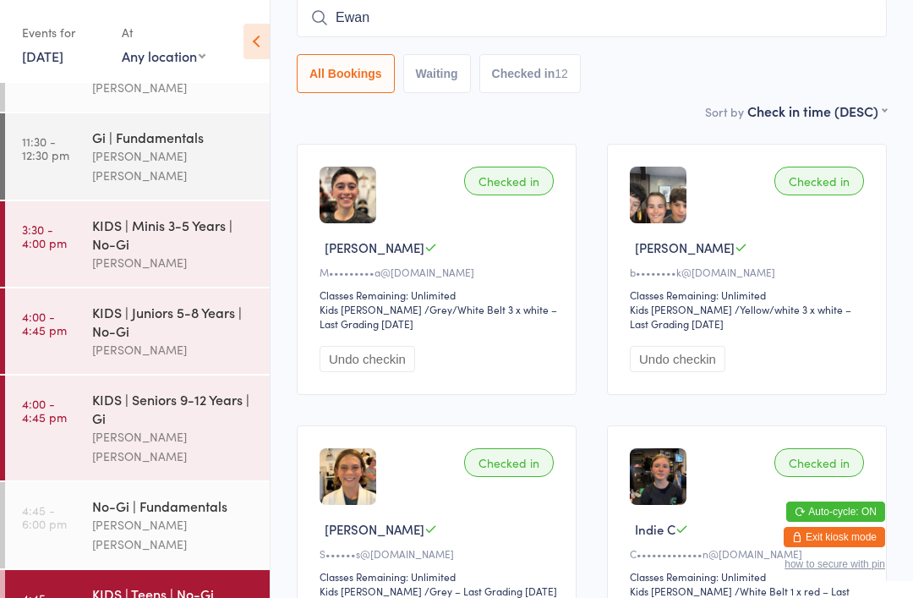
click at [397, 27] on input "Ewan" at bounding box center [592, 17] width 590 height 39
type input "E"
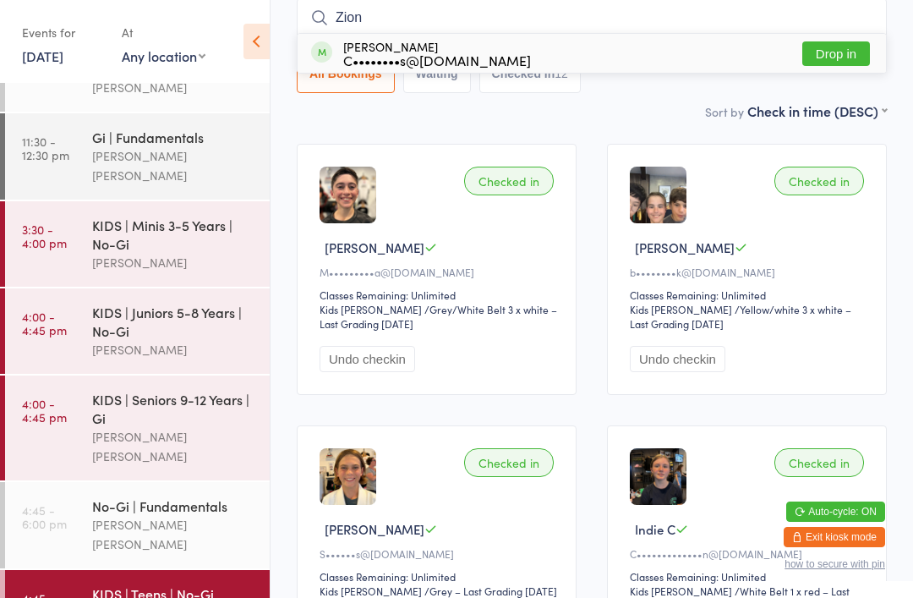
type input "Zion"
click at [360, 67] on div "C••••••••s@[DOMAIN_NAME]" at bounding box center [437, 60] width 188 height 14
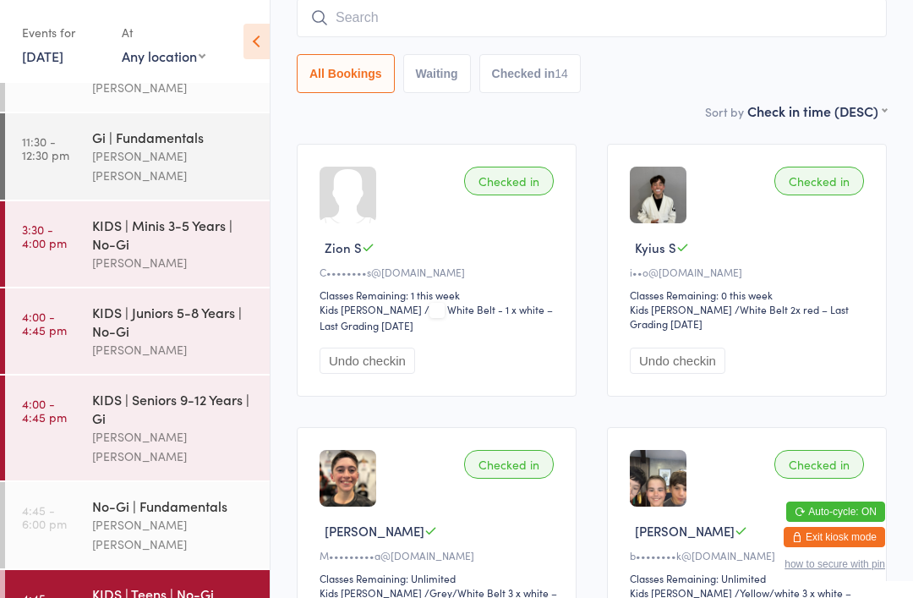
click at [164, 515] on div "[PERSON_NAME] [PERSON_NAME]" at bounding box center [173, 534] width 163 height 39
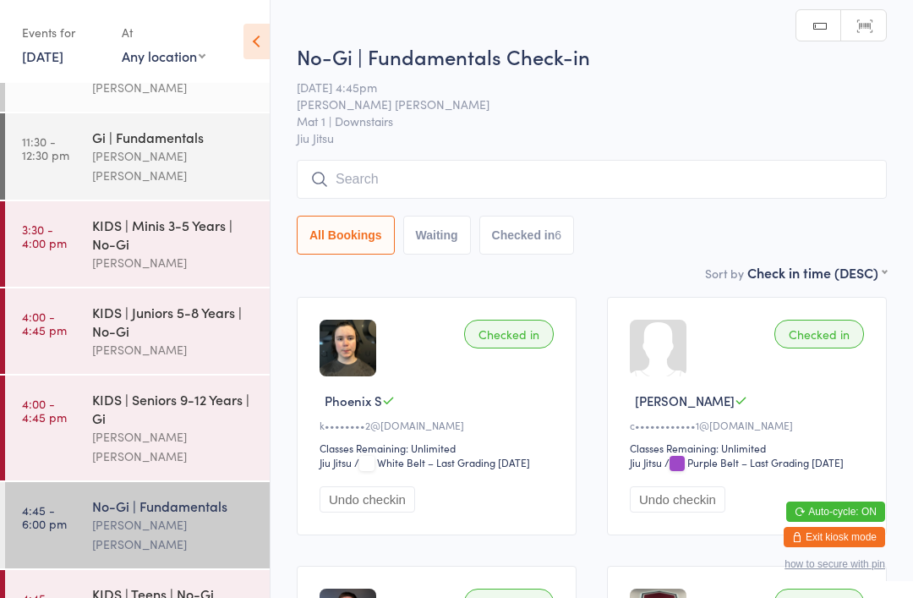
click at [546, 154] on div "No-Gi | Fundamentals Check-in [DATE] 4:45pm [PERSON_NAME] [PERSON_NAME] Mat 1 |…" at bounding box center [592, 152] width 590 height 221
click at [604, 182] on input "search" at bounding box center [592, 179] width 590 height 39
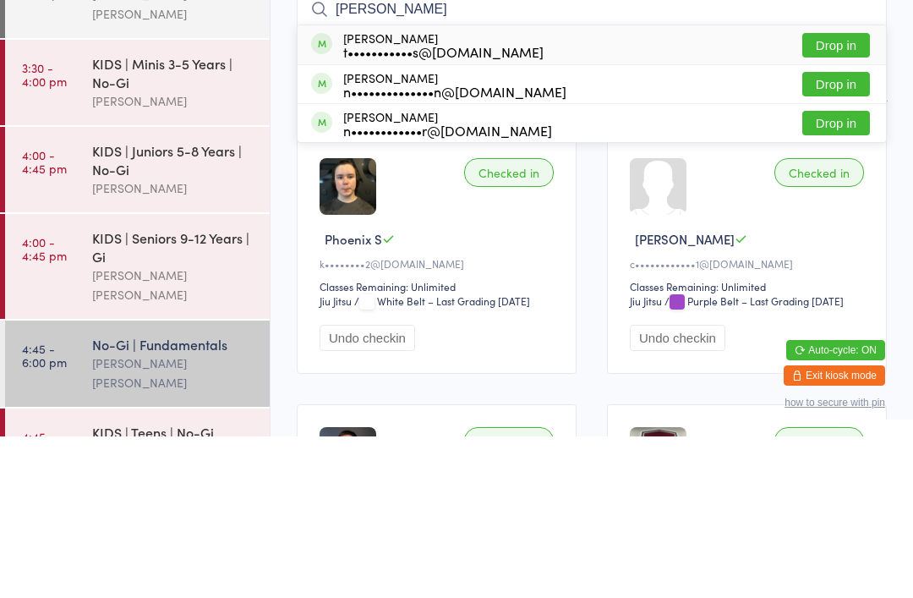
type input "[PERSON_NAME]"
click at [846, 194] on button "Drop in" at bounding box center [836, 206] width 68 height 25
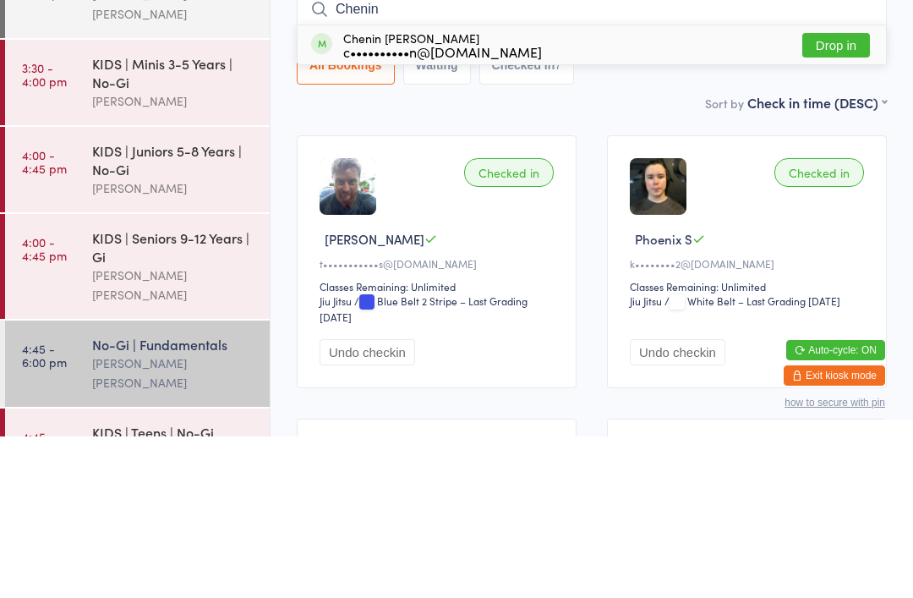
type input "Chenin"
click at [843, 194] on button "Drop in" at bounding box center [836, 206] width 68 height 25
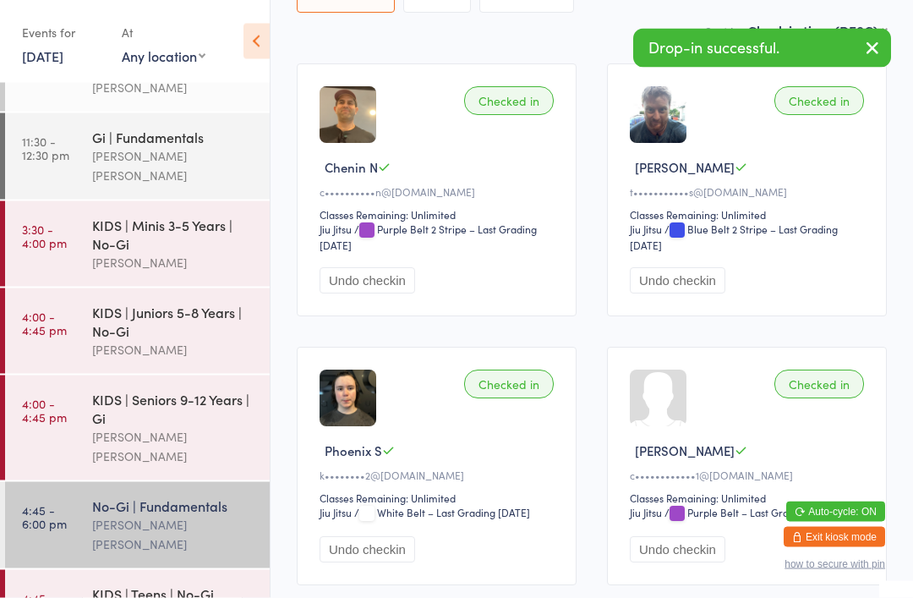
scroll to position [233, 0]
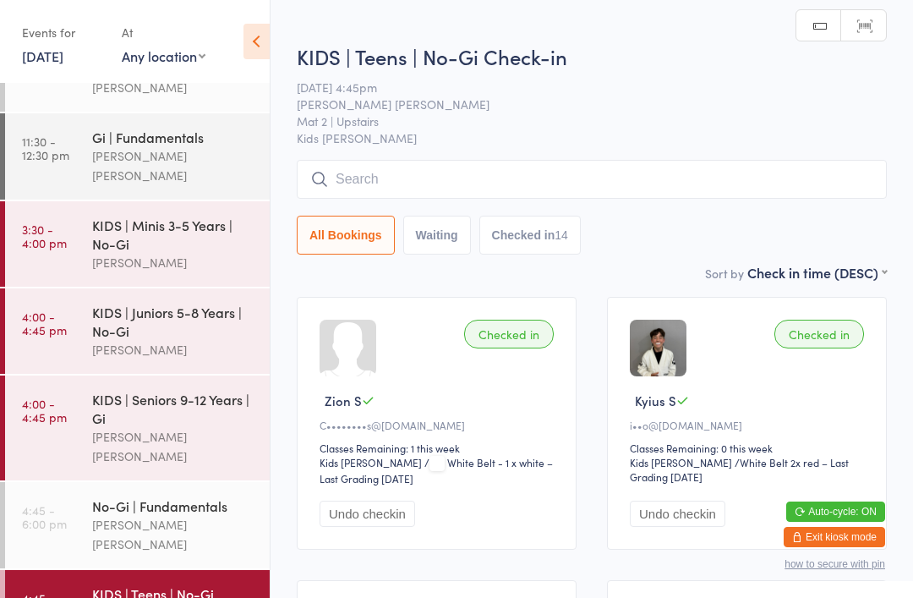
click at [391, 163] on input "search" at bounding box center [592, 179] width 590 height 39
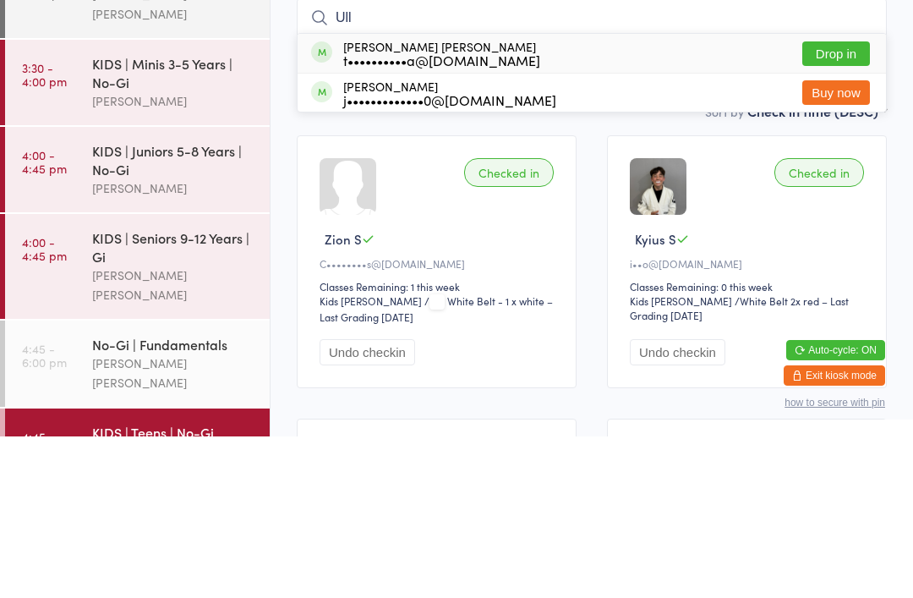
type input "Ull"
click at [833, 203] on button "Drop in" at bounding box center [836, 215] width 68 height 25
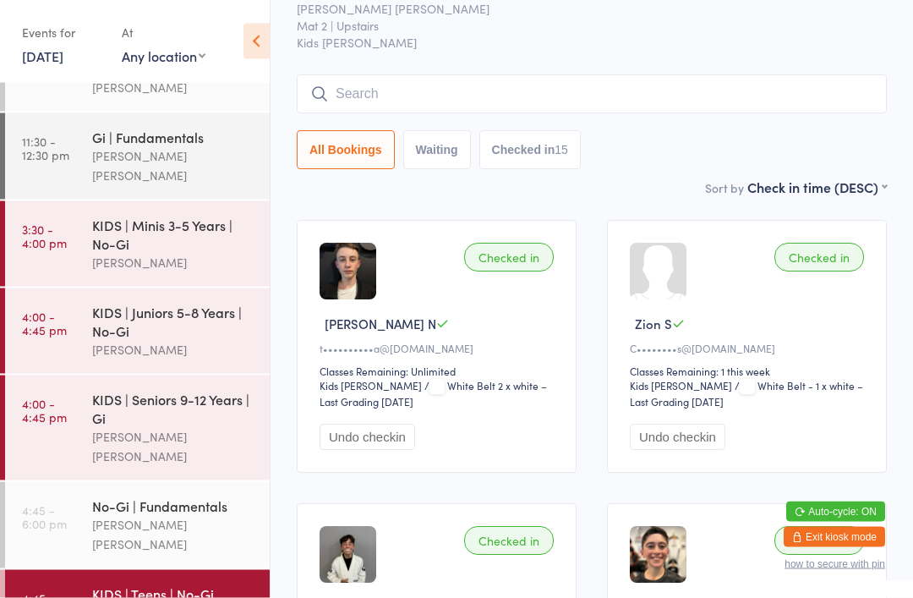
scroll to position [63, 0]
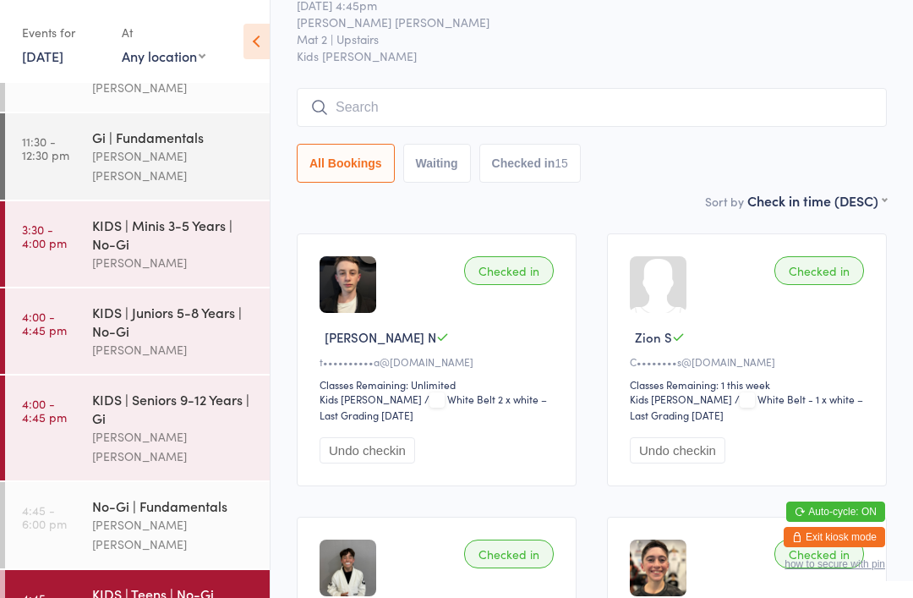
click at [752, 110] on input "search" at bounding box center [592, 107] width 590 height 39
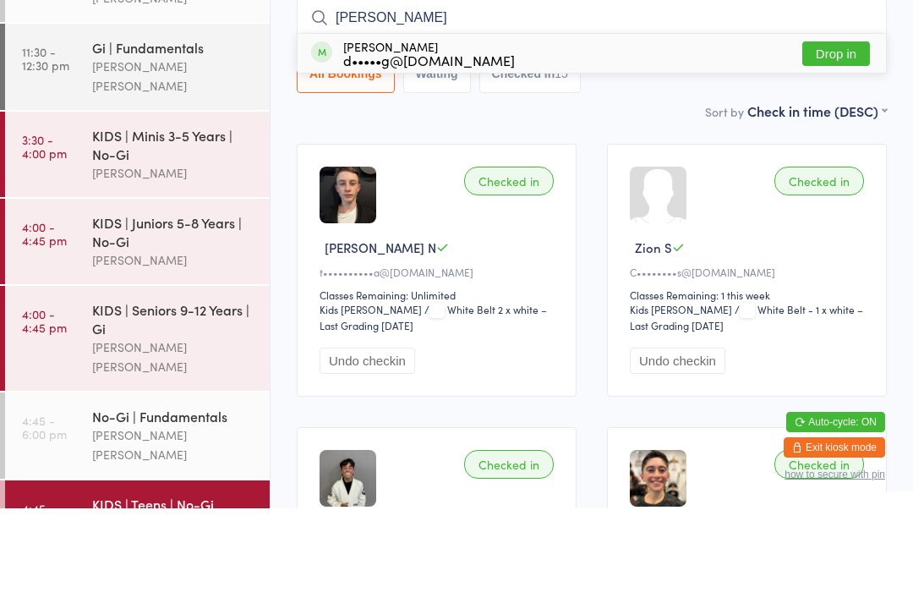
type input "[PERSON_NAME]"
click at [820, 131] on button "Drop in" at bounding box center [836, 143] width 68 height 25
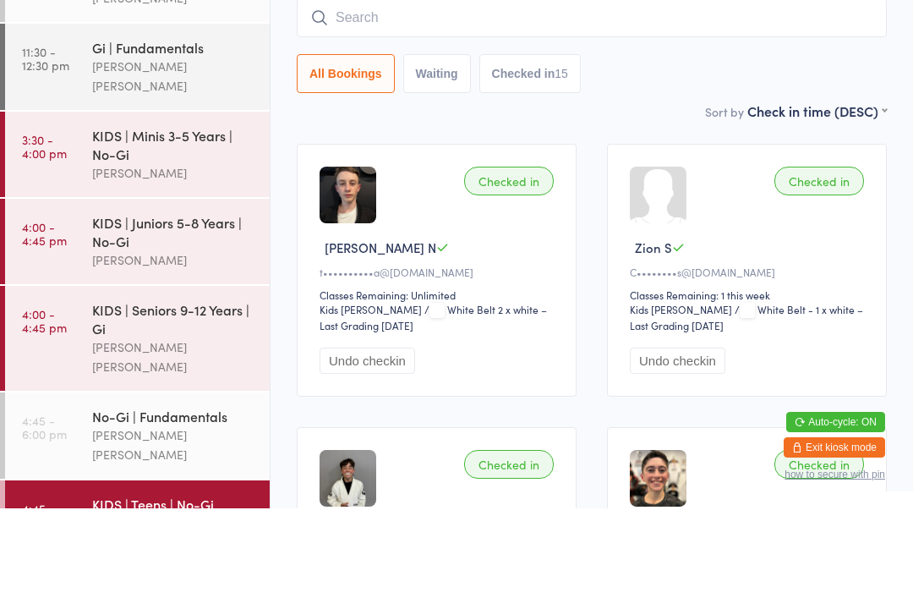
scroll to position [153, 0]
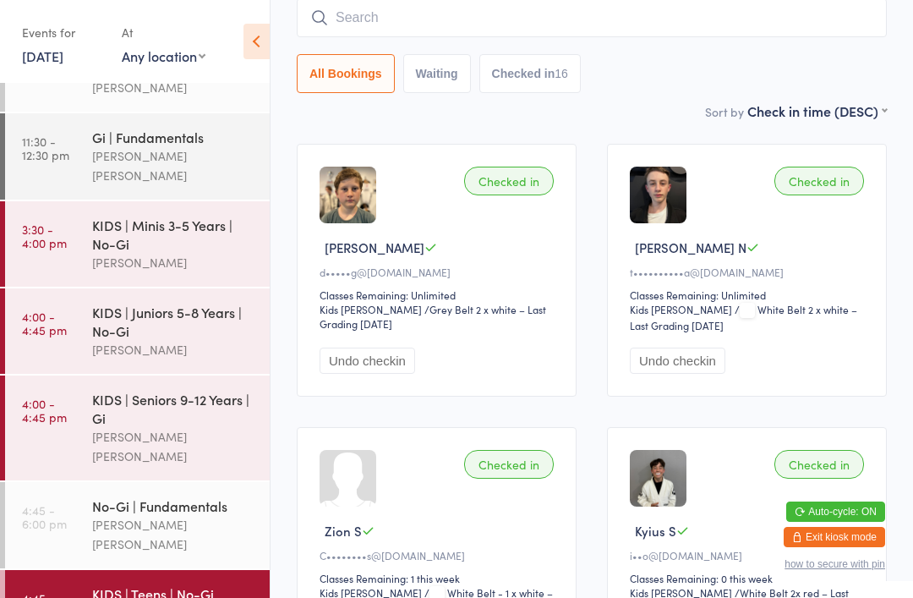
click at [105, 150] on div "Gi | Fundamentals [PERSON_NAME] [PERSON_NAME]" at bounding box center [181, 156] width 178 height 86
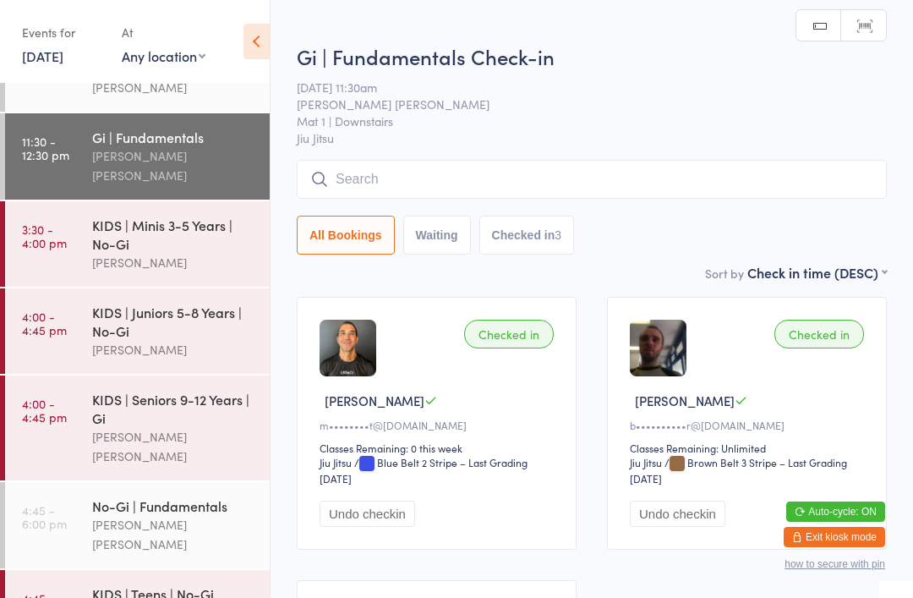
click at [421, 188] on input "search" at bounding box center [592, 179] width 590 height 39
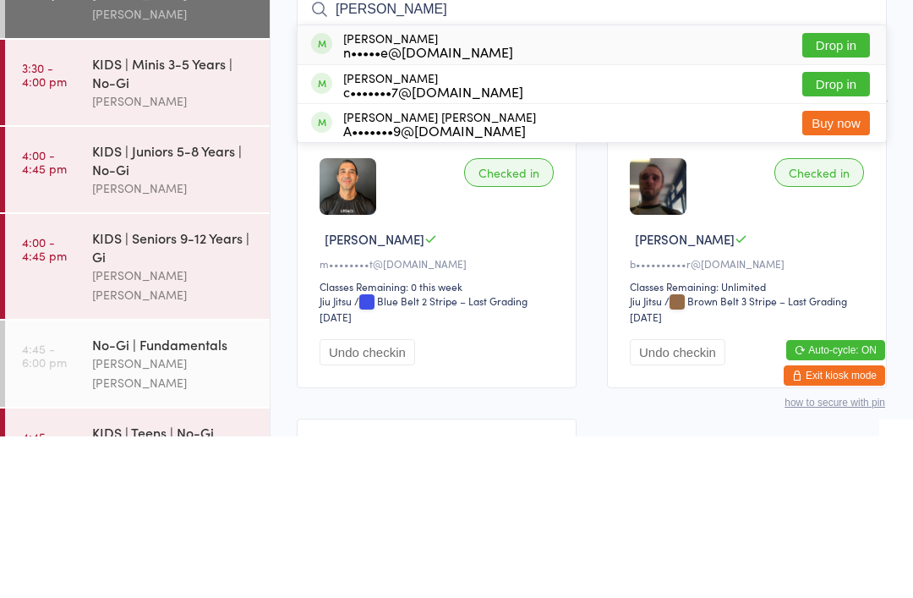
type input "[PERSON_NAME]"
click at [835, 233] on button "Drop in" at bounding box center [836, 245] width 68 height 25
